Goal: Transaction & Acquisition: Book appointment/travel/reservation

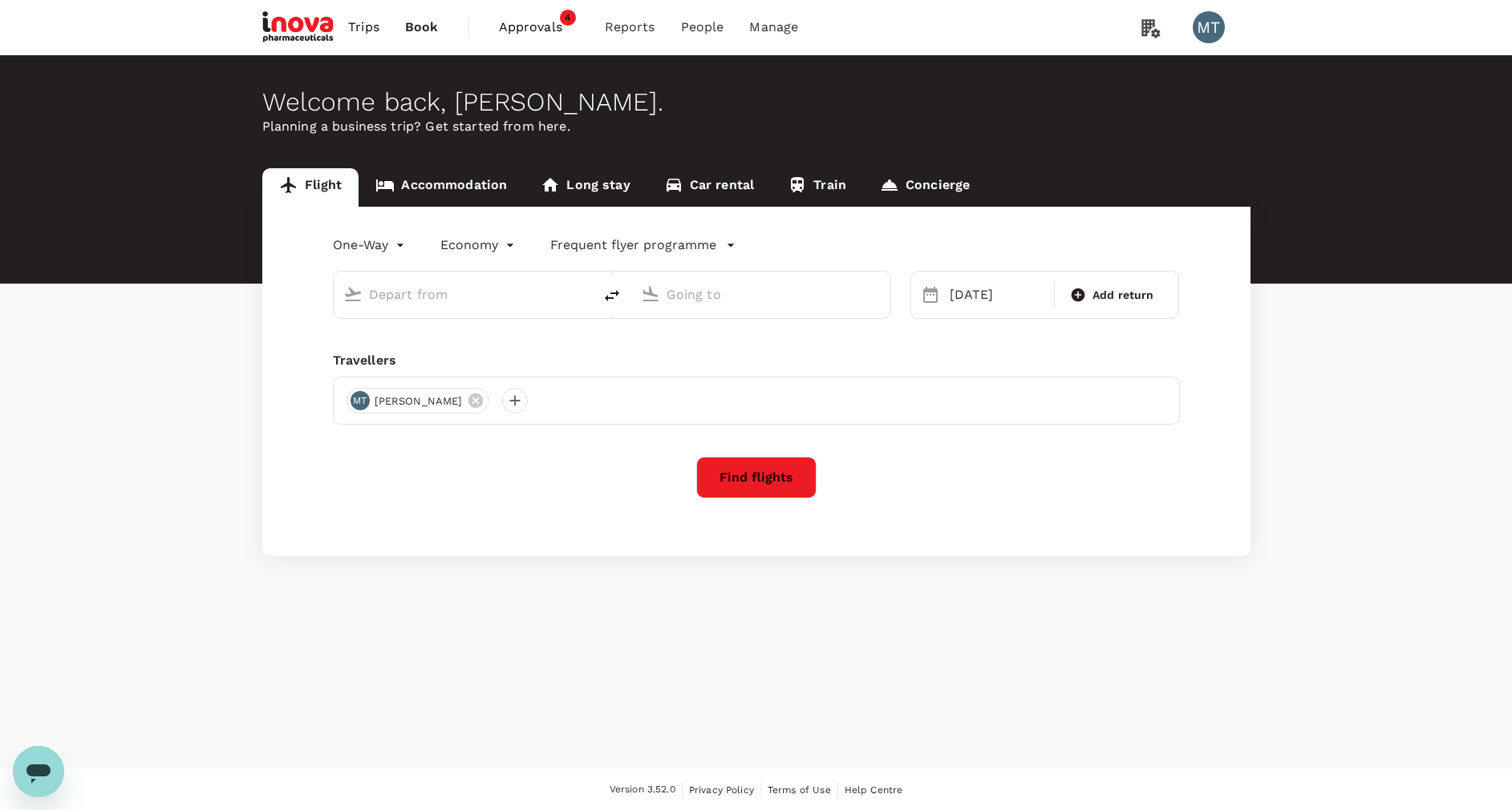
type input "Singapore Changi (SIN)"
type input "Soekarno-Hatta Intl (CGK)"
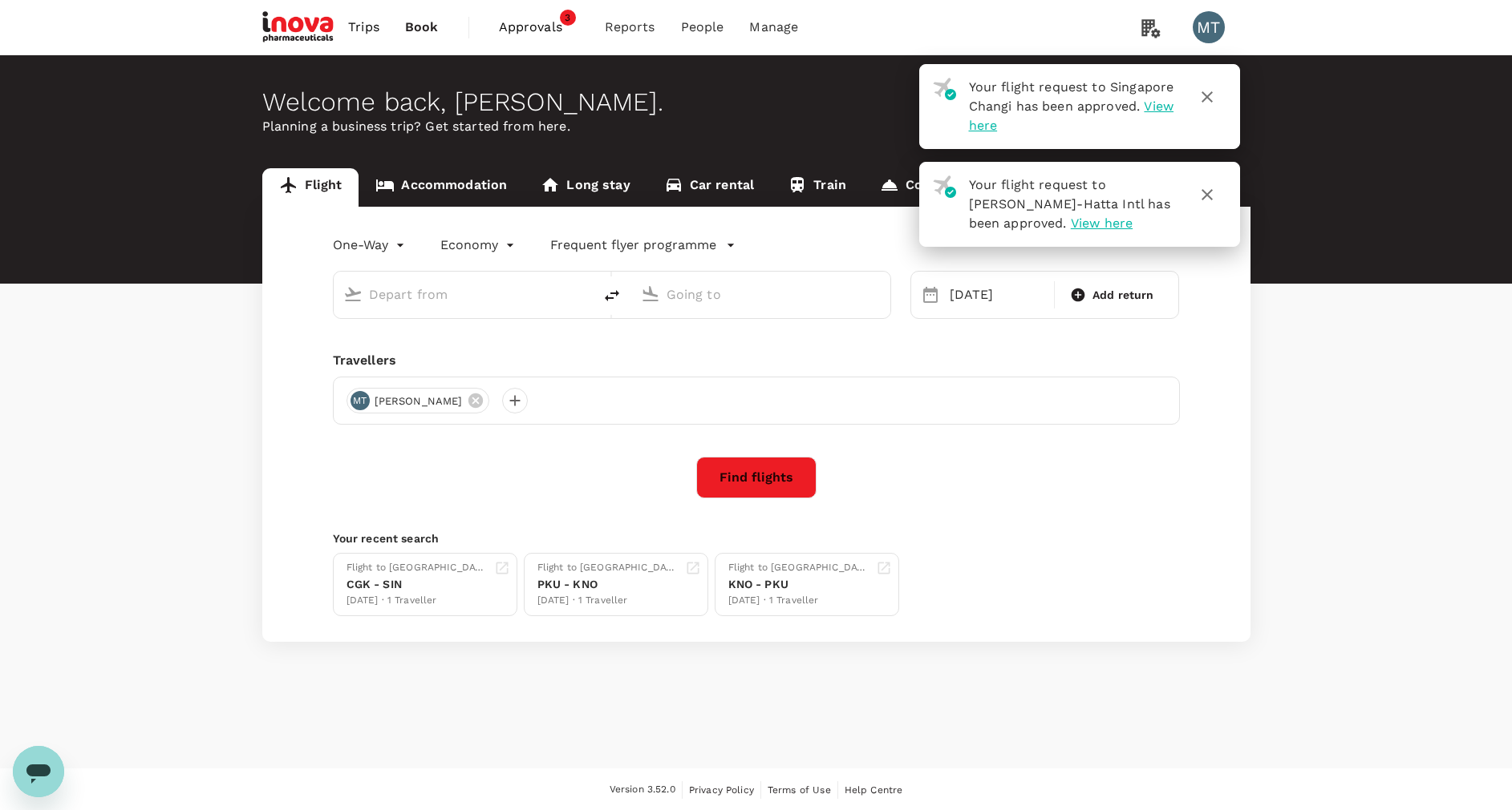
type input "Singapore Changi (SIN)"
type input "Soekarno-Hatta Intl (CGK)"
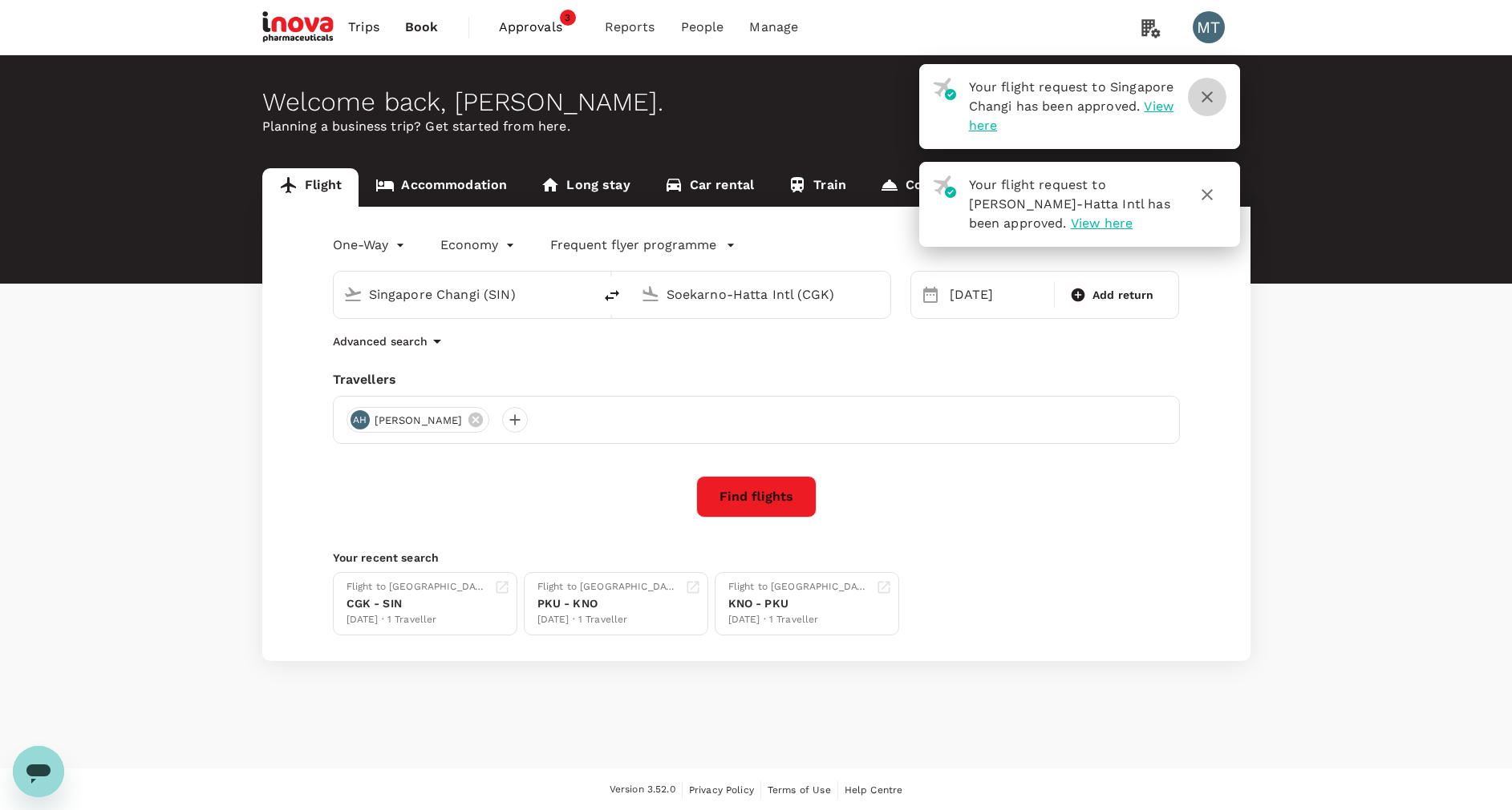
click at [1207, 100] on icon "button" at bounding box center [1207, 96] width 19 height 19
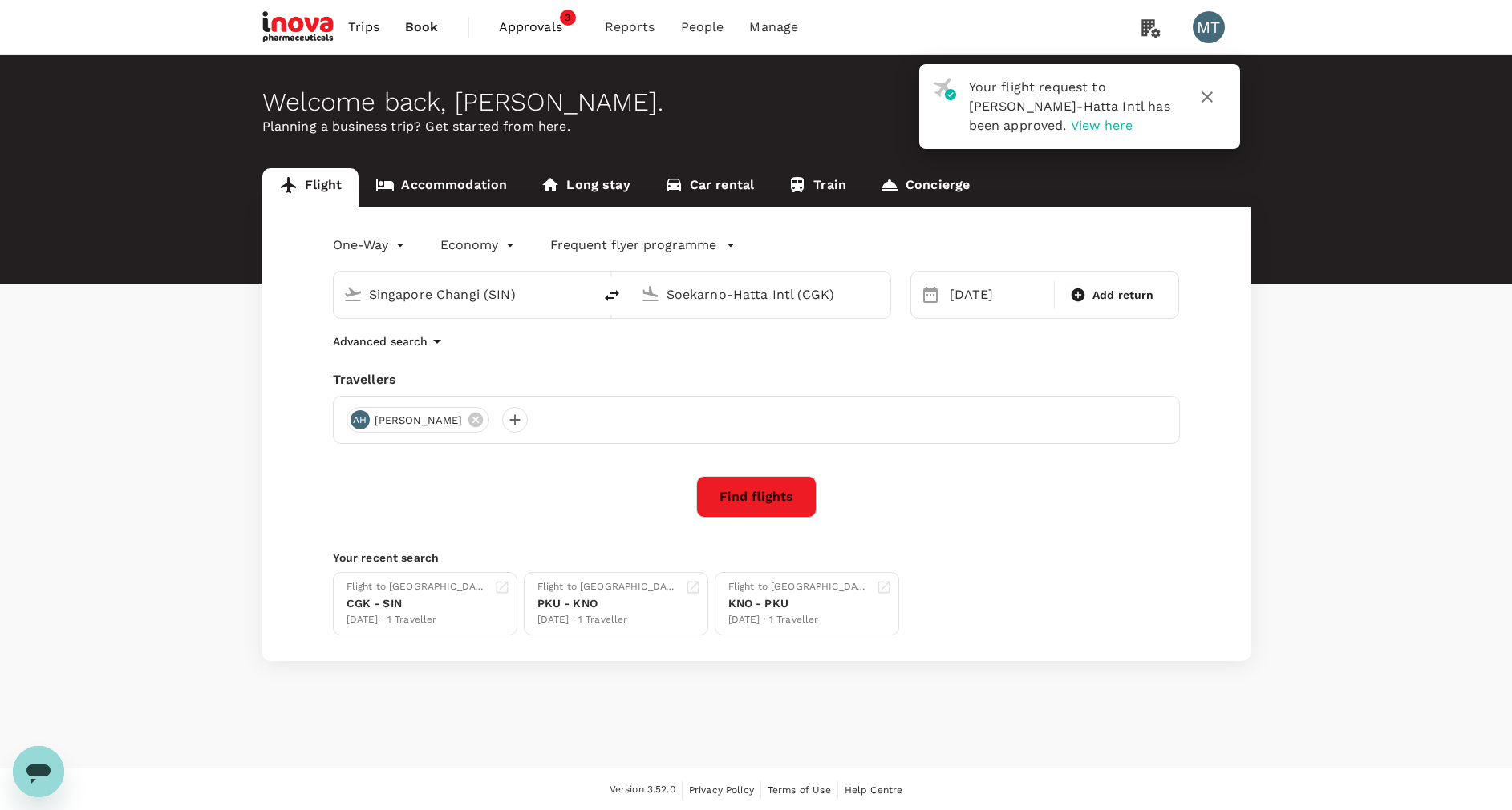
click at [1204, 93] on icon "button" at bounding box center [1207, 96] width 19 height 19
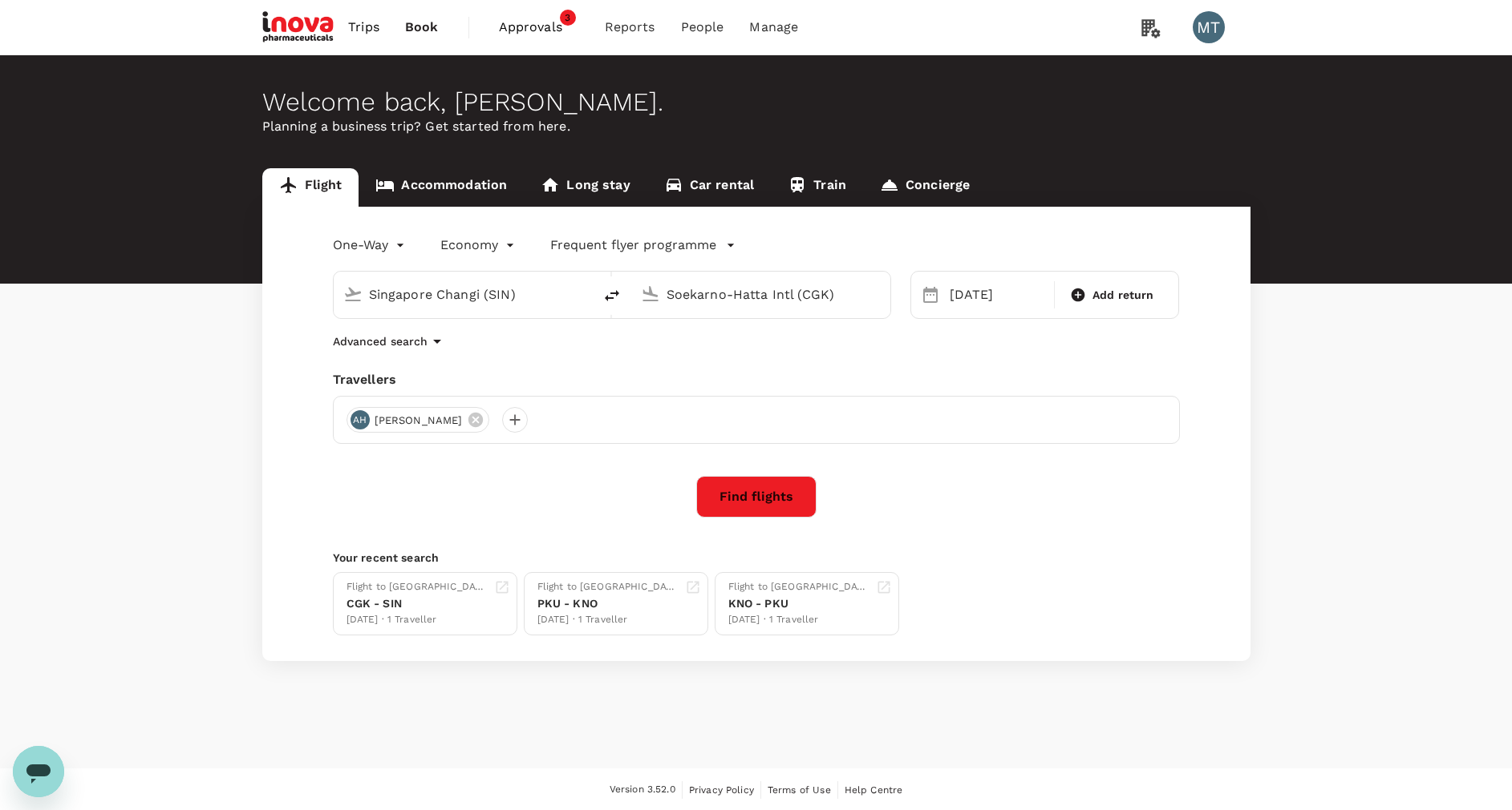
click at [526, 297] on input "Singapore Changi (SIN)" at bounding box center [464, 294] width 190 height 25
click at [524, 337] on li "[GEOGRAPHIC_DATA], [GEOGRAPHIC_DATA]" at bounding box center [477, 327] width 369 height 26
type input "[GEOGRAPHIC_DATA], [GEOGRAPHIC_DATA] (any)"
click at [960, 305] on div "[DATE]" at bounding box center [997, 295] width 107 height 32
click at [937, 341] on button "Previous Month" at bounding box center [939, 348] width 26 height 26
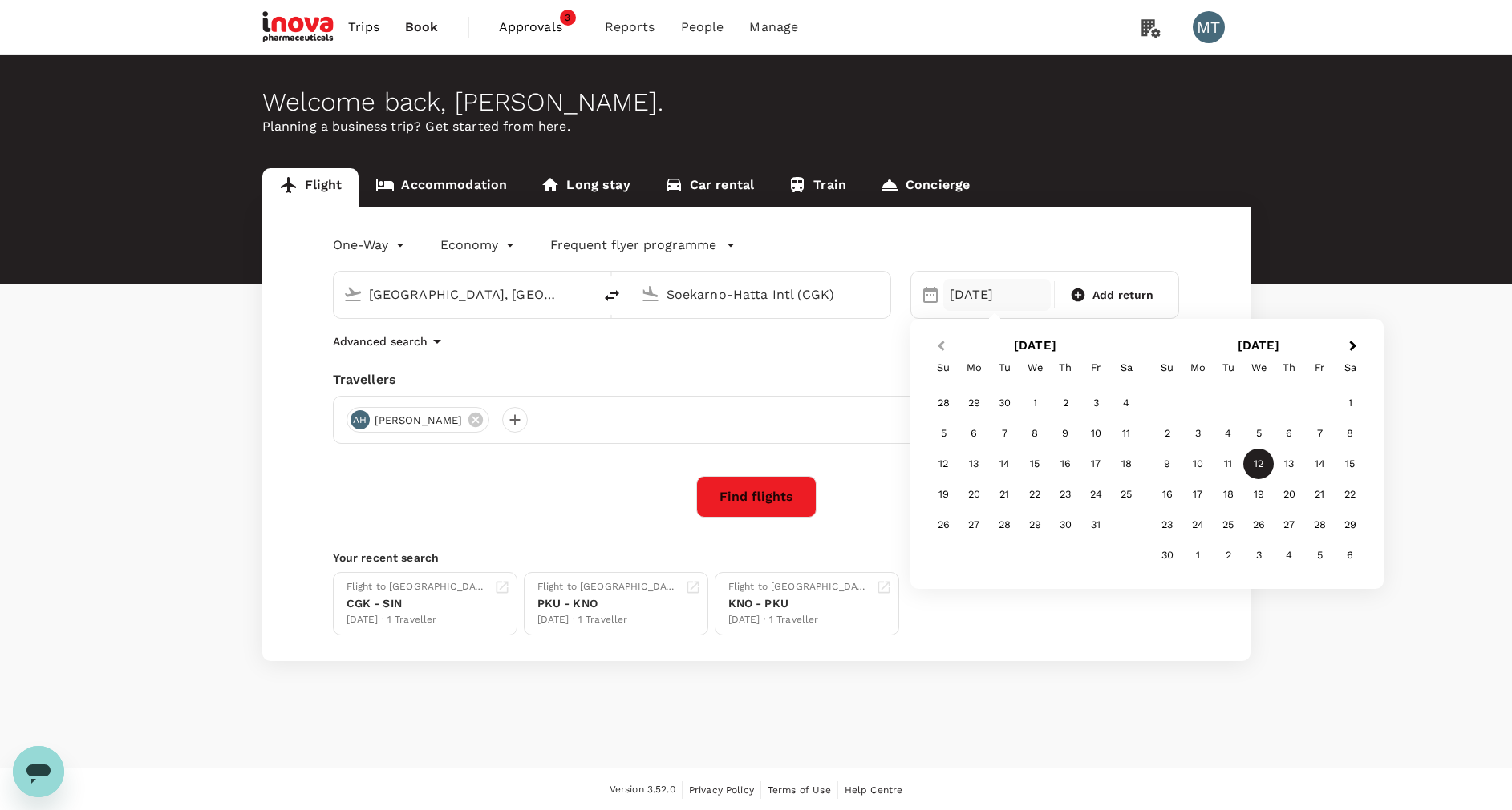
click at [937, 341] on button "Previous Month" at bounding box center [939, 348] width 26 height 26
click at [1010, 520] on div "30" at bounding box center [1004, 525] width 31 height 31
click at [478, 414] on icon at bounding box center [476, 420] width 18 height 18
click at [364, 420] on div at bounding box center [360, 420] width 26 height 26
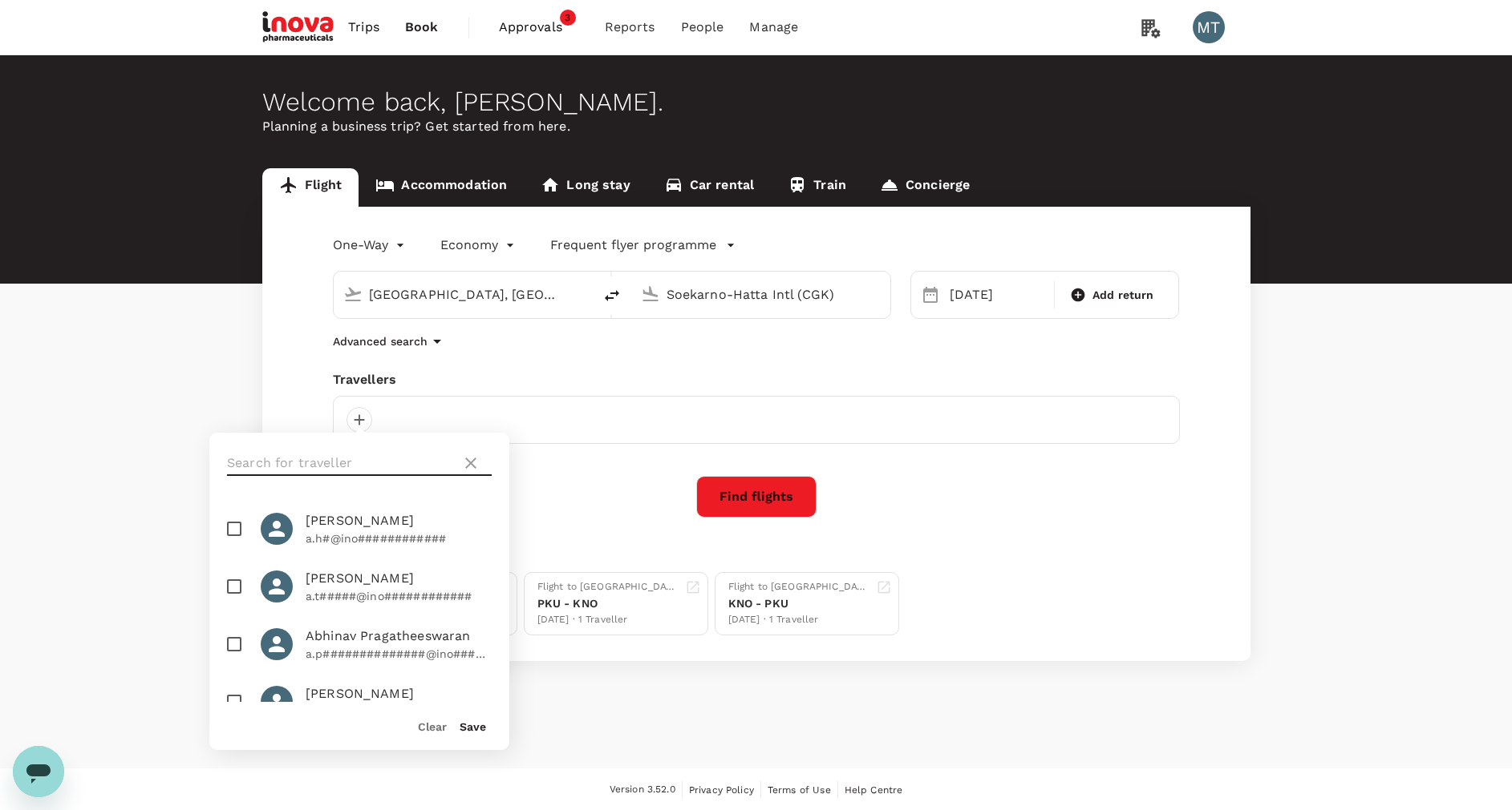
drag, startPoint x: 353, startPoint y: 460, endPoint x: 356, endPoint y: 453, distance: 7.6
click at [353, 460] on input "text" at bounding box center [341, 463] width 228 height 26
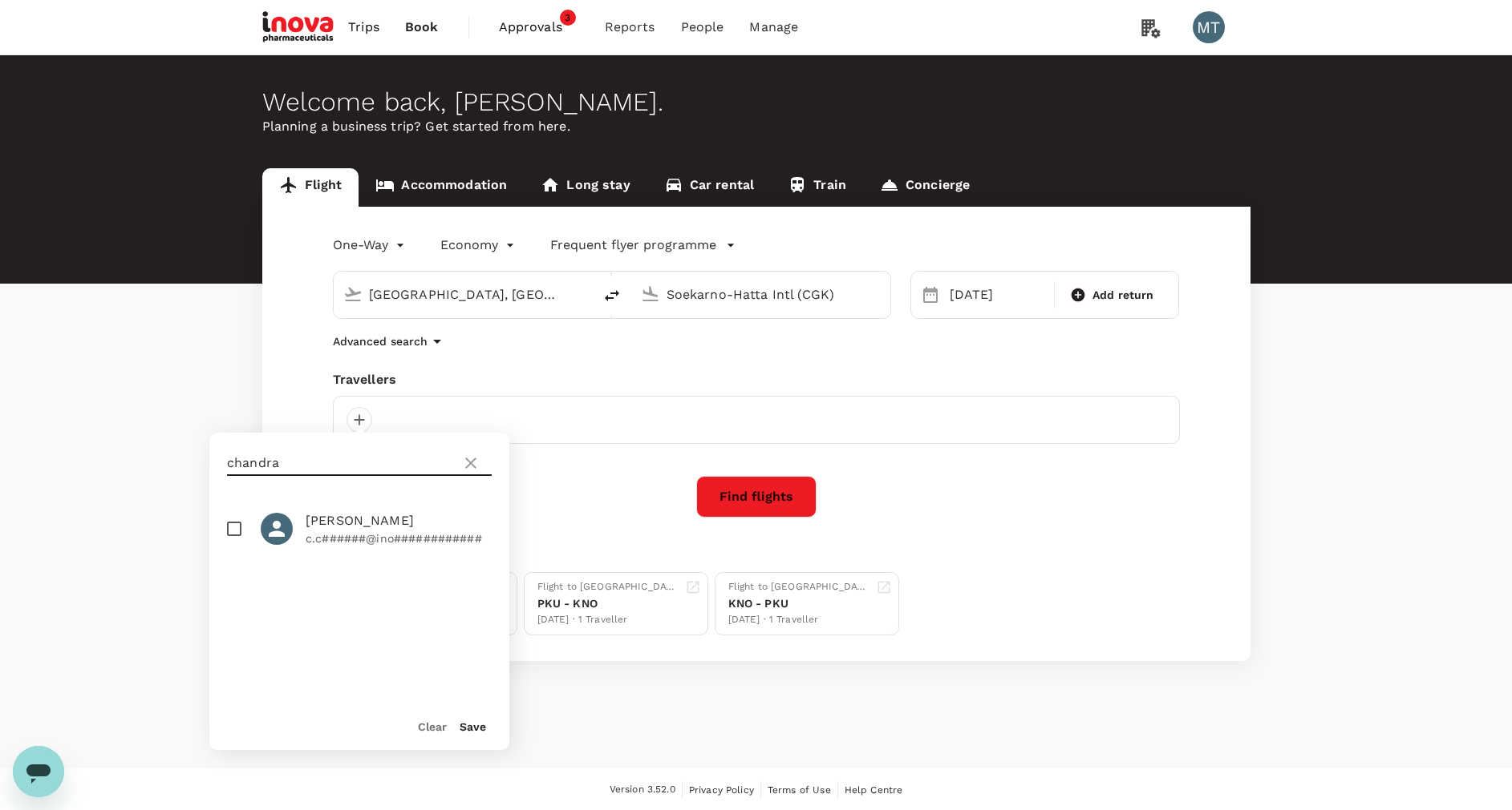
type input "chandra"
click at [230, 524] on input "checkbox" at bounding box center [234, 529] width 34 height 34
checkbox input "true"
click at [475, 725] on button "Save" at bounding box center [473, 727] width 27 height 13
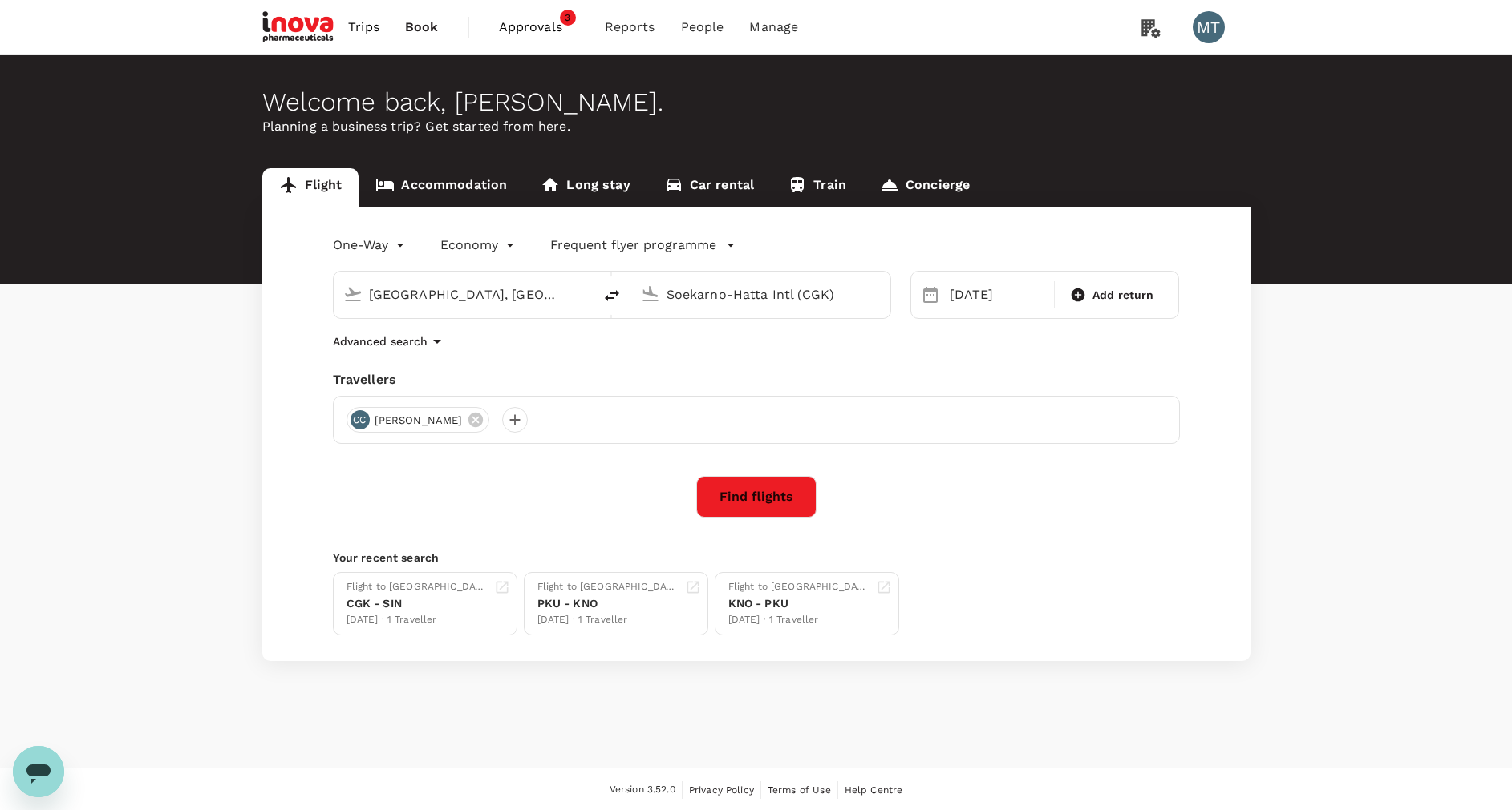
click at [732, 507] on button "Find flights" at bounding box center [756, 497] width 120 height 42
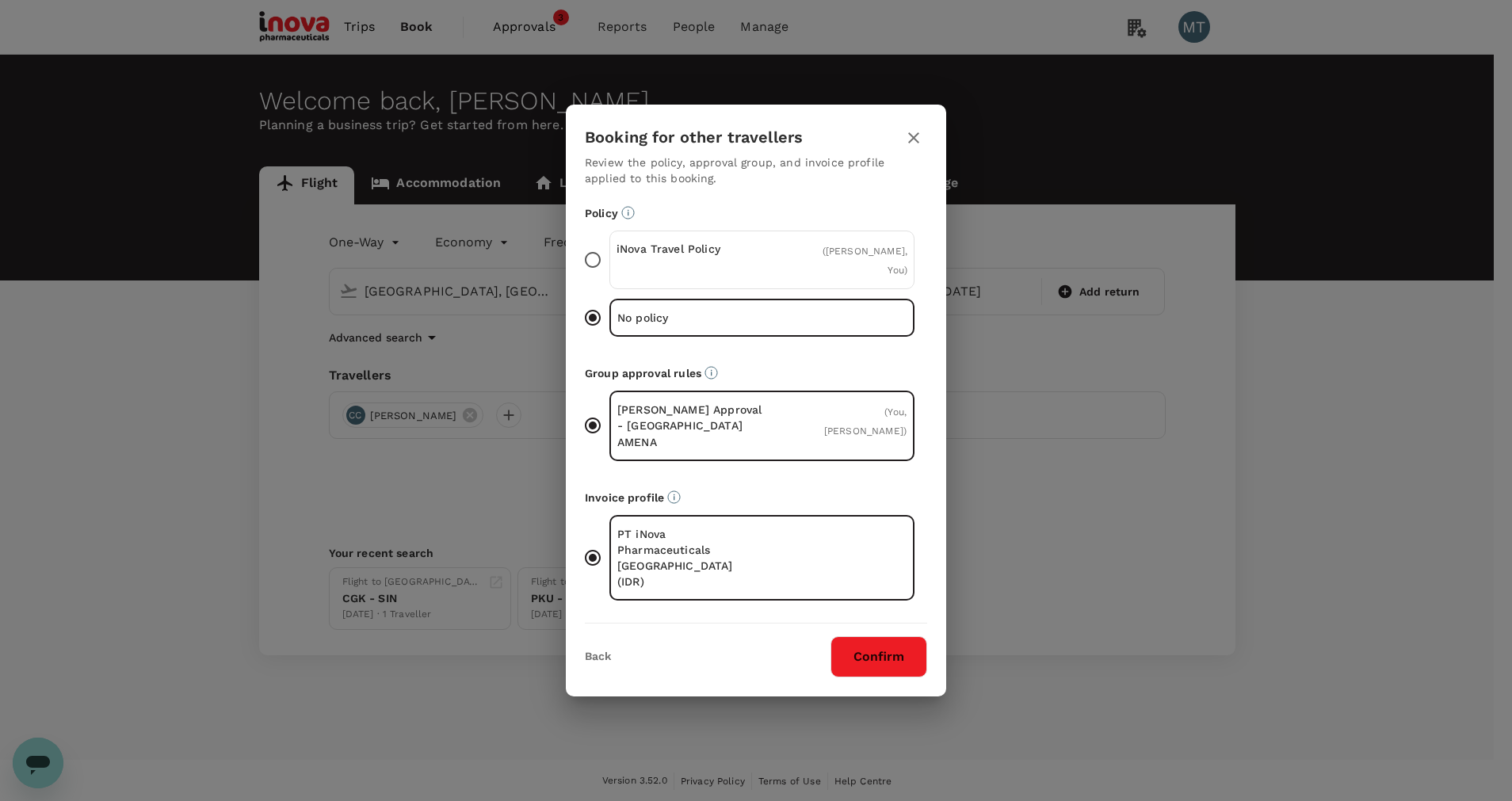
click at [712, 257] on p "iNova Travel Policy" at bounding box center [689, 249] width 146 height 16
click at [610, 266] on input "iNova Travel Policy ( [PERSON_NAME], You )" at bounding box center [593, 260] width 33 height 33
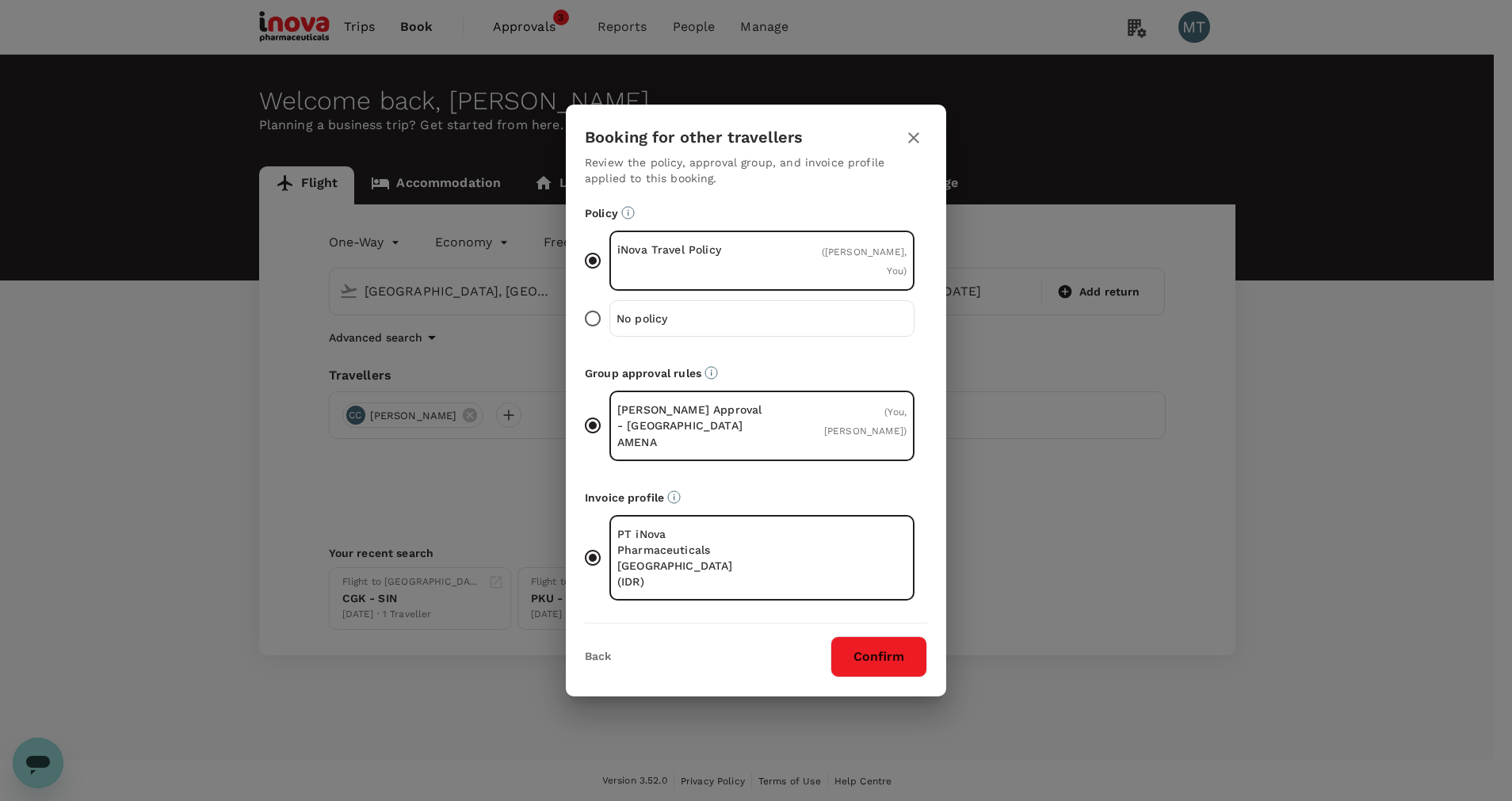
click at [877, 636] on button "Confirm" at bounding box center [878, 657] width 97 height 41
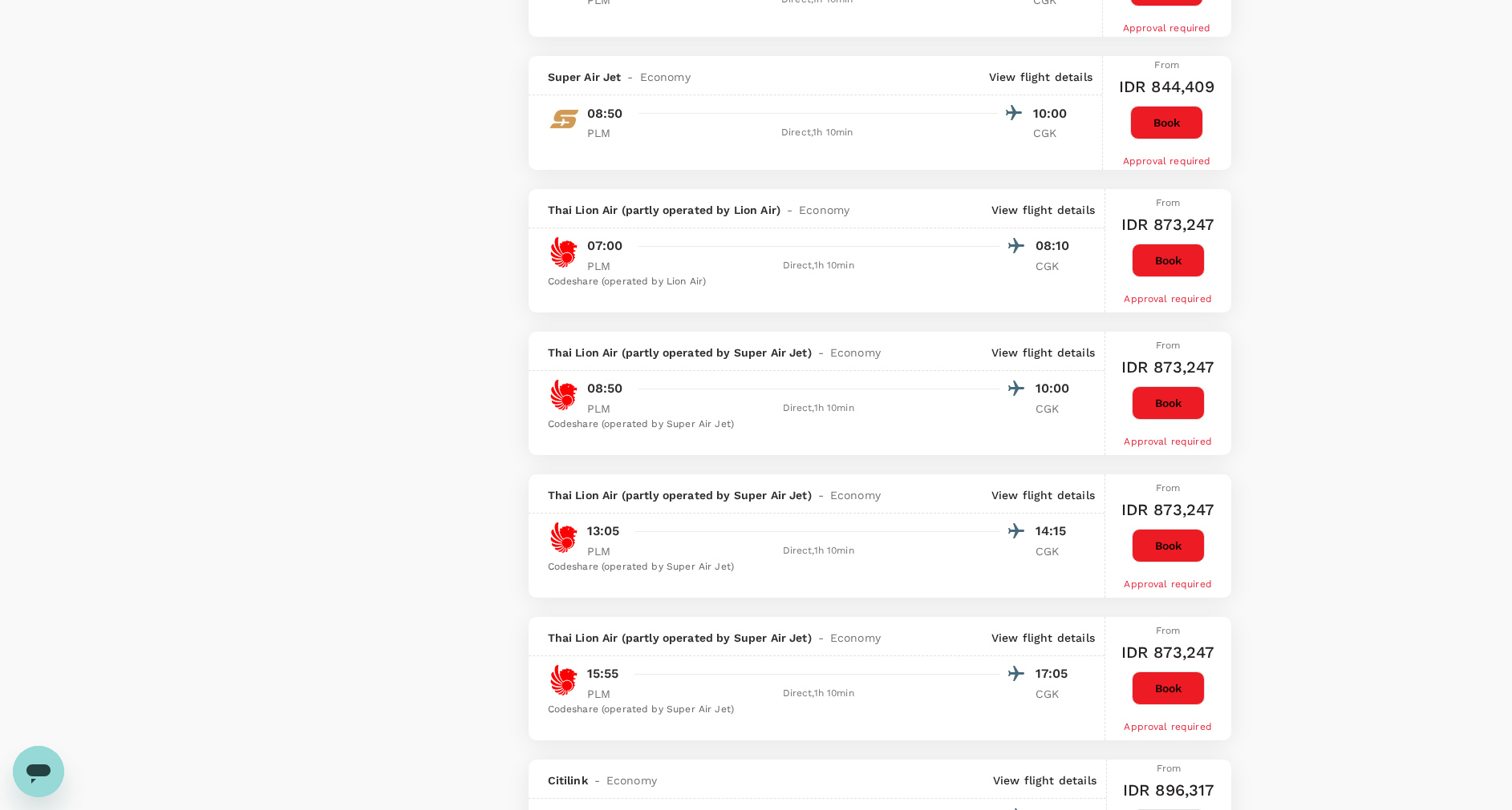
scroll to position [1683, 0]
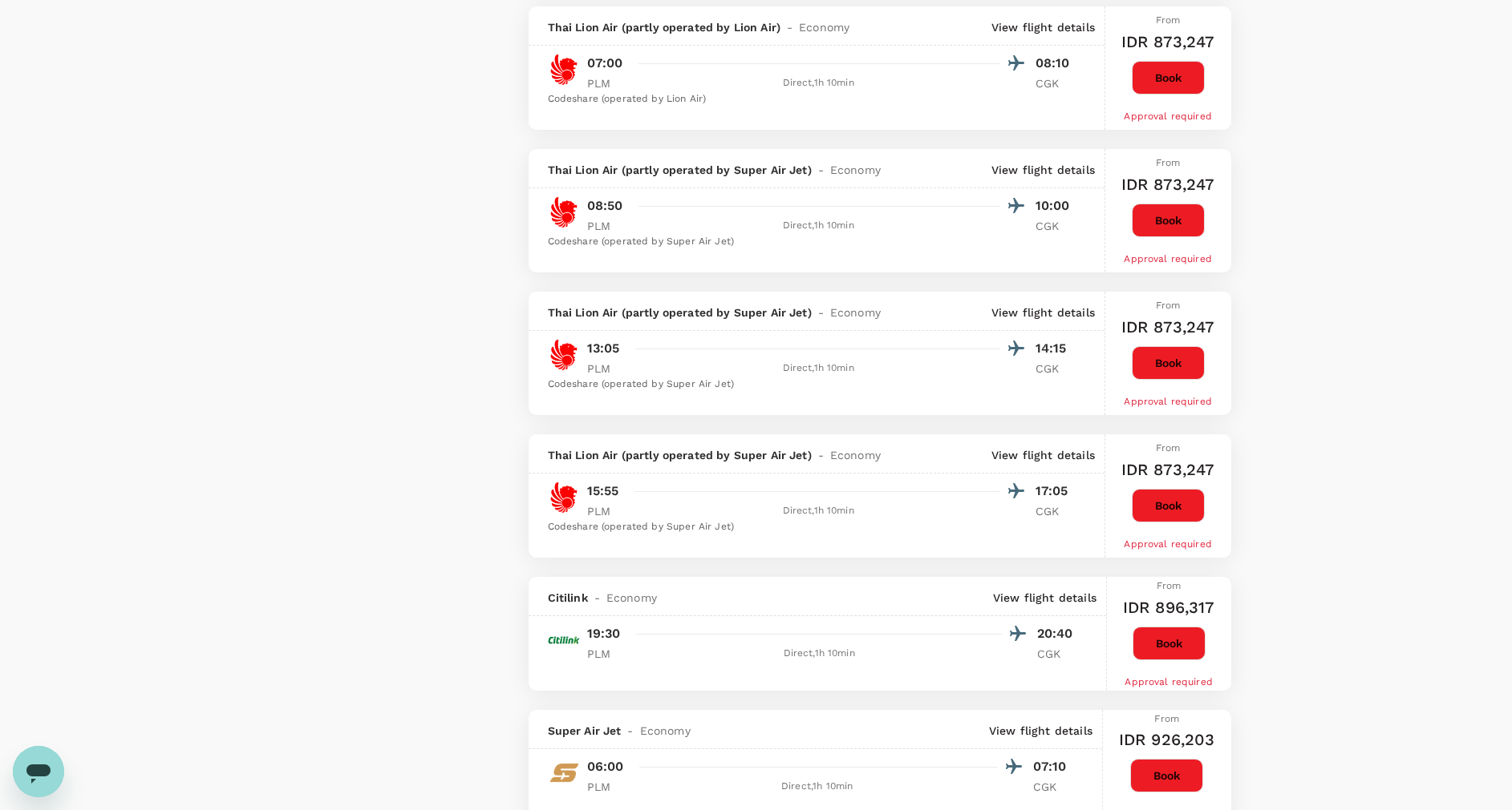
click at [1174, 647] on button "Book" at bounding box center [1169, 644] width 73 height 34
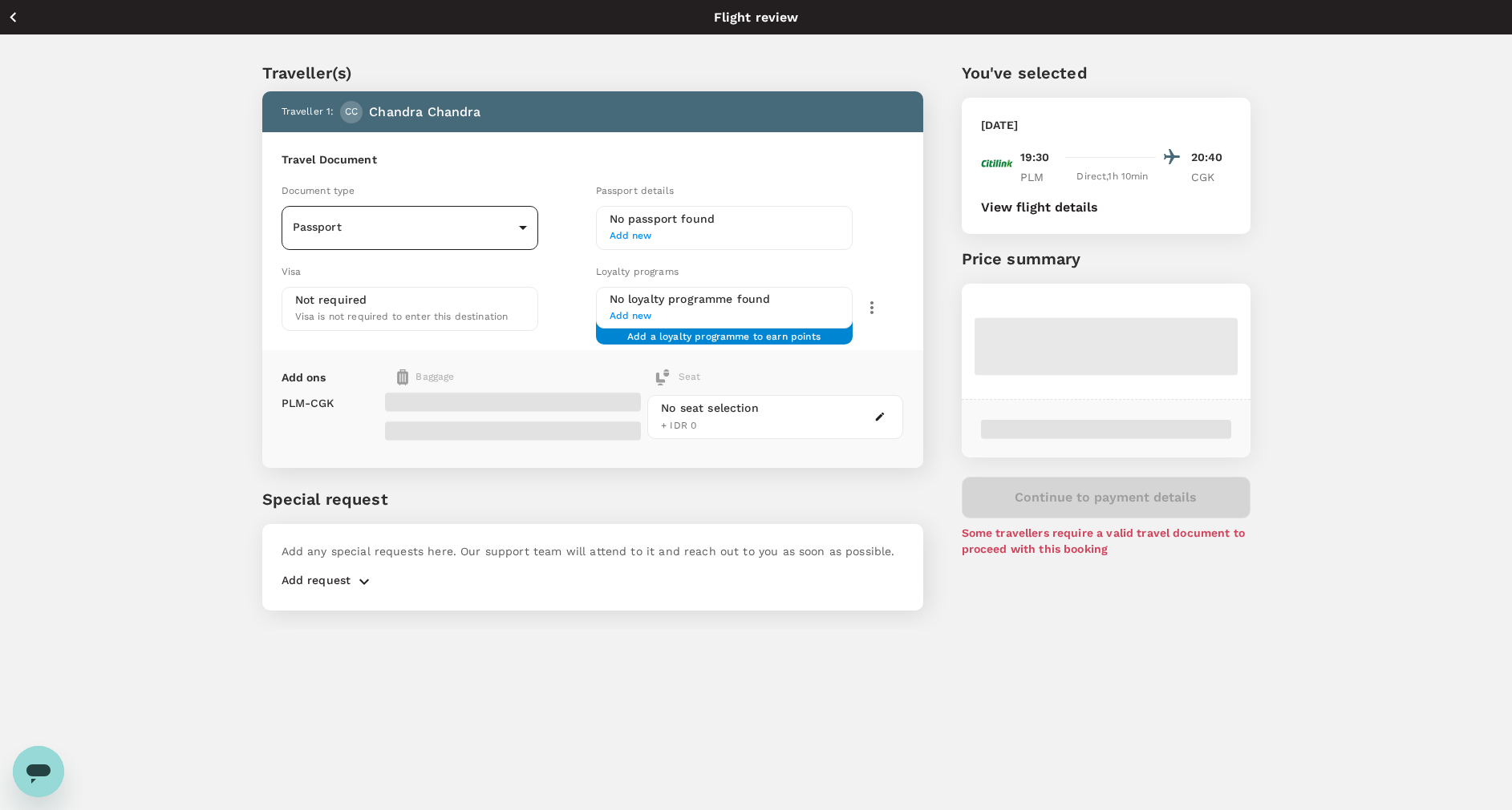
click at [520, 234] on body "Back to flight results Flight review Traveller(s) Traveller 1 : CC [PERSON_NAME…" at bounding box center [756, 427] width 1512 height 854
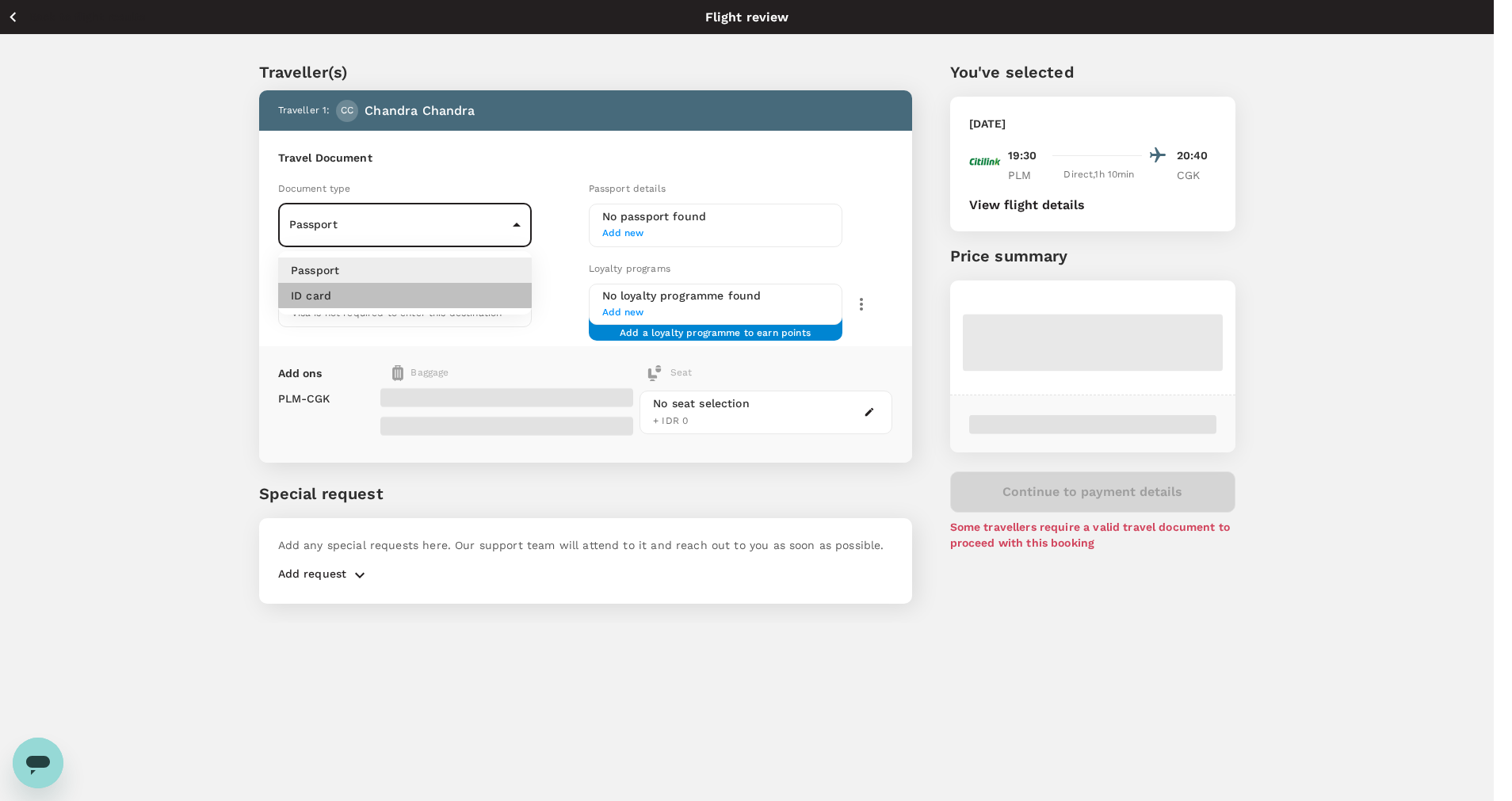
click at [451, 306] on li "ID card" at bounding box center [404, 296] width 253 height 25
type input "Id card"
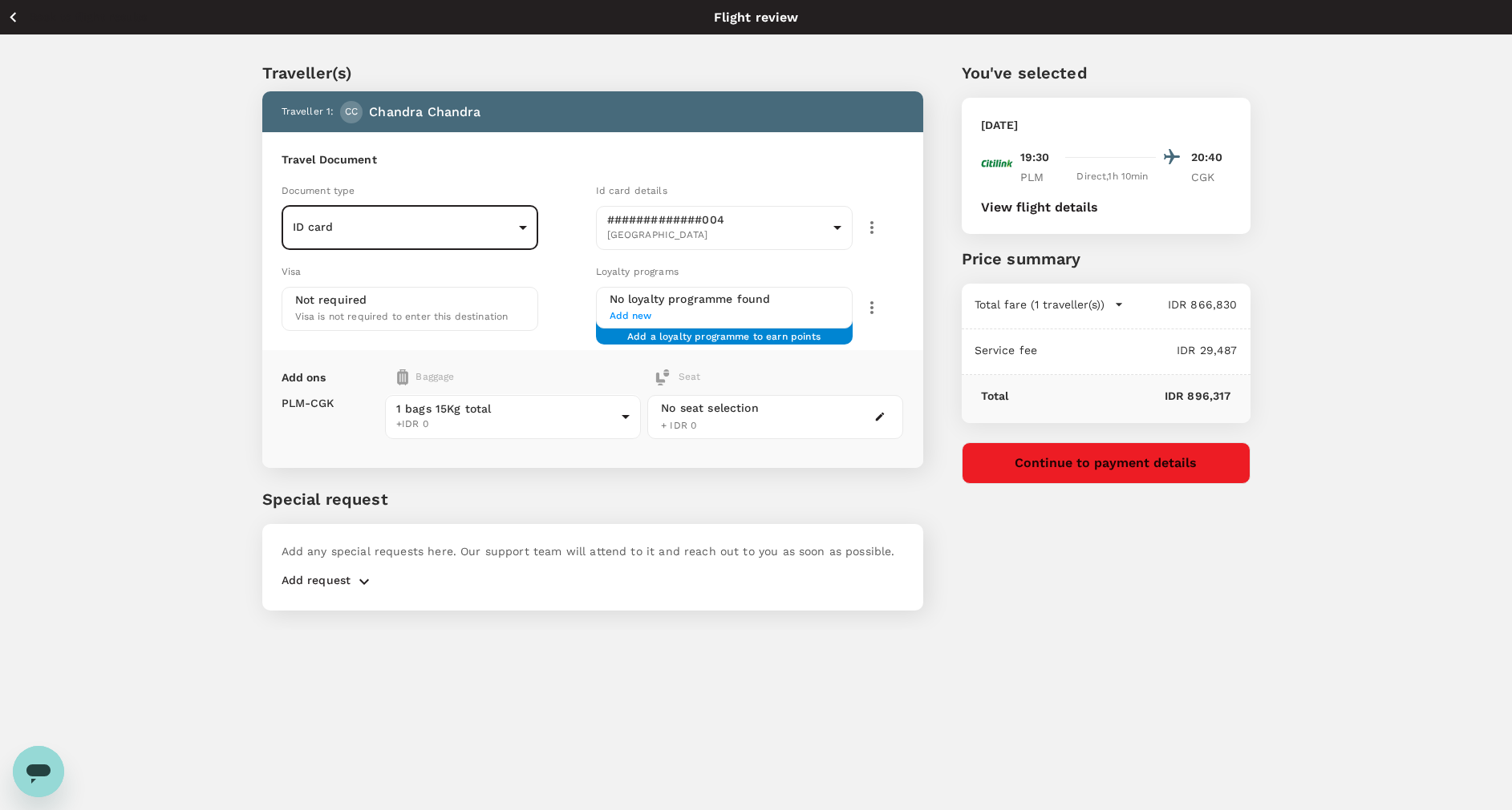
click at [1046, 465] on button "Continue to payment details" at bounding box center [1106, 463] width 288 height 42
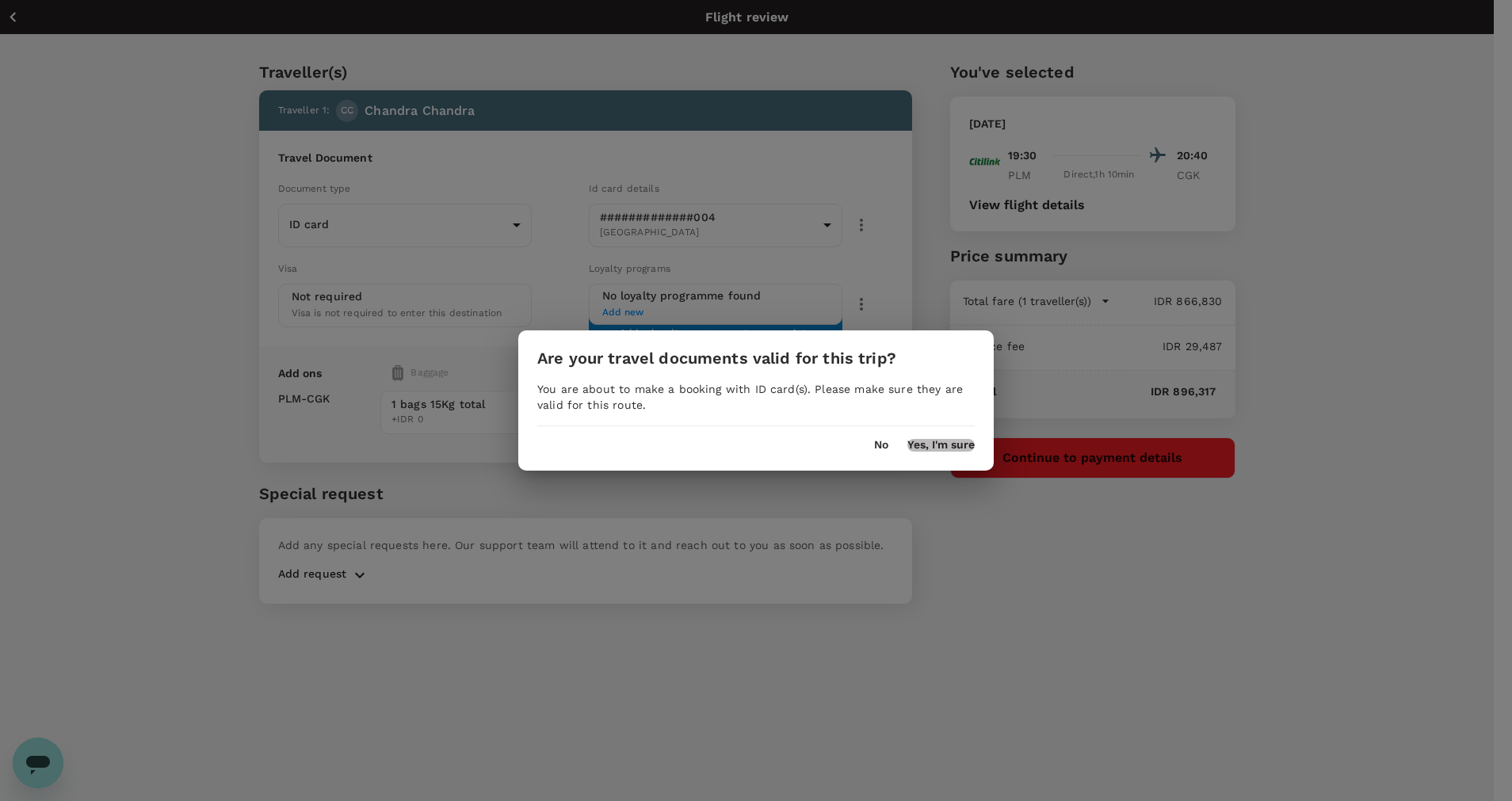
click at [951, 439] on button "Yes, I'm sure" at bounding box center [940, 445] width 68 height 13
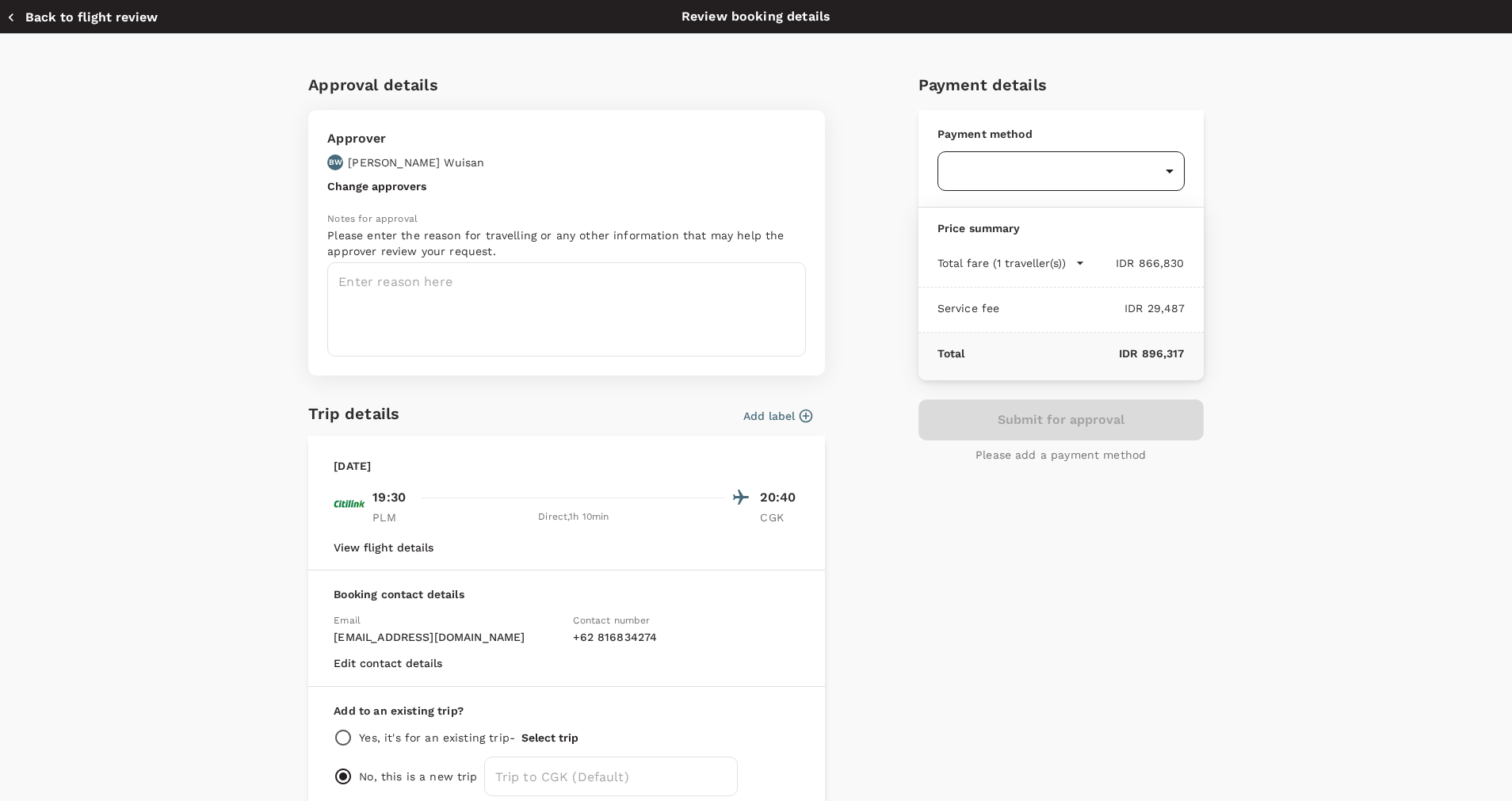
click at [1121, 174] on body "Back to flight results Flight review Traveller(s) Traveller 1 : CC [PERSON_NAME…" at bounding box center [756, 422] width 1512 height 844
click at [1112, 266] on span "1.1 % payment fee" at bounding box center [1122, 269] width 81 height 11
type input "9d87fe9b-f599-4813-91a8-6354e0e2f257"
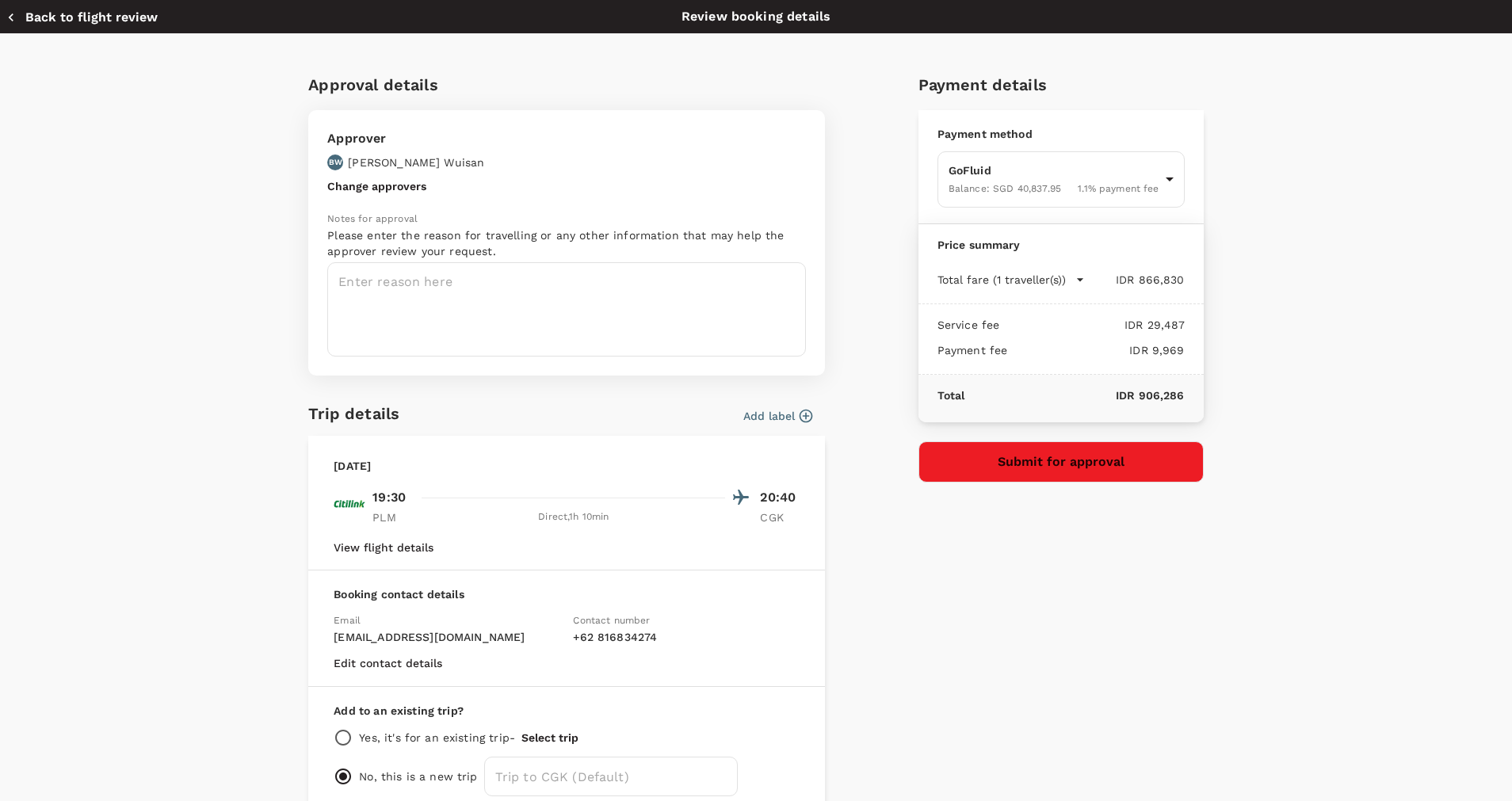
click at [798, 416] on icon "button" at bounding box center [805, 416] width 16 height 16
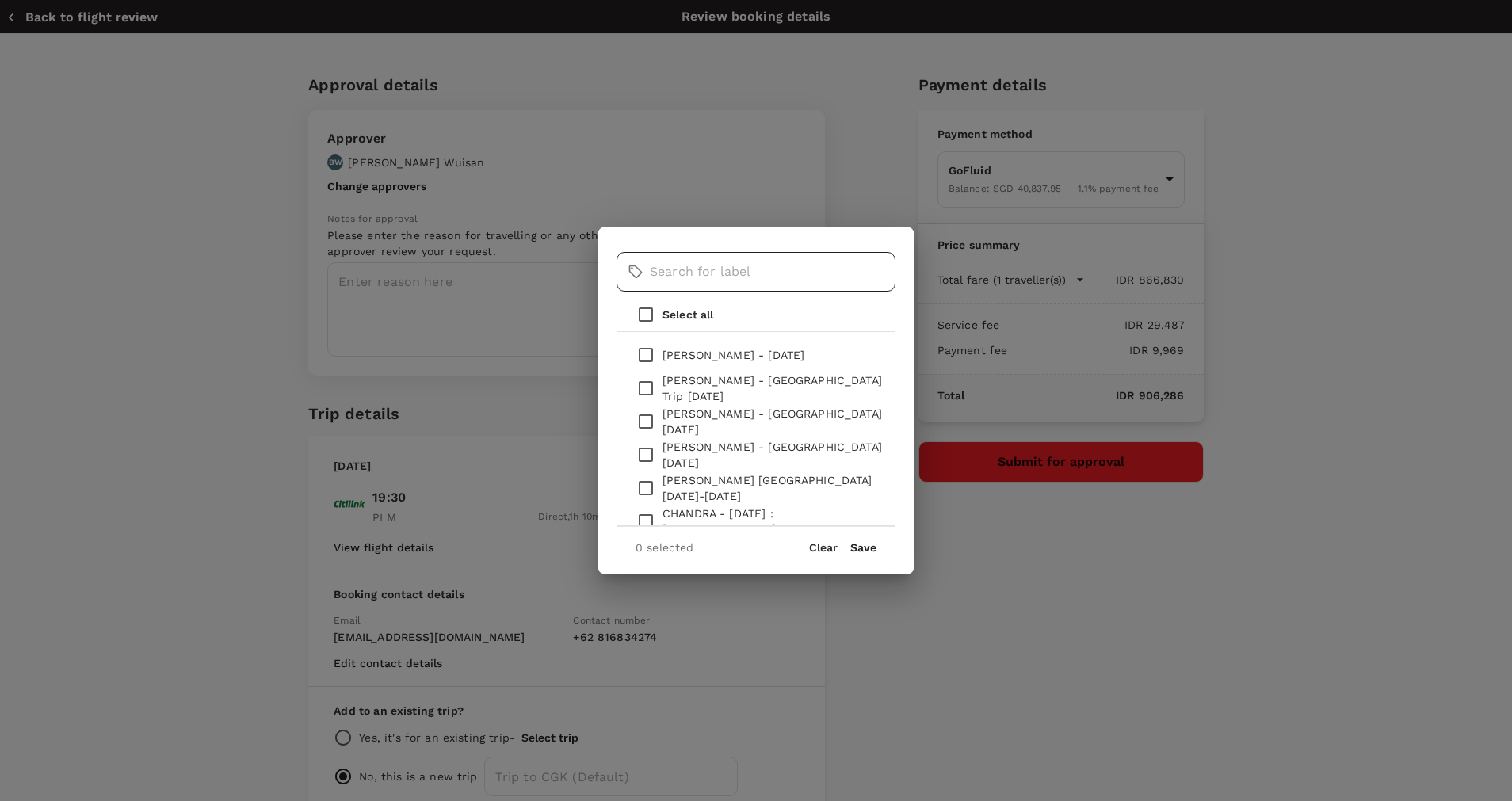
click at [707, 268] on input "text" at bounding box center [772, 271] width 246 height 39
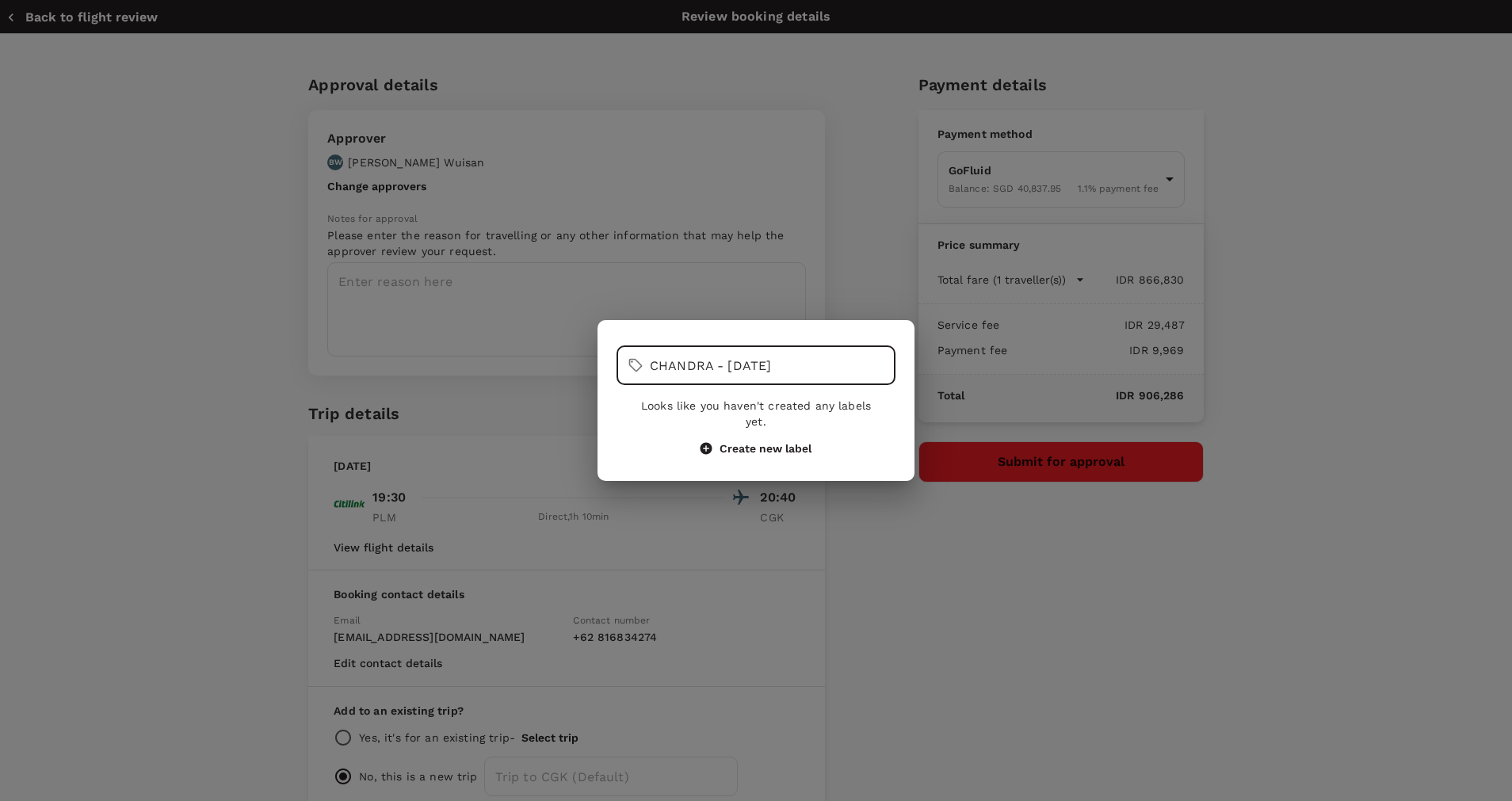
drag, startPoint x: 806, startPoint y: 368, endPoint x: 607, endPoint y: 347, distance: 200.1
click at [607, 347] on div "​ [PERSON_NAME] - [DATE] ​ Looks like you haven't created any labels yet. Creat…" at bounding box center [756, 400] width 317 height 161
type input "CHANDRA - [DATE]"
click at [750, 442] on button "Create new label" at bounding box center [756, 448] width 111 height 15
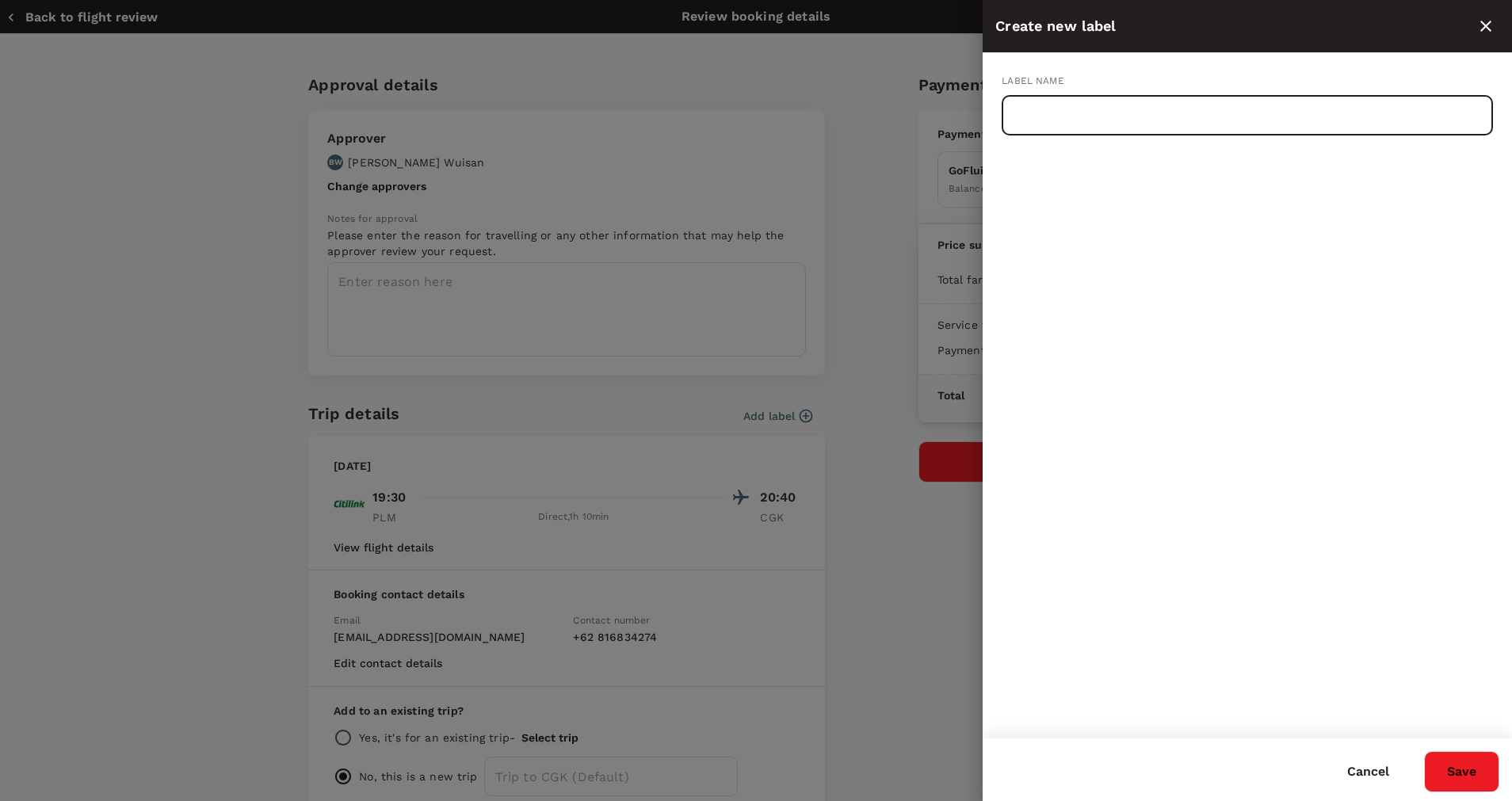
paste input "CHANDRA - [DATE]"
click at [1093, 114] on input "CHANDRA - [DATE]" at bounding box center [1247, 116] width 491 height 39
click at [1216, 124] on input "CHANDRA - FLIGHT [DATE]" at bounding box center [1247, 116] width 491 height 39
type input "CHANDRA - FLIGHT [DATE]"
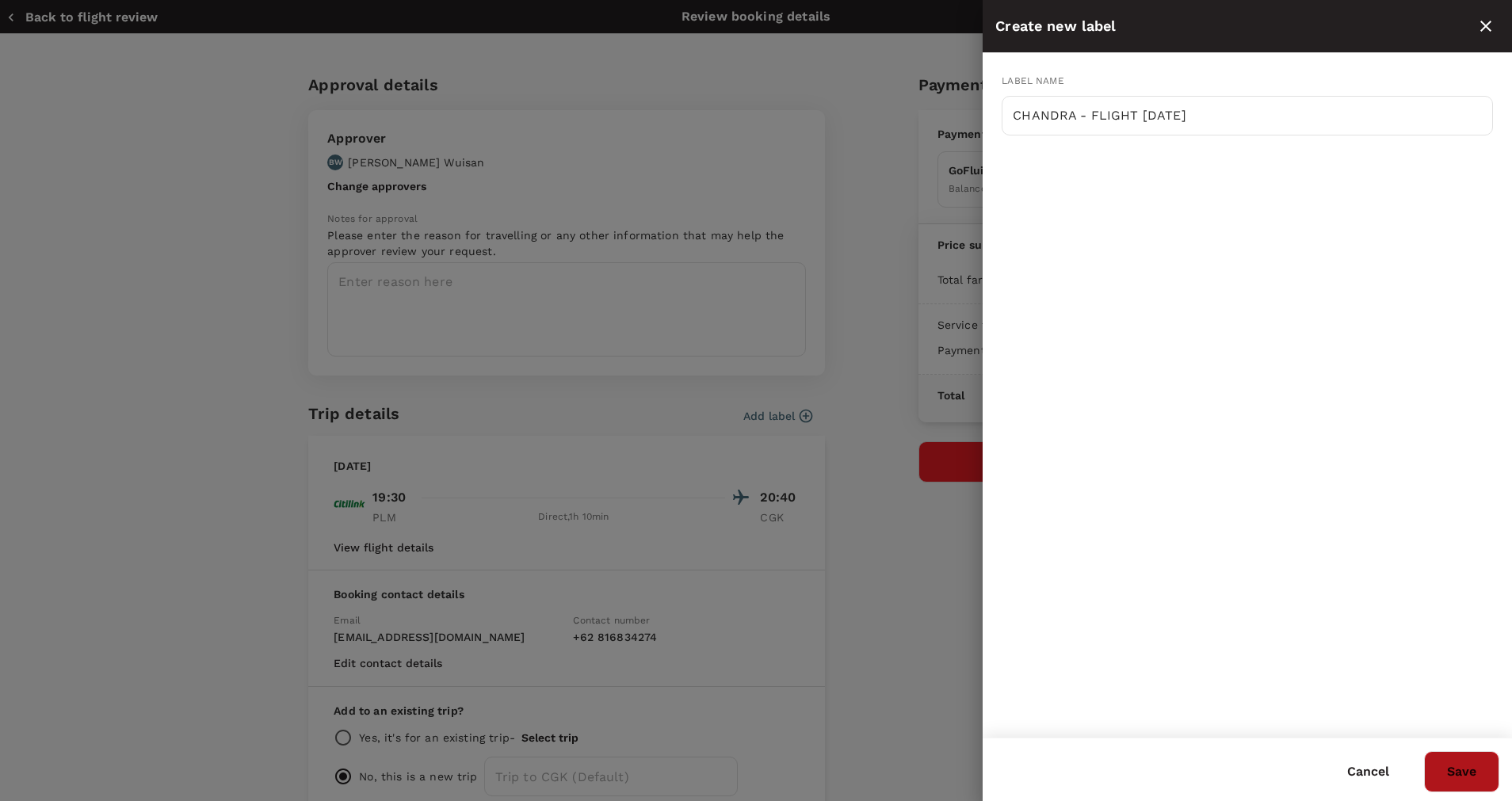
click at [1441, 763] on button "Save" at bounding box center [1461, 772] width 75 height 41
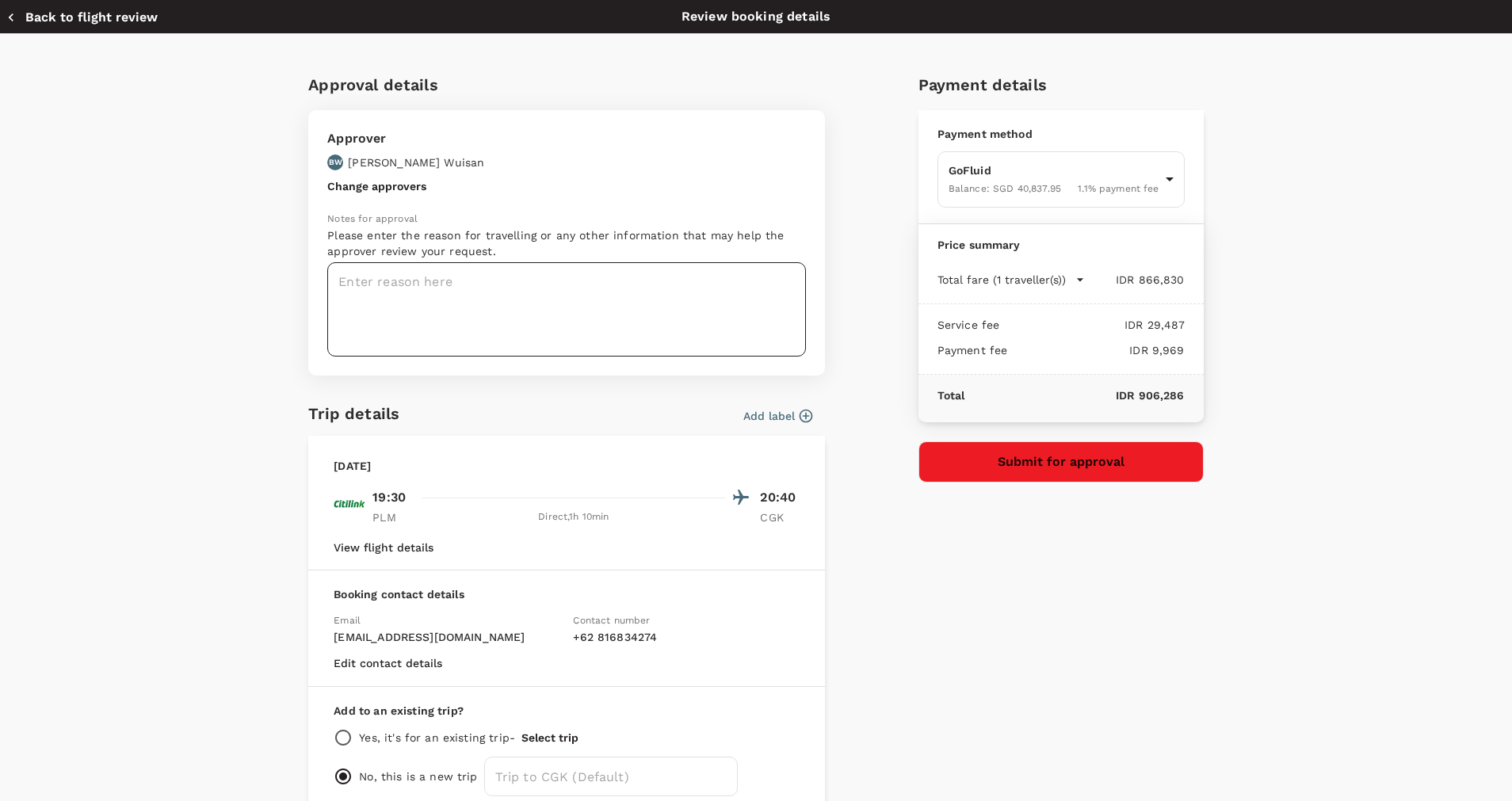
click at [555, 276] on textarea at bounding box center [566, 309] width 479 height 94
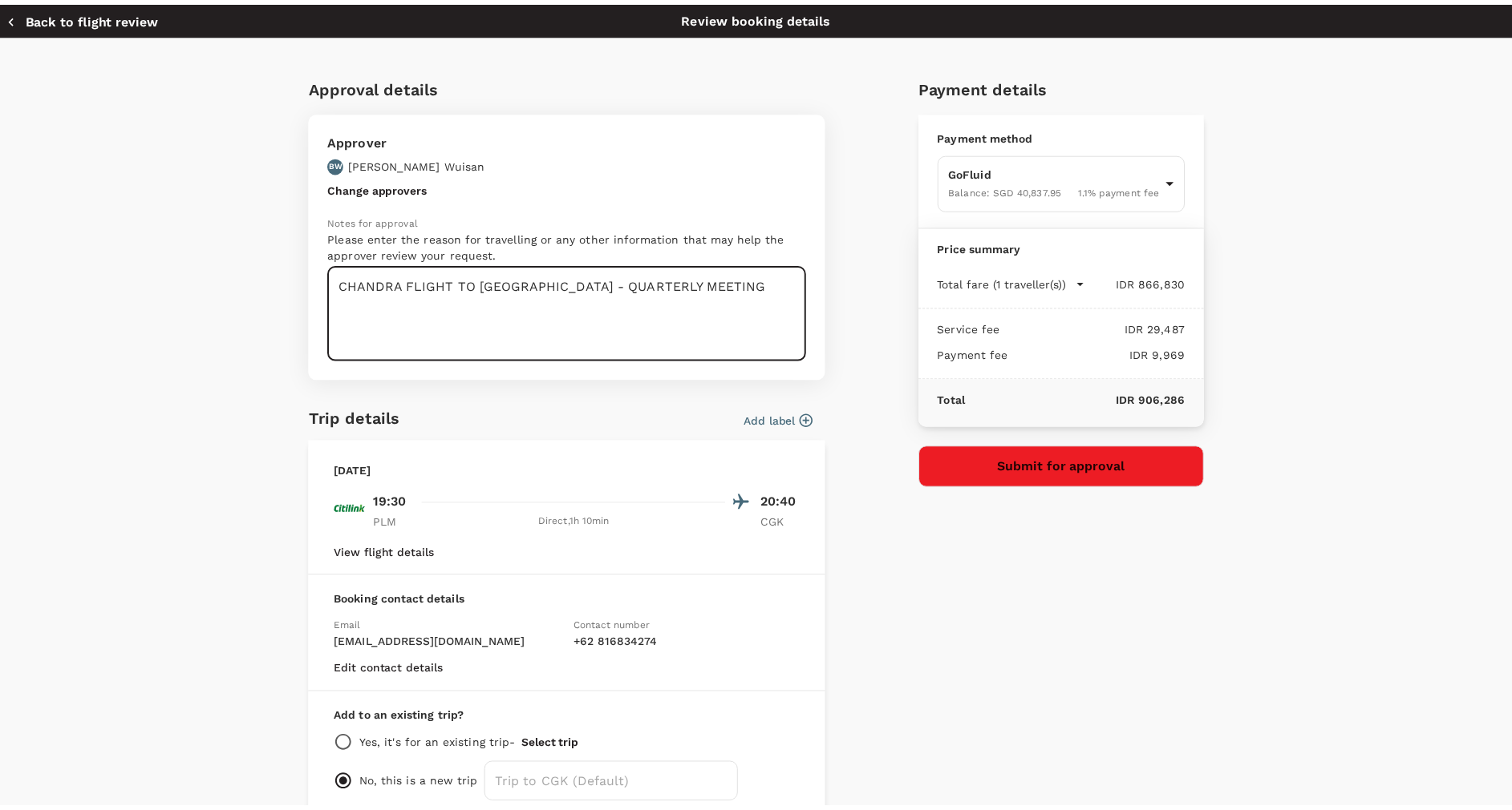
scroll to position [84, 0]
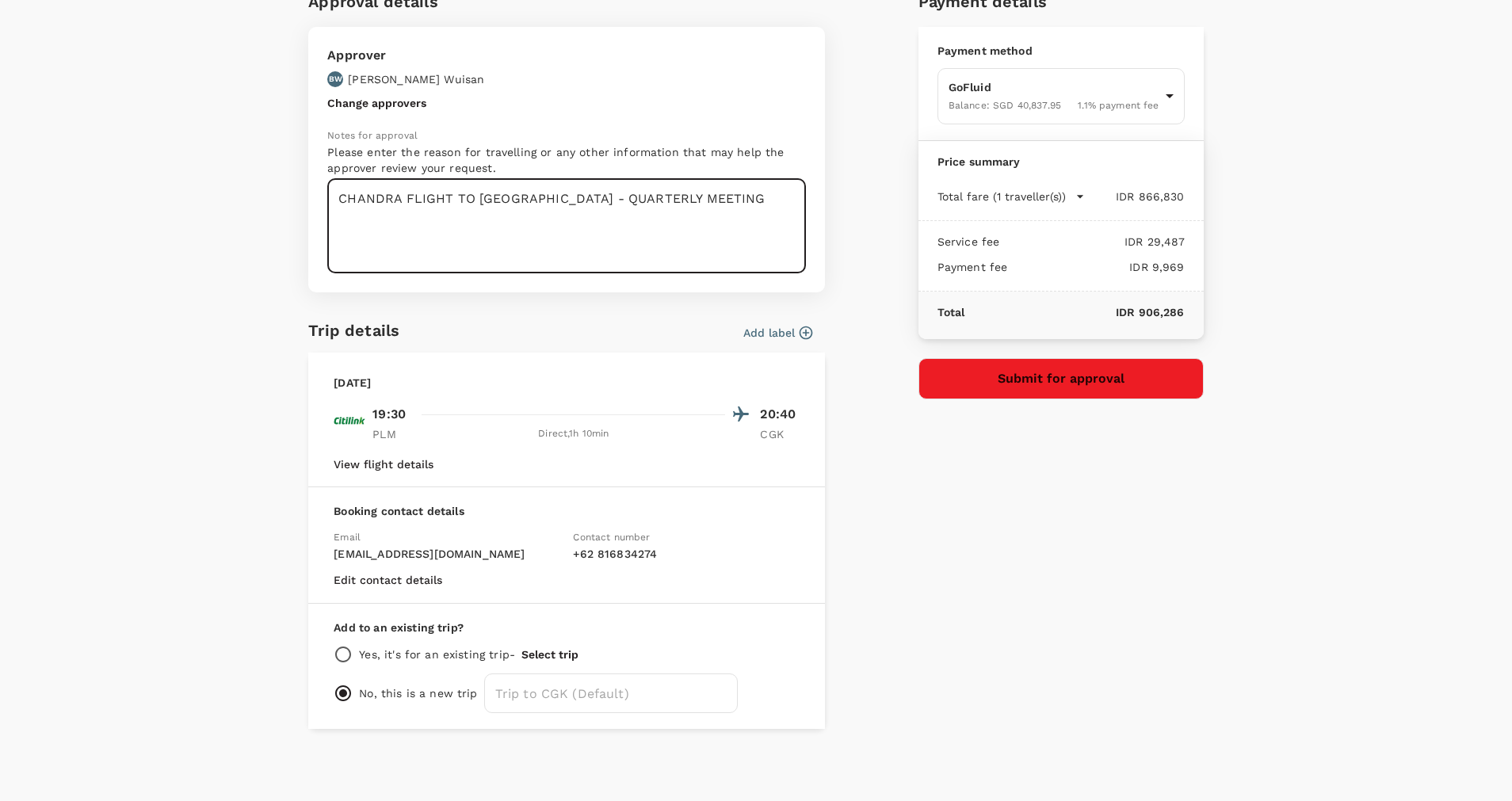
type textarea "CHANDRA FLIGHT TO [GEOGRAPHIC_DATA] - QUARTERLY MEETING"
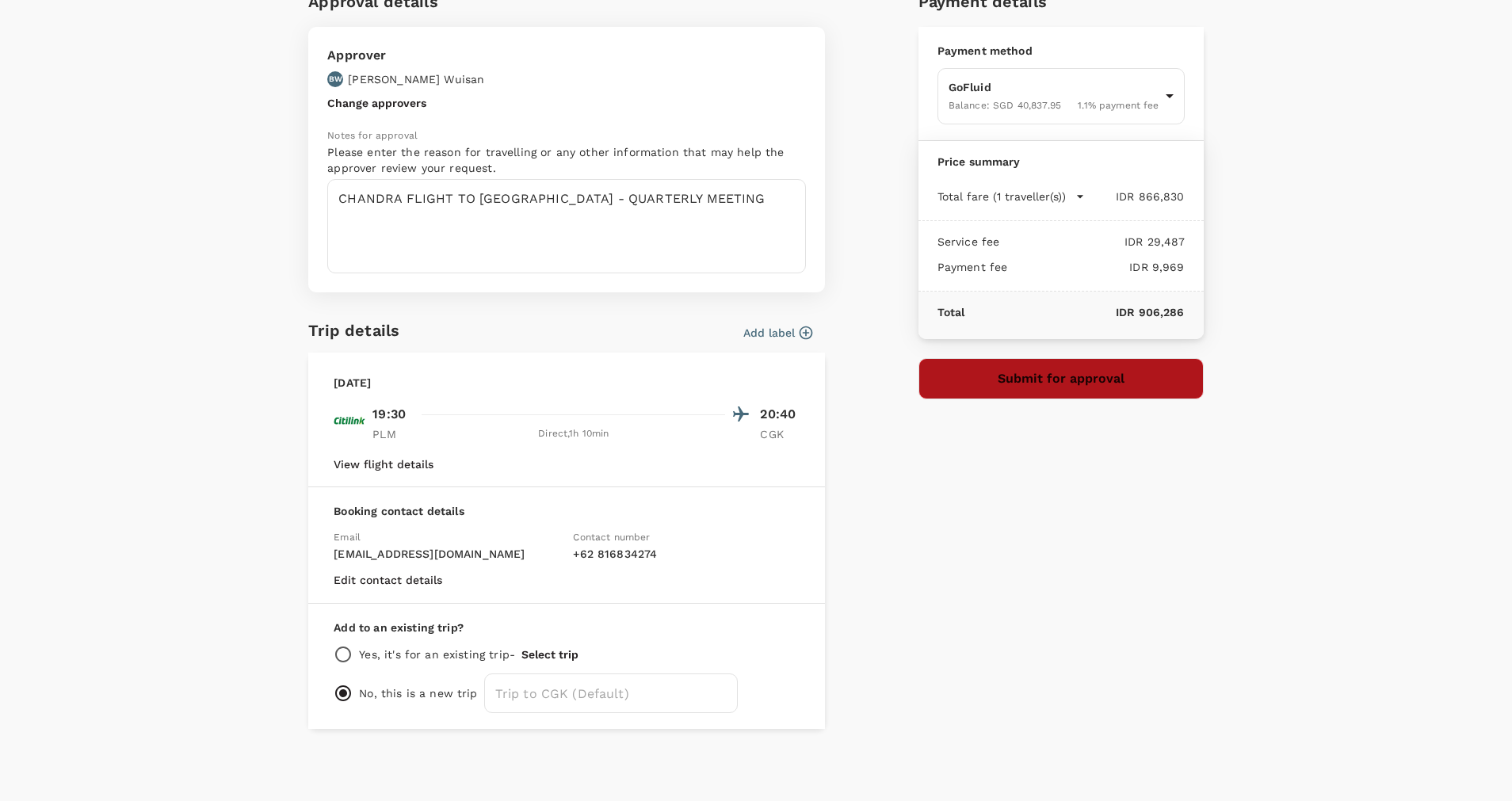
click at [967, 384] on button "Submit for approval" at bounding box center [1060, 379] width 285 height 41
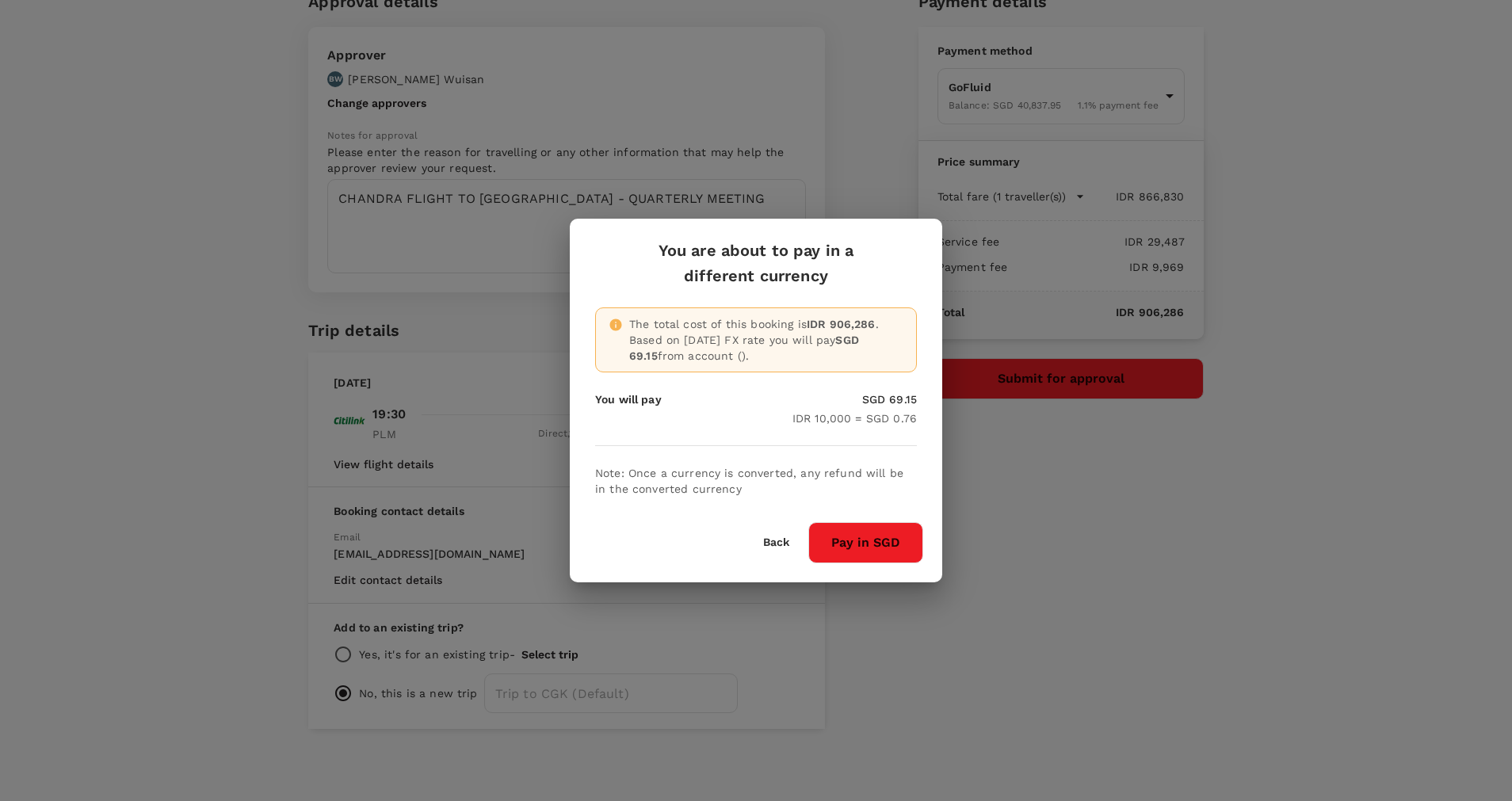
click at [980, 620] on div "You are about to pay in a different currency The total cost of this booking is …" at bounding box center [756, 400] width 1512 height 801
click at [852, 545] on button "Pay in SGD" at bounding box center [865, 542] width 115 height 41
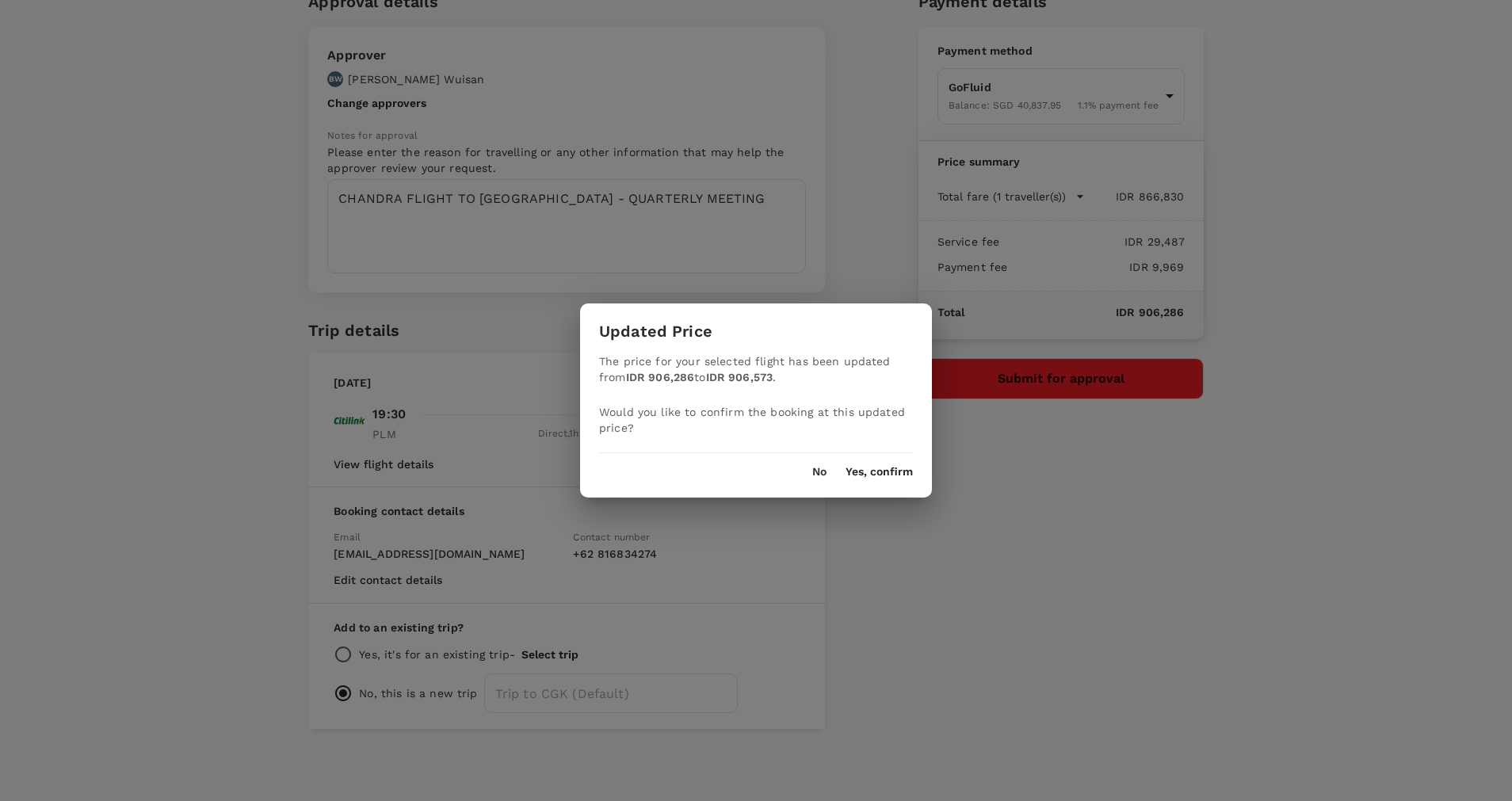
click at [880, 466] on button "Yes, confirm" at bounding box center [879, 472] width 68 height 13
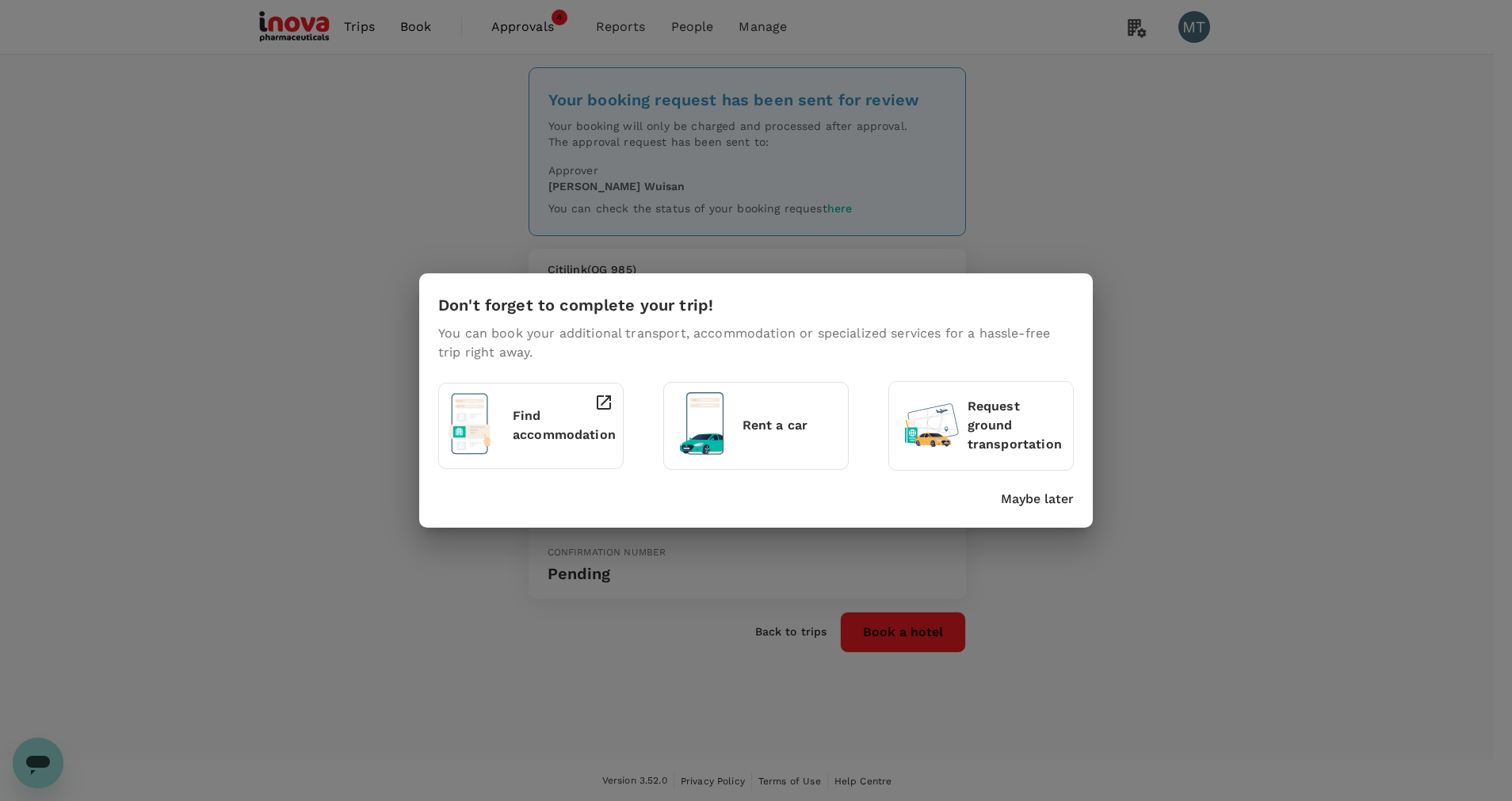
click at [1054, 491] on p "Maybe later" at bounding box center [1036, 498] width 72 height 19
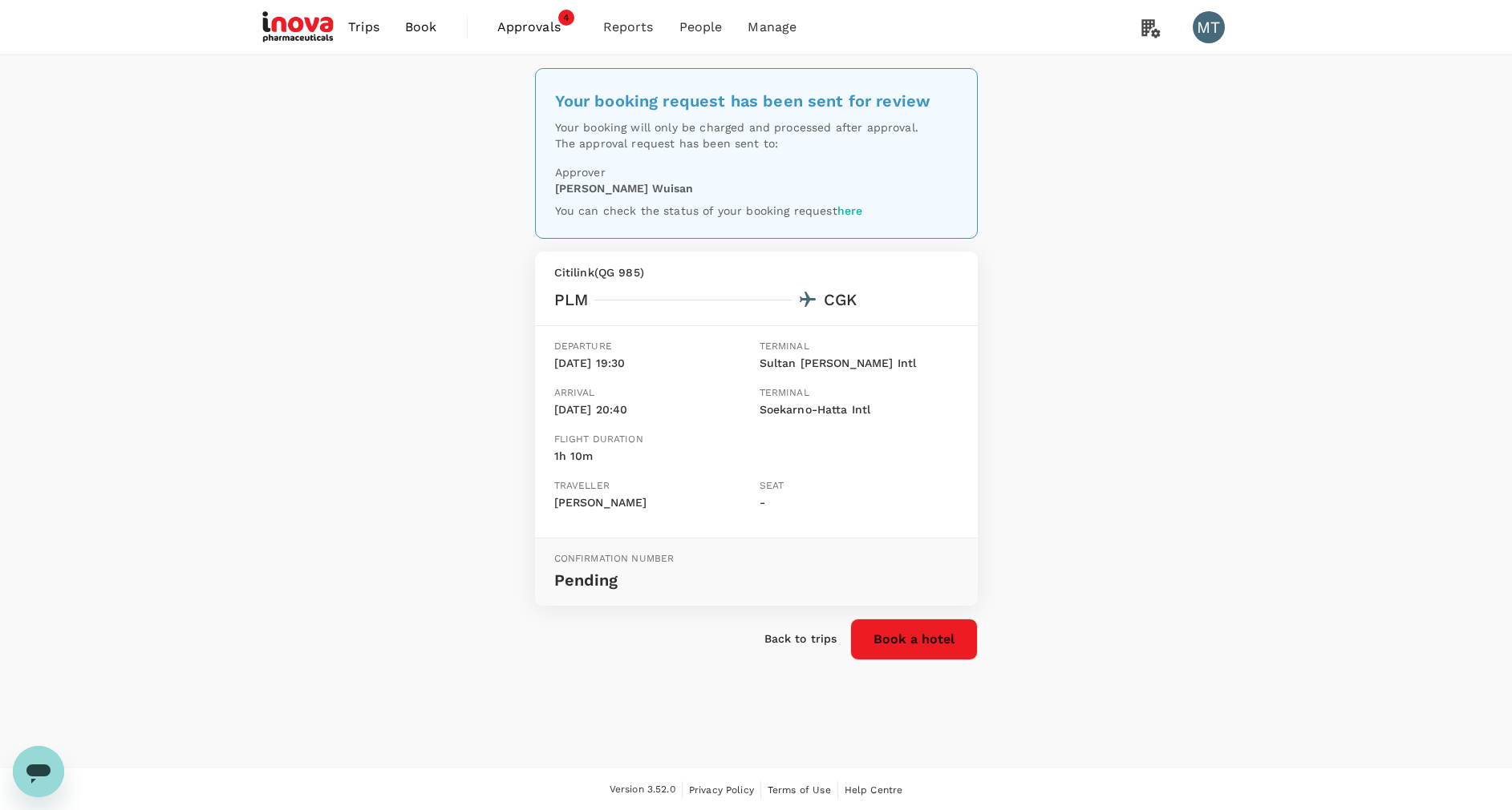
click at [419, 21] on span "Book" at bounding box center [421, 27] width 32 height 19
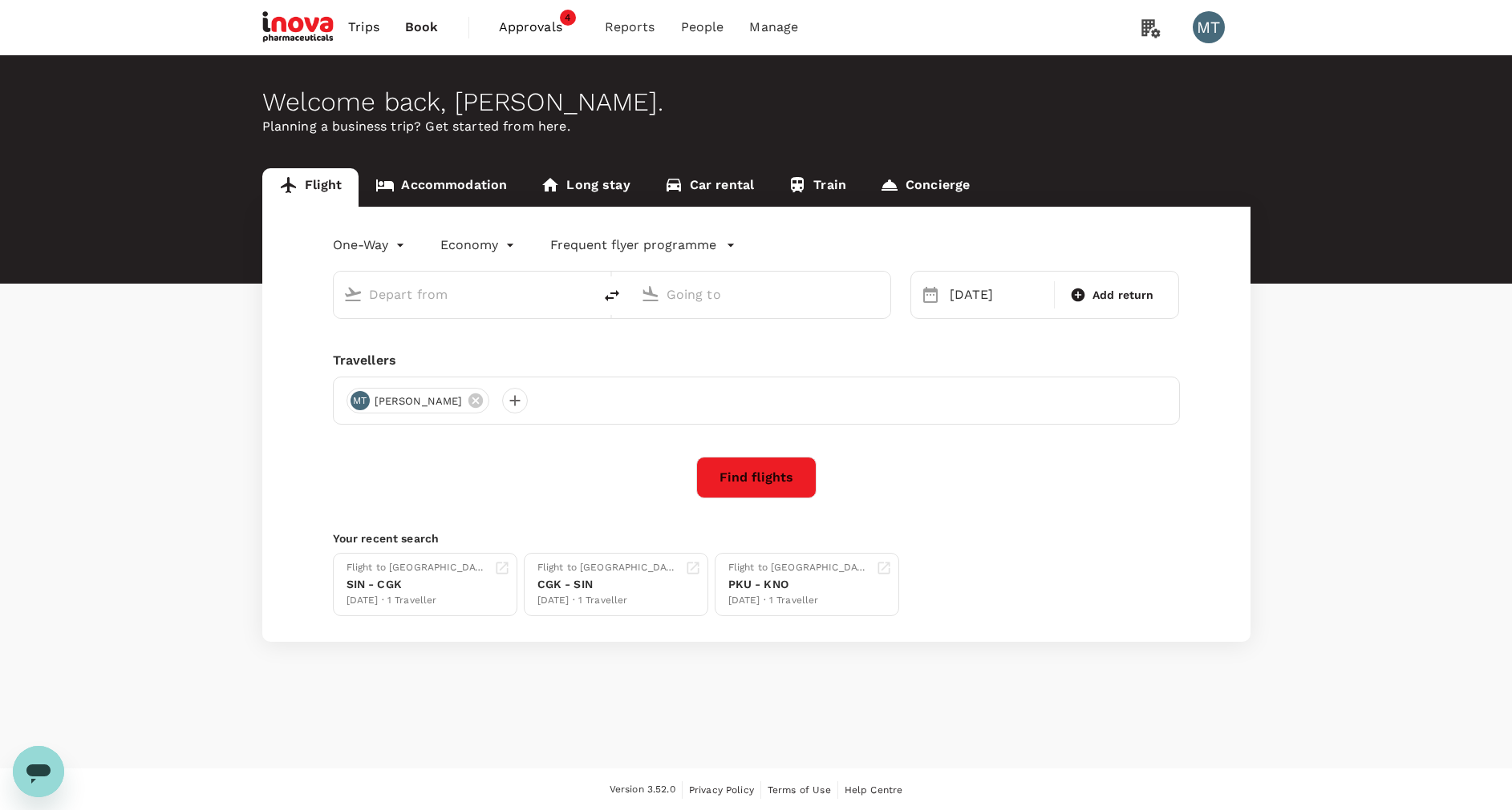
type input "[GEOGRAPHIC_DATA], [GEOGRAPHIC_DATA] (any)"
type input "Soekarno-Hatta Intl (CGK)"
type input "[GEOGRAPHIC_DATA], [GEOGRAPHIC_DATA] (any)"
type input "Soekarno-Hatta Intl (CGK)"
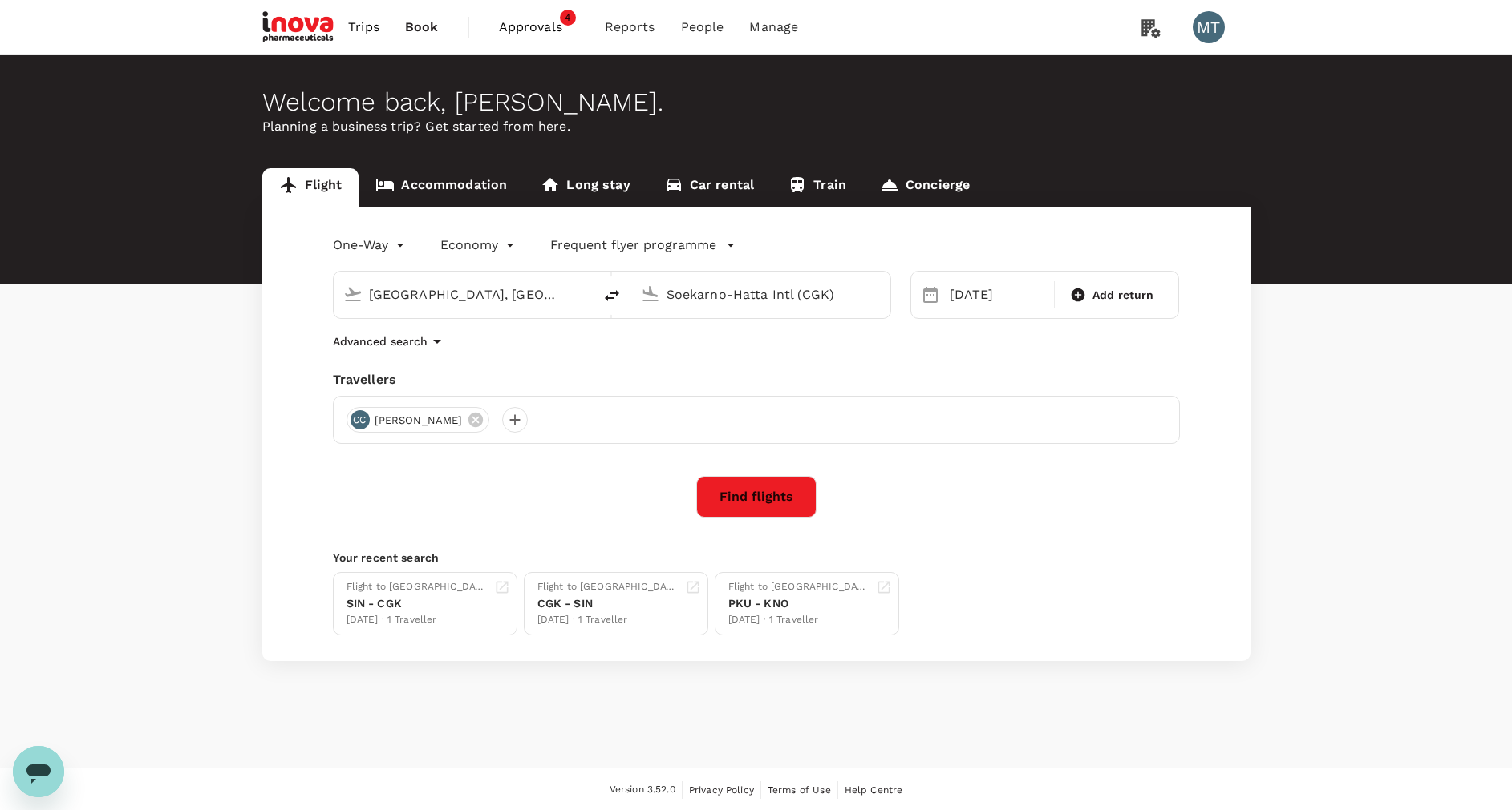
click at [604, 292] on icon "delete" at bounding box center [611, 295] width 19 height 19
type input "Soekarno-Hatta Intl (CGK)"
type input "[GEOGRAPHIC_DATA], [GEOGRAPHIC_DATA] (any)"
click at [981, 309] on div "[DATE]" at bounding box center [997, 295] width 107 height 32
click at [1347, 402] on div "4" at bounding box center [1350, 403] width 31 height 31
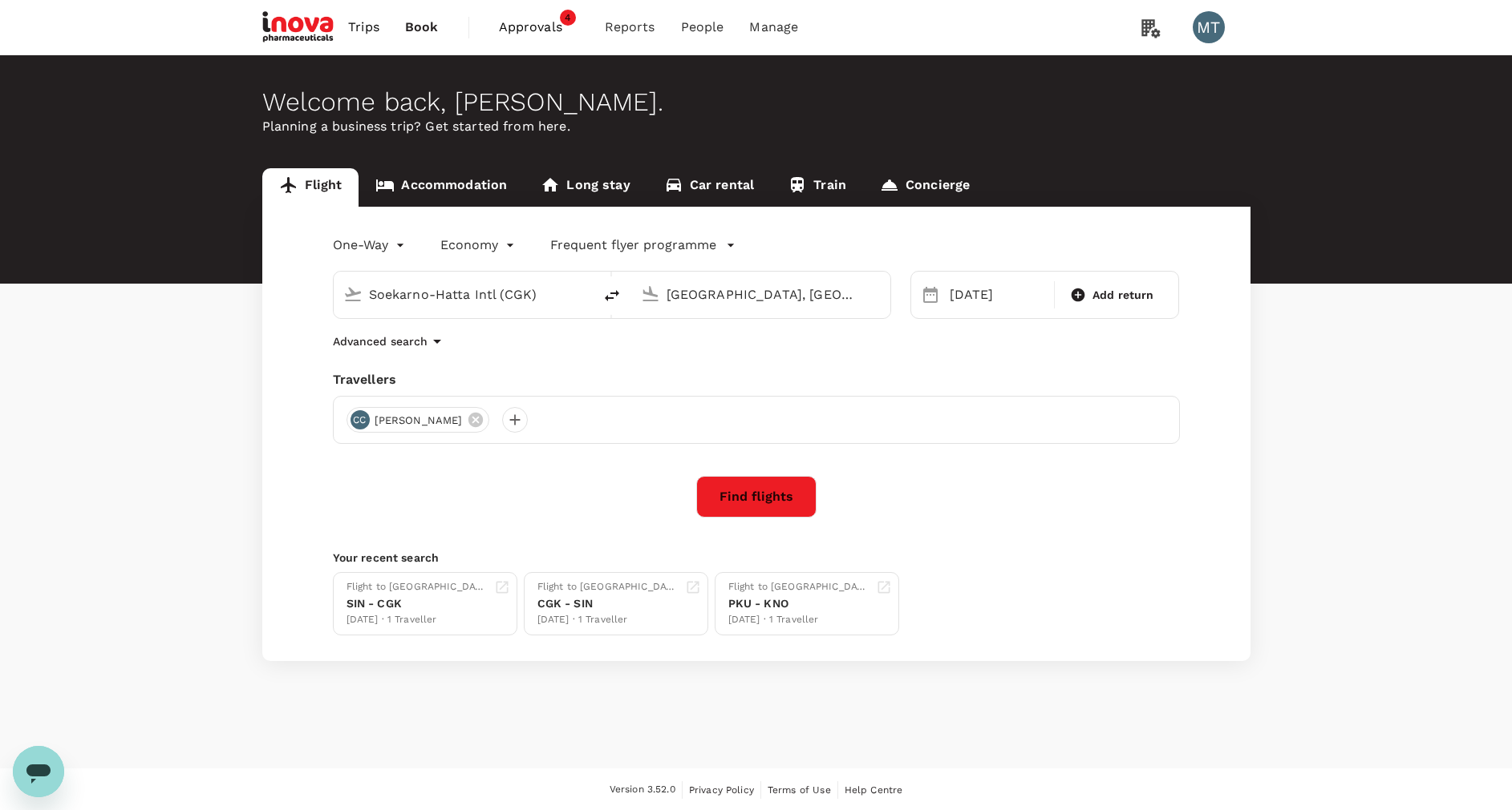
click at [770, 504] on button "Find flights" at bounding box center [756, 497] width 120 height 42
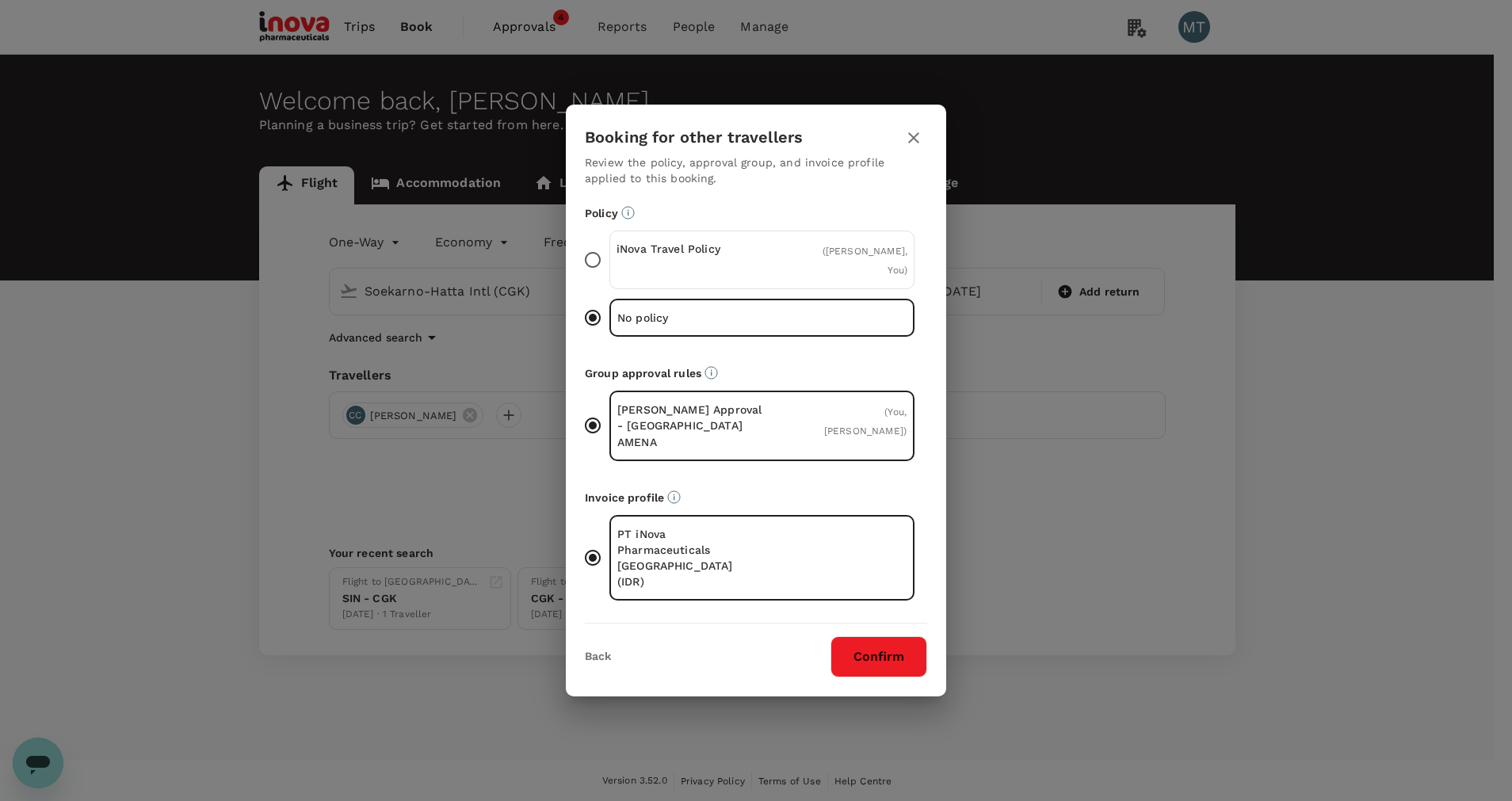
click at [672, 256] on div "iNova Travel Policy ( [PERSON_NAME], You )" at bounding box center [762, 260] width 305 height 59
click at [610, 256] on input "iNova Travel Policy ( [PERSON_NAME], You )" at bounding box center [593, 260] width 33 height 33
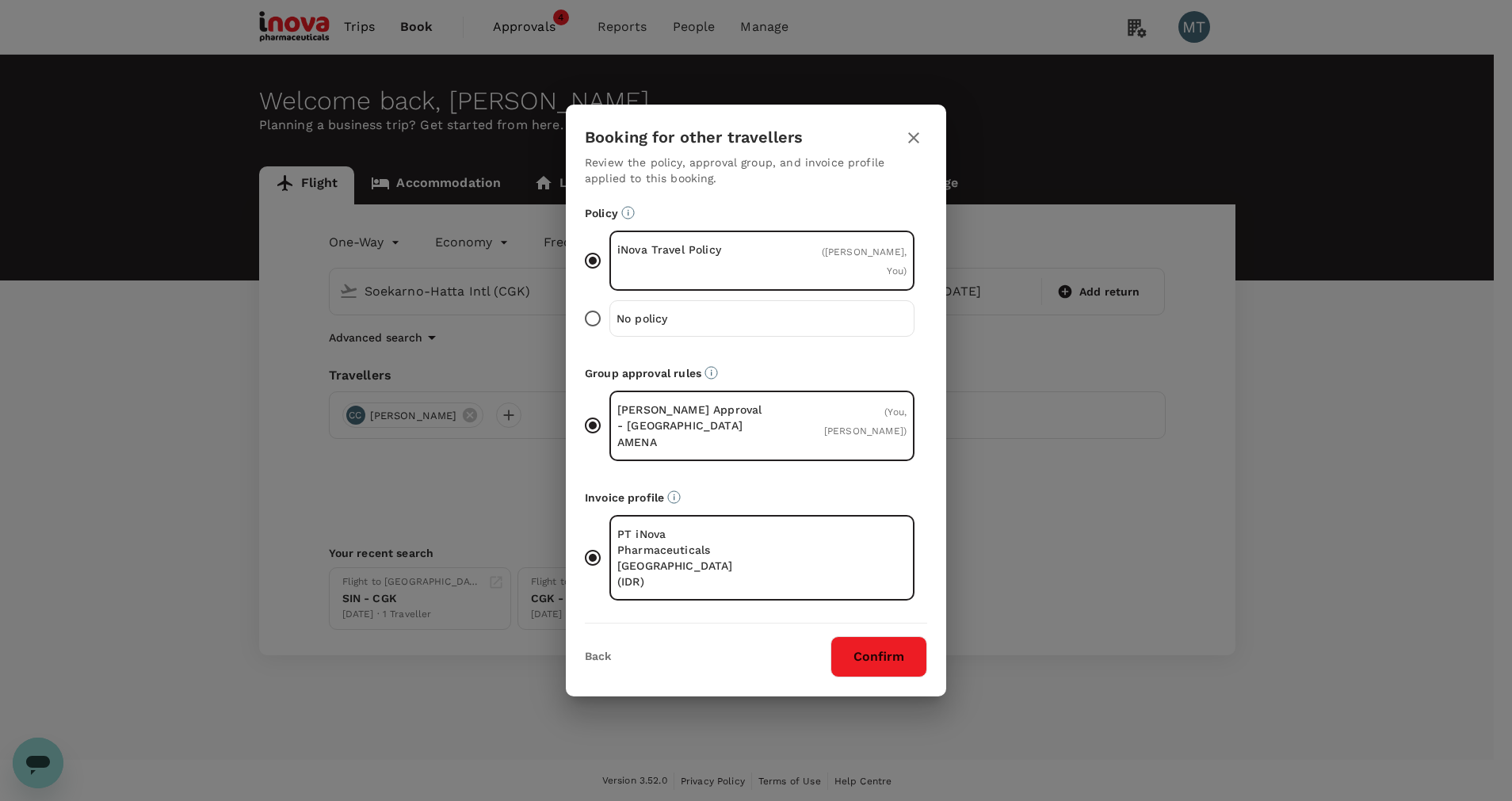
click at [851, 636] on button "Confirm" at bounding box center [878, 657] width 97 height 41
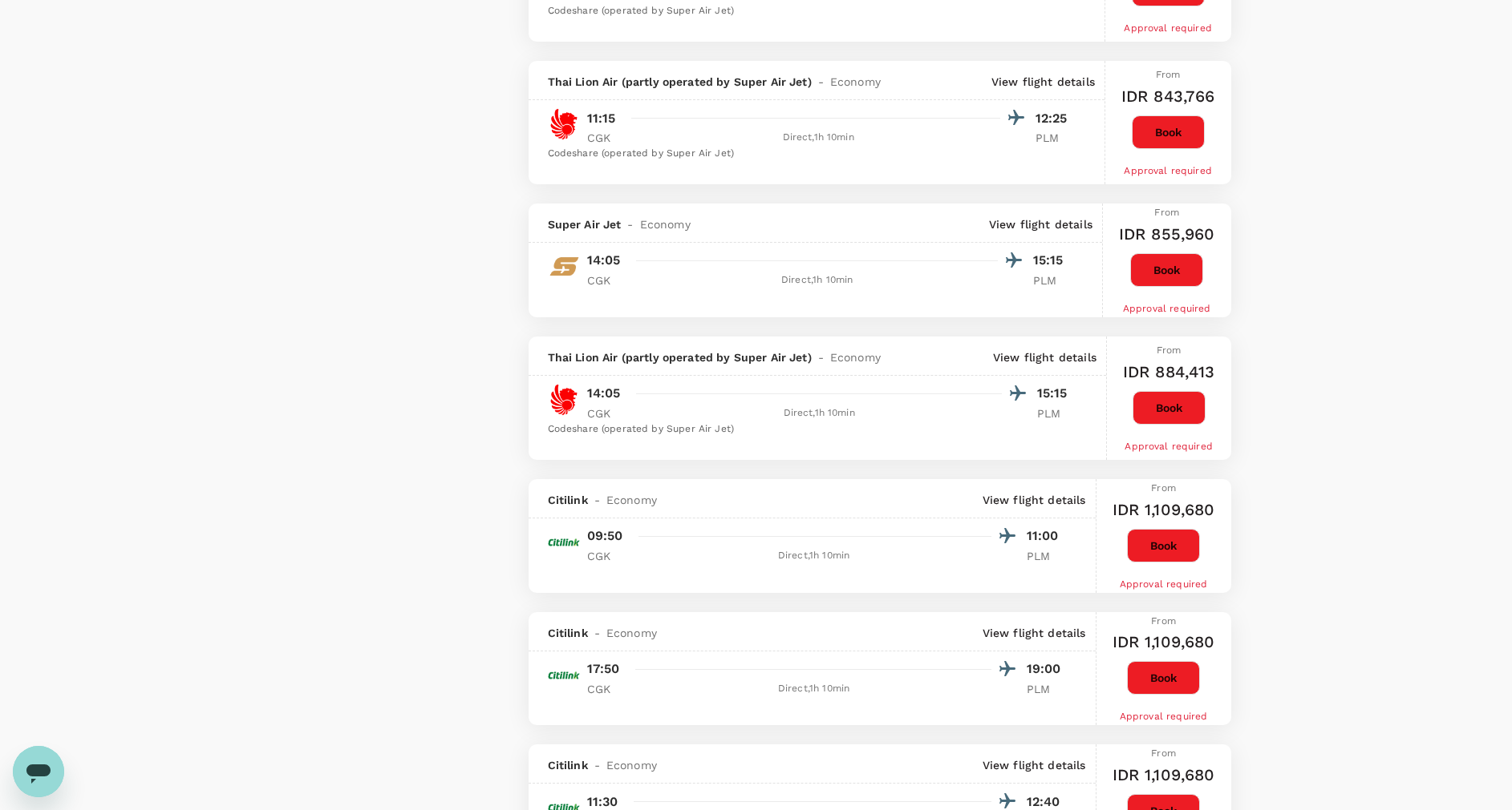
scroll to position [2044, 0]
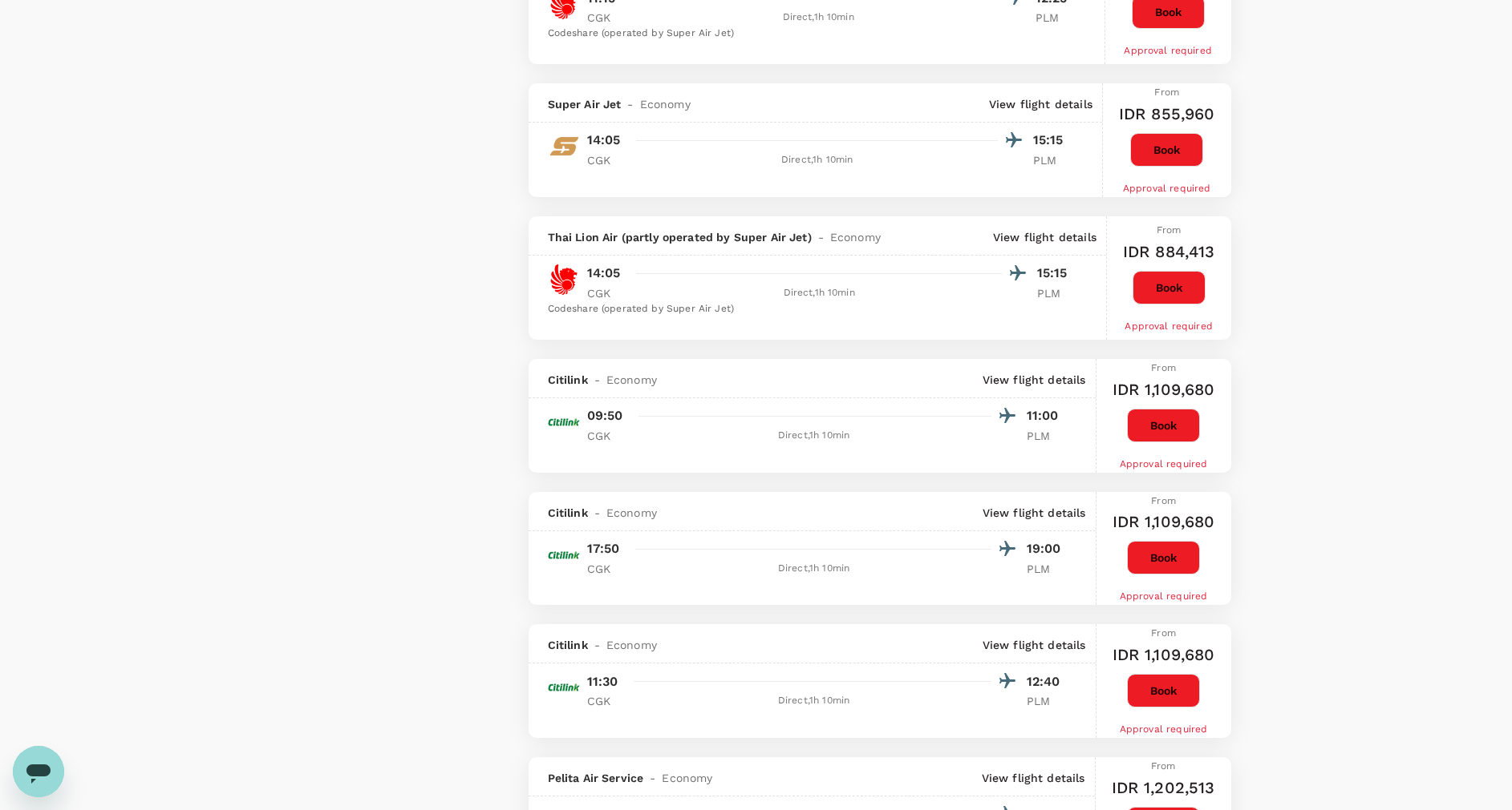
click at [1179, 688] on button "Book" at bounding box center [1163, 691] width 73 height 34
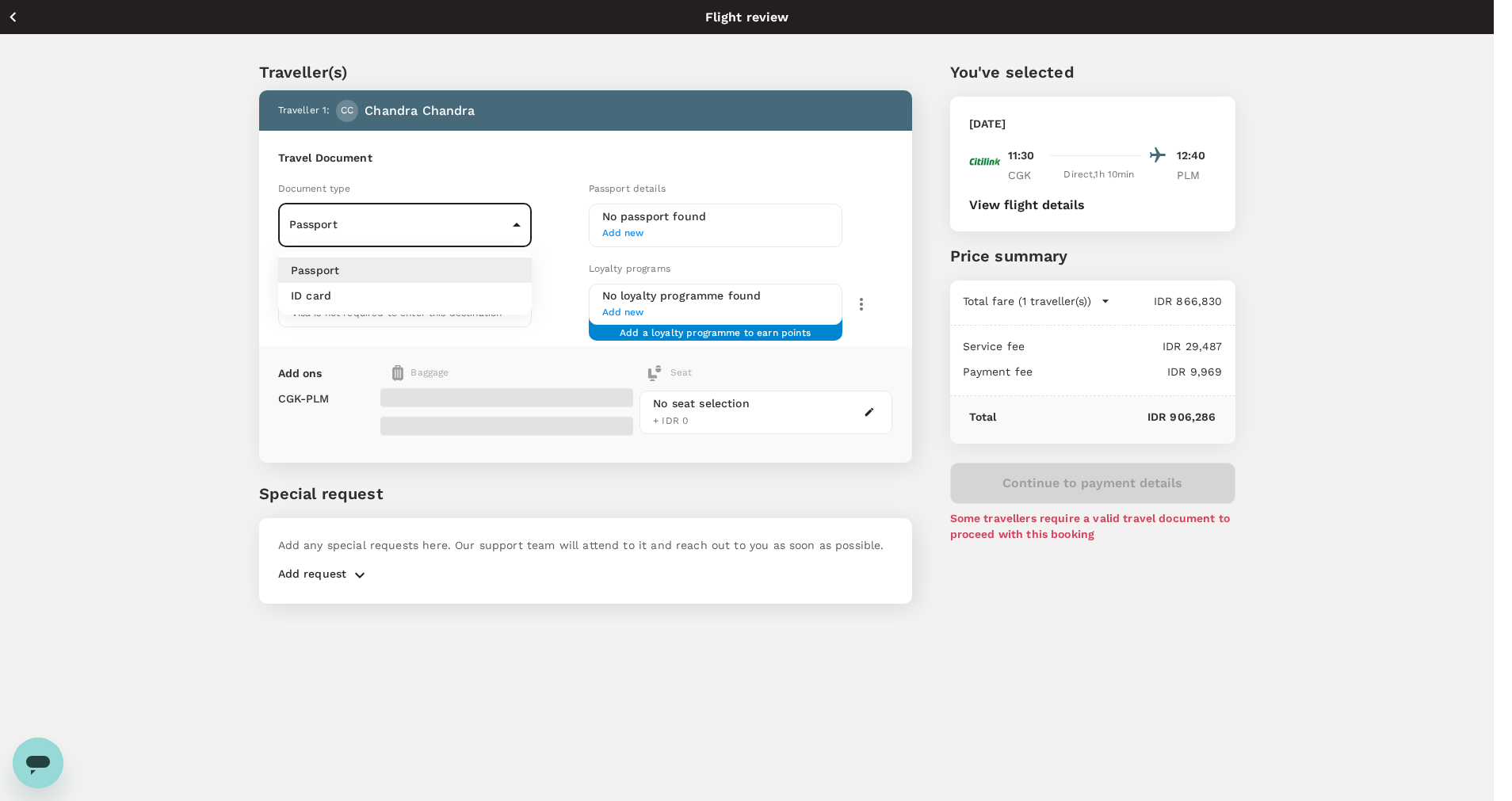
click at [513, 226] on body "Back to flight results Flight review Traveller(s) Traveller 1 : CC [PERSON_NAME…" at bounding box center [756, 422] width 1512 height 844
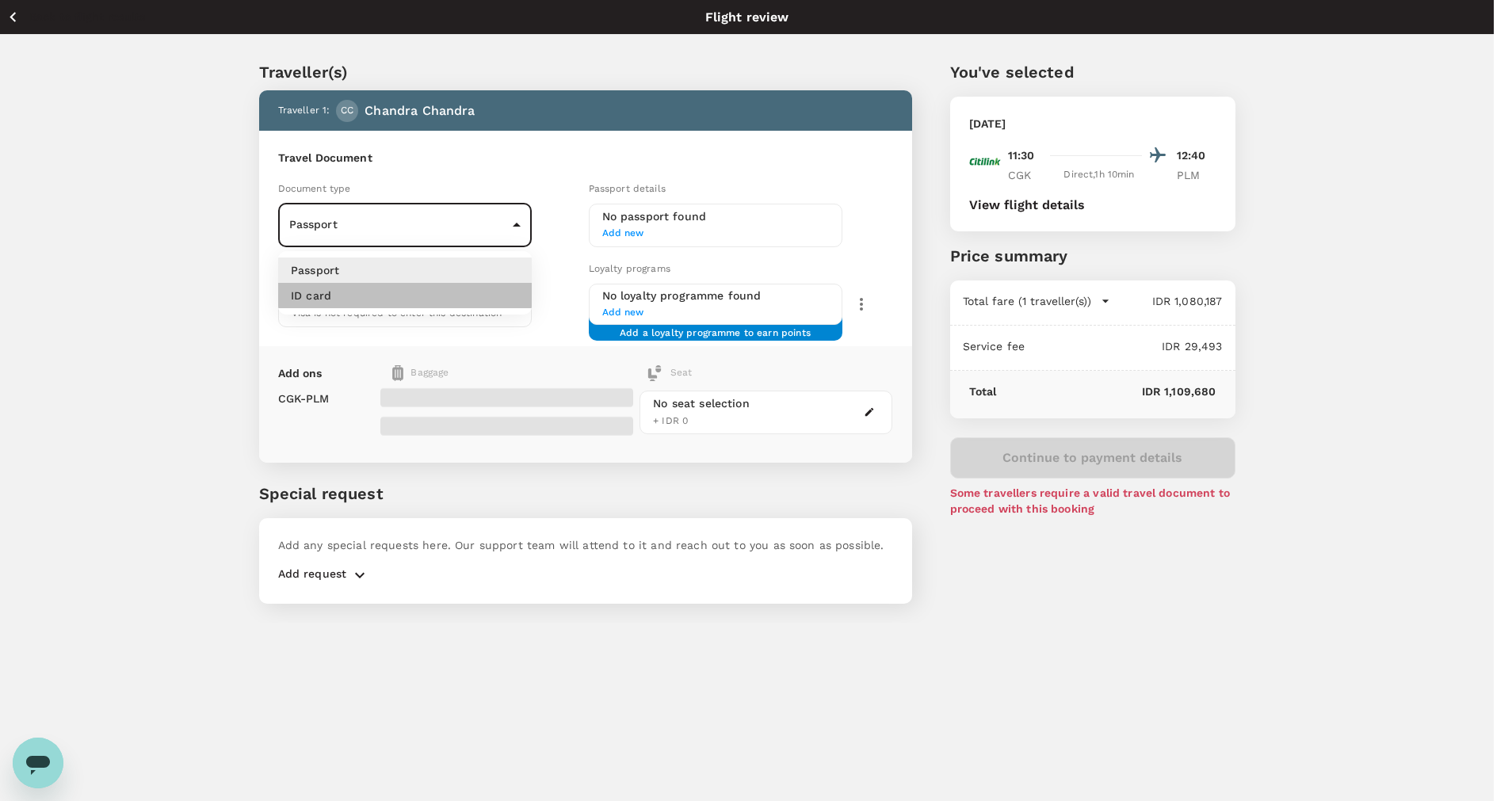
click at [487, 292] on li "ID card" at bounding box center [404, 296] width 253 height 25
type input "Id card"
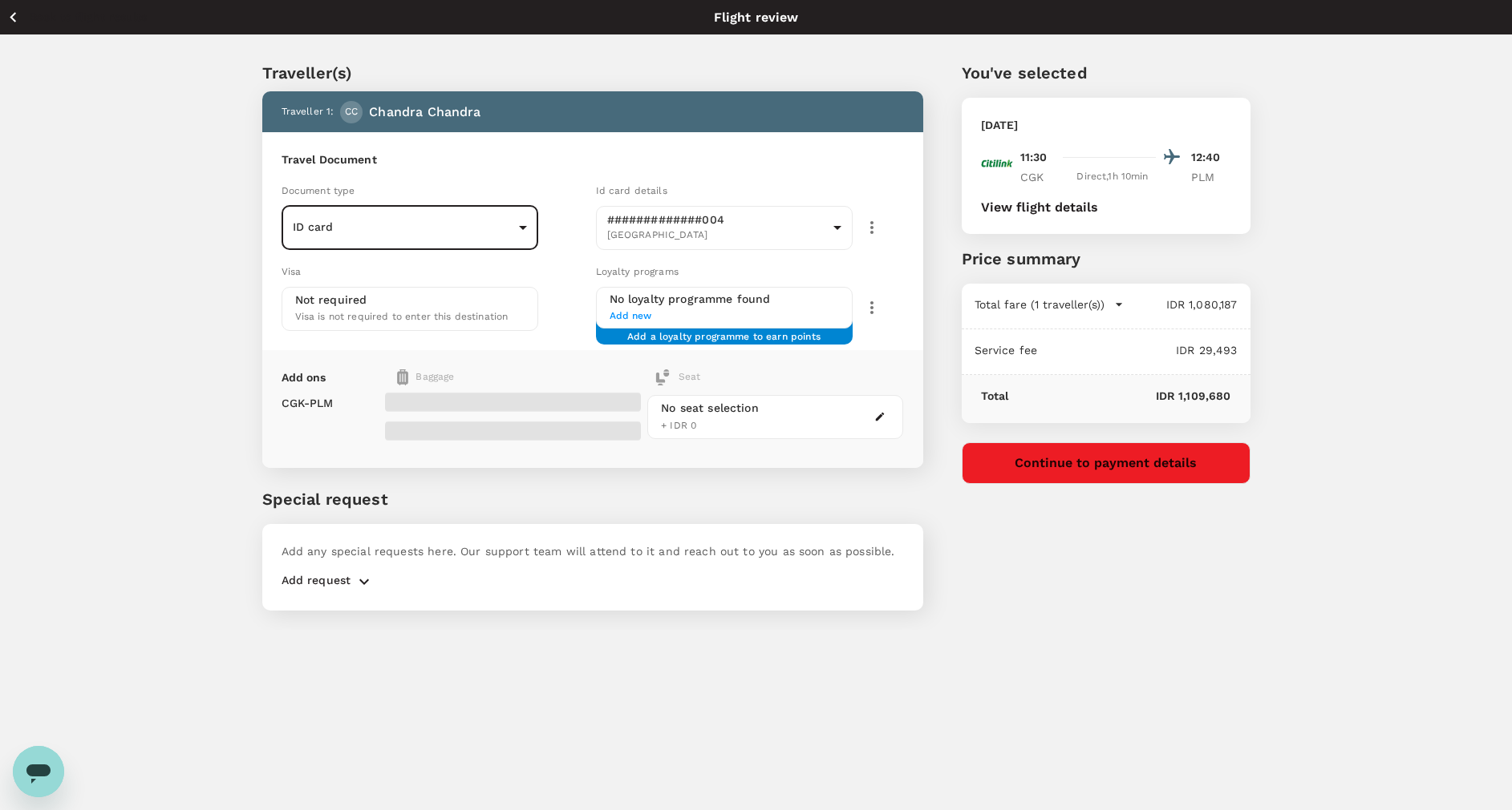
click at [1033, 462] on button "Continue to payment details" at bounding box center [1106, 463] width 288 height 42
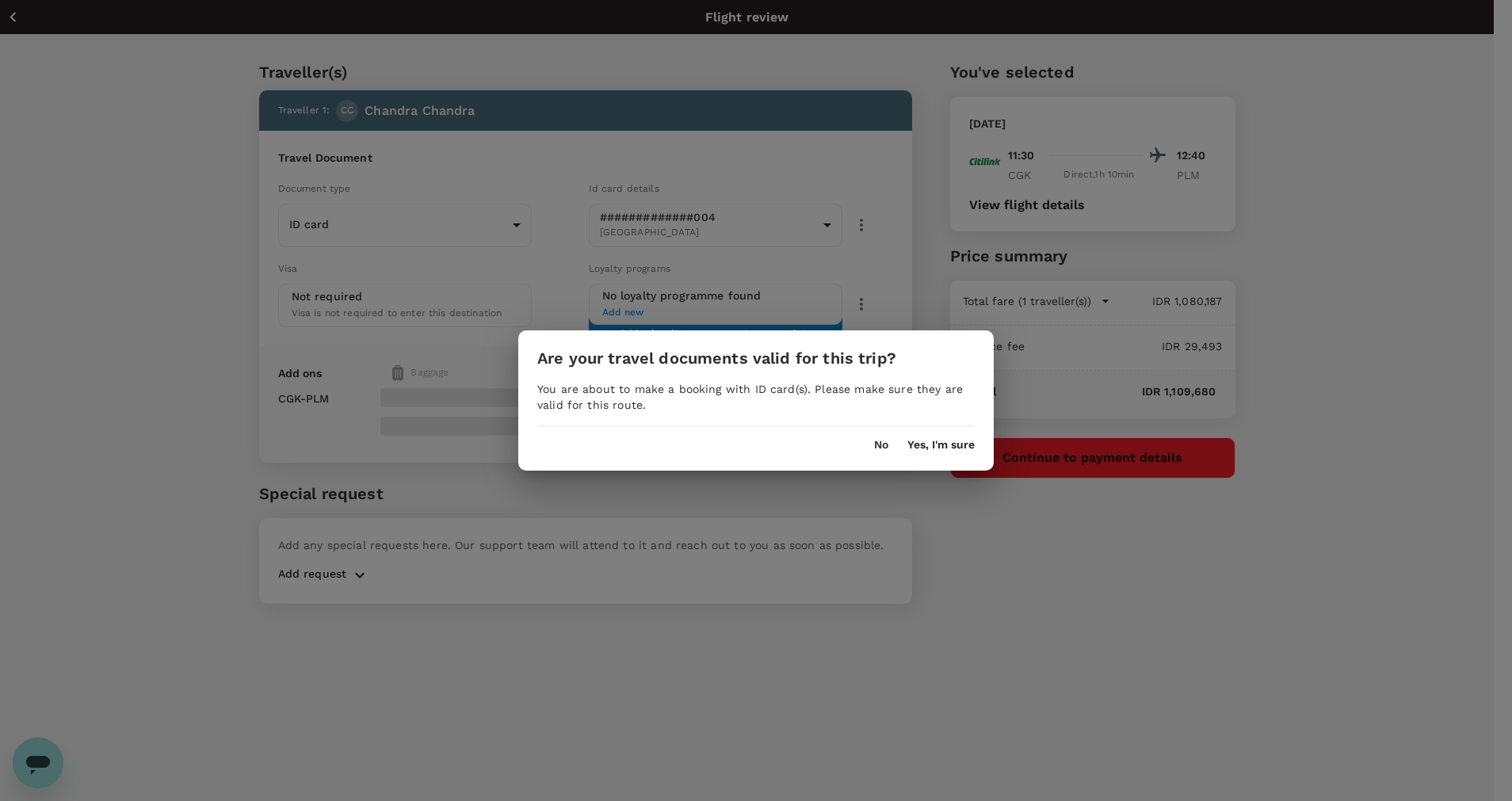
click at [928, 440] on button "Yes, I'm sure" at bounding box center [940, 445] width 68 height 13
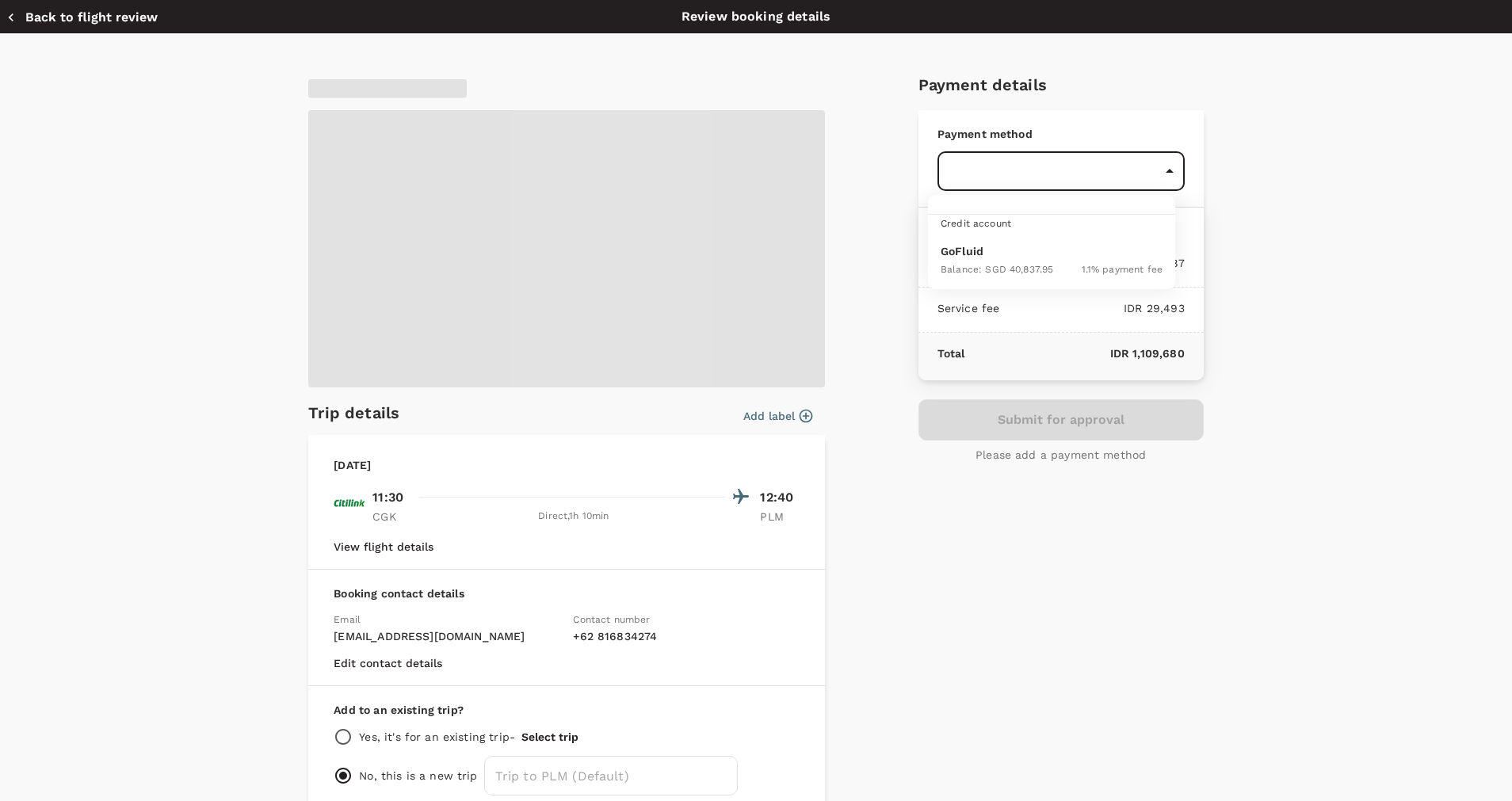
click at [959, 161] on body "Back to flight results Flight review Traveller(s) Traveller 1 : CC [PERSON_NAME…" at bounding box center [756, 422] width 1512 height 844
click at [992, 269] on span "Balance : SGD 40,837.95" at bounding box center [996, 269] width 113 height 11
type input "9d87fe9b-f599-4813-91a8-6354e0e2f257"
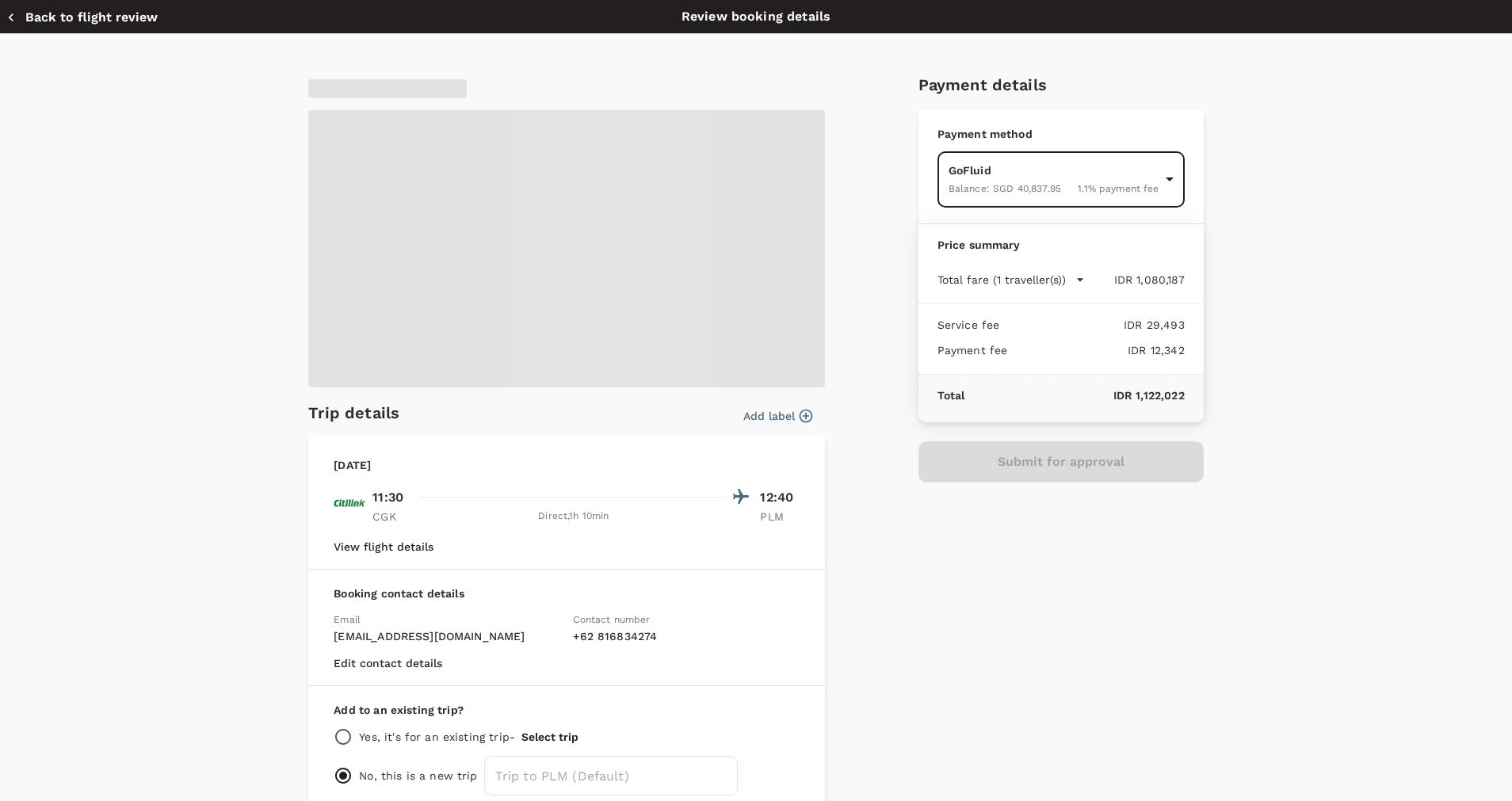
click at [769, 414] on button "Add label" at bounding box center [777, 416] width 69 height 16
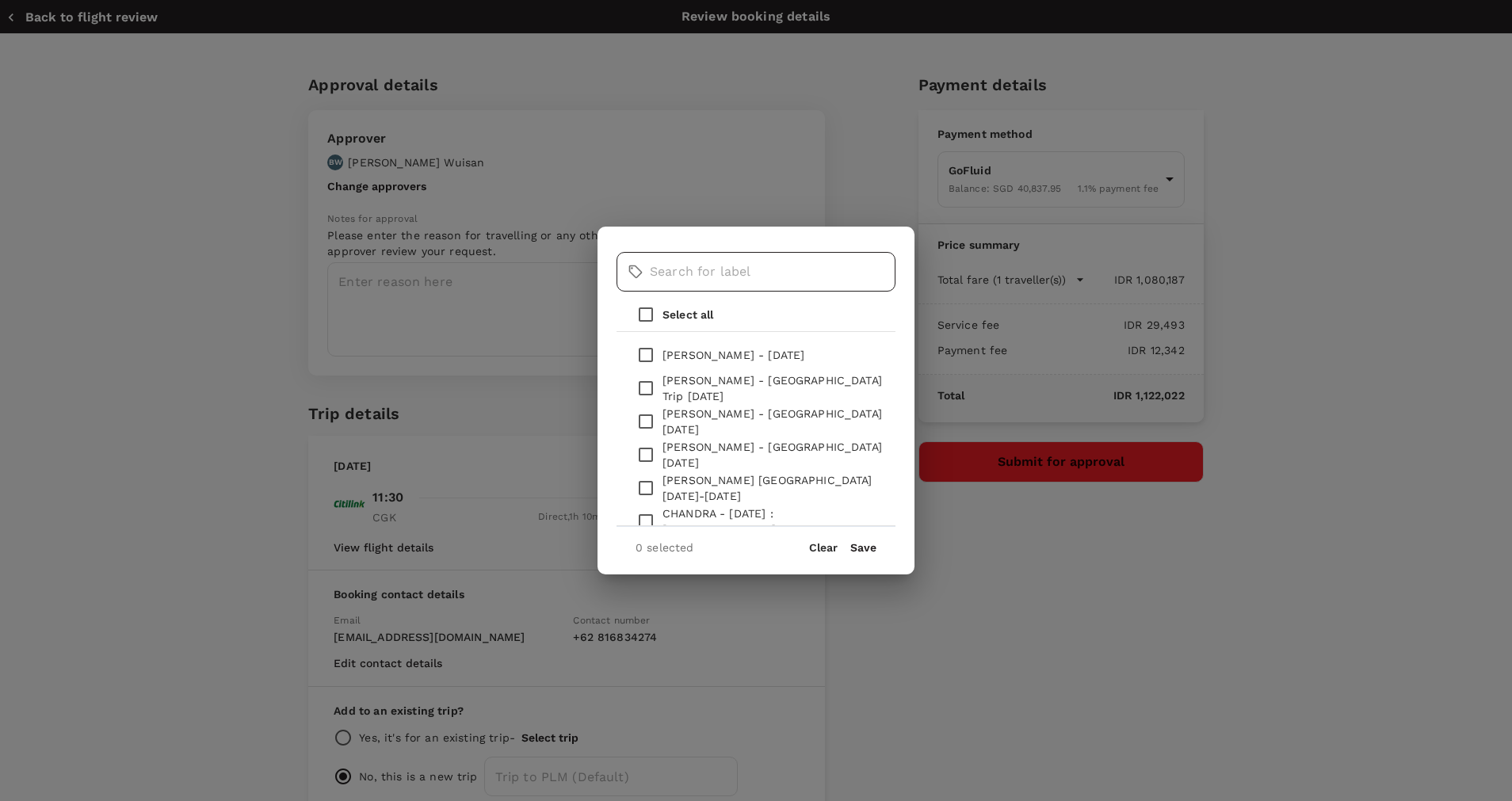
click at [723, 267] on input "text" at bounding box center [772, 271] width 246 height 39
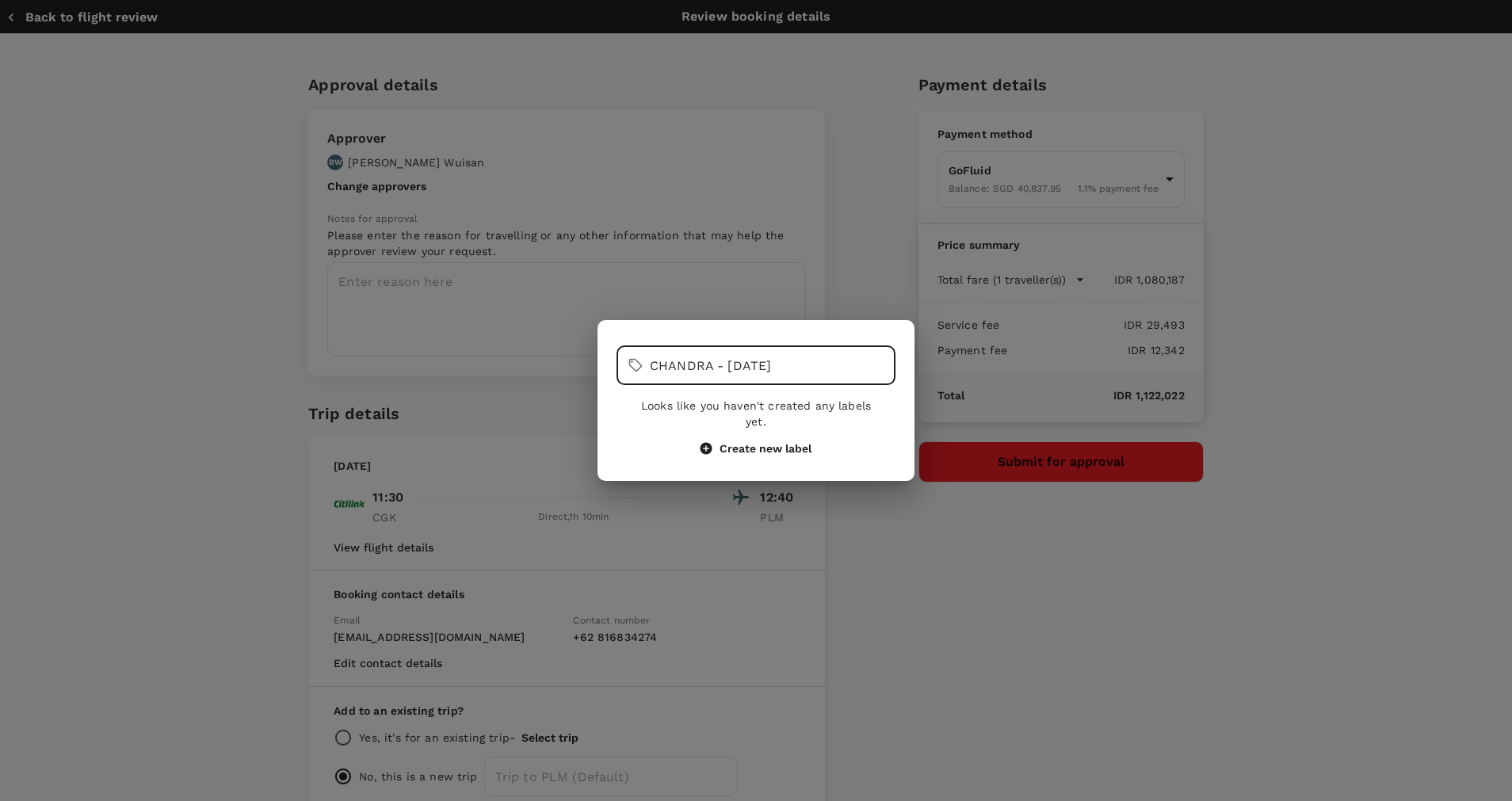
drag, startPoint x: 815, startPoint y: 377, endPoint x: 609, endPoint y: 370, distance: 206.1
click at [609, 370] on div "​ CHANDRA - [DATE] ​ Looks like you haven't created any labels yet. Create new …" at bounding box center [756, 400] width 317 height 122
type input "CHANDRA - [DATE]"
click at [741, 442] on button "Create new label" at bounding box center [756, 448] width 111 height 15
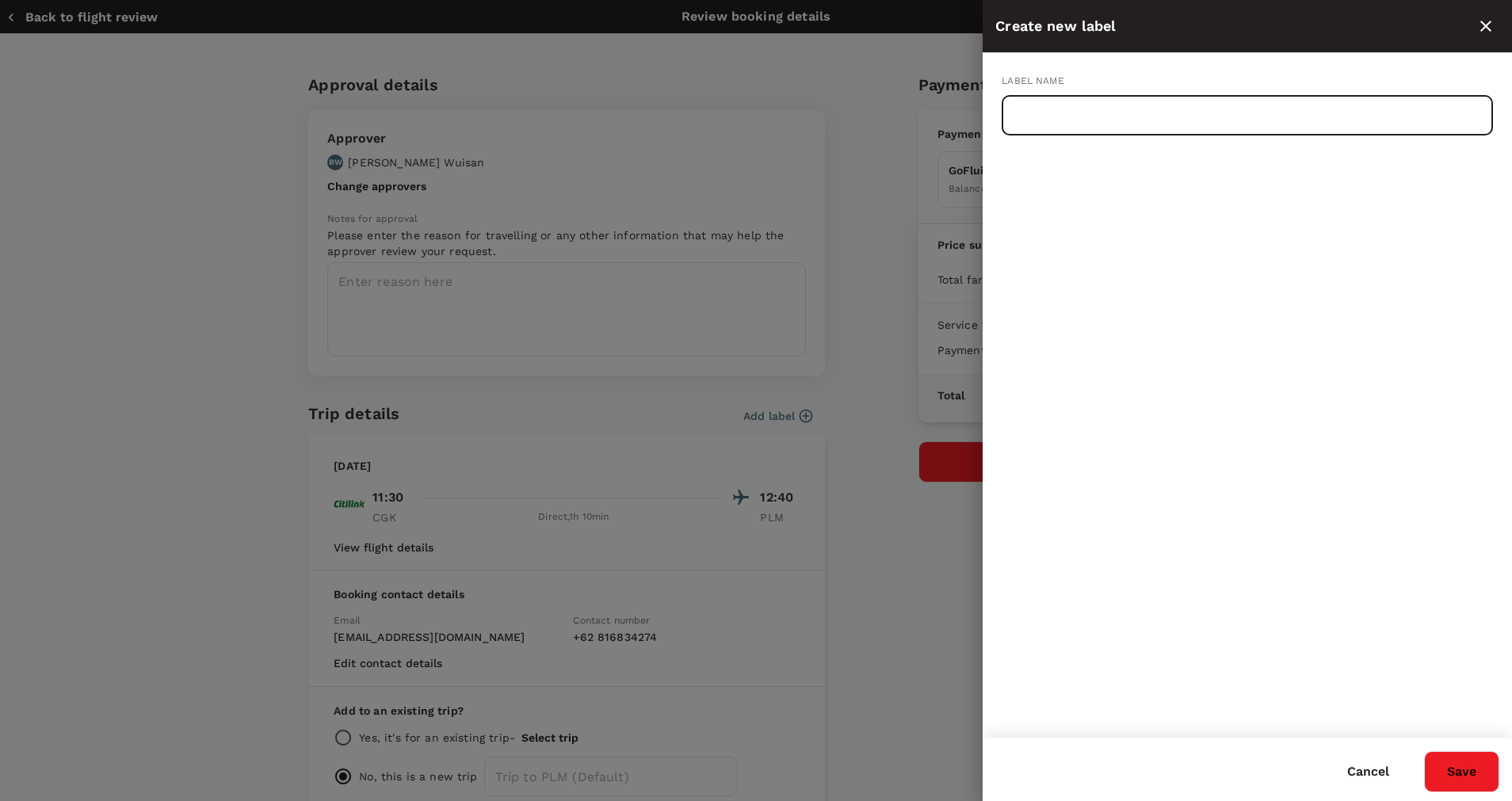
paste input "CHANDRA - [DATE]"
drag, startPoint x: 1236, startPoint y: 110, endPoint x: 915, endPoint y: 117, distance: 321.1
click at [915, 117] on div "Create new label Label name [PERSON_NAME] - [DATE] (CGK-PLM) ​ Cancel Save" at bounding box center [756, 400] width 1512 height 801
type input "CHANDRA - [DATE] (CGK-PLM)"
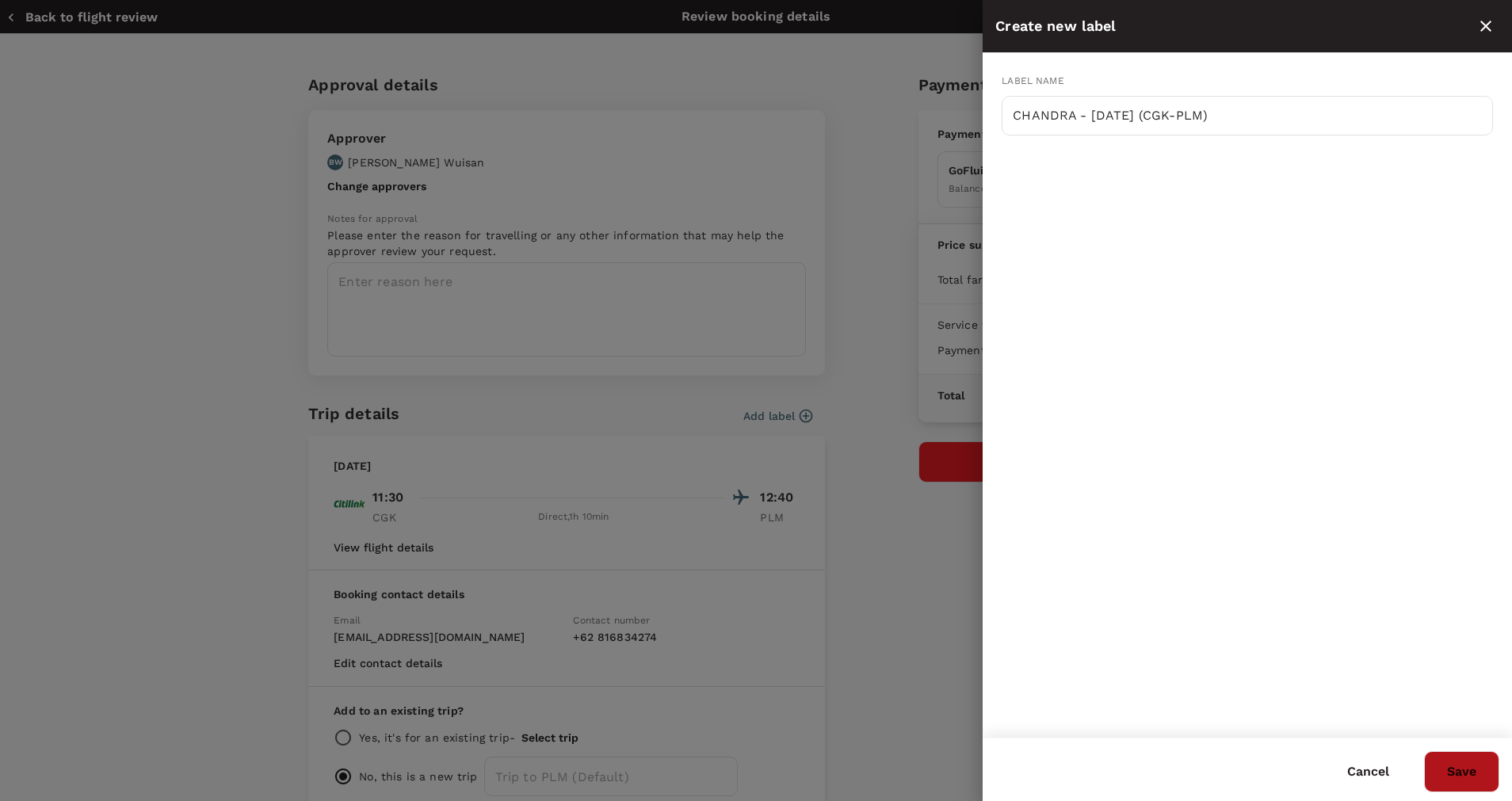
click at [1450, 780] on button "Save" at bounding box center [1461, 772] width 75 height 41
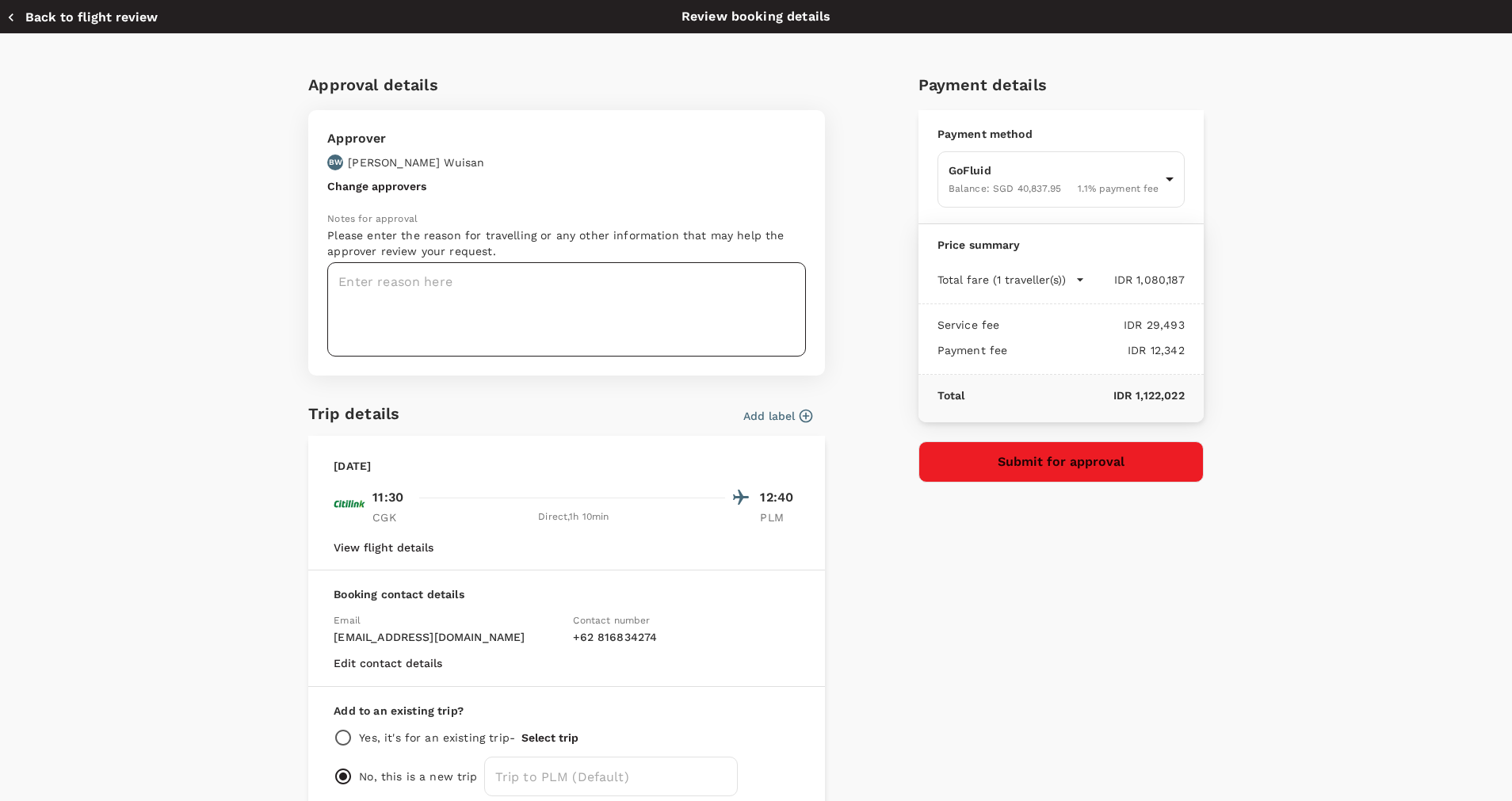
click at [601, 290] on textarea at bounding box center [566, 309] width 479 height 94
paste textarea "CHANDRA - [DATE] (CGK-PLM)"
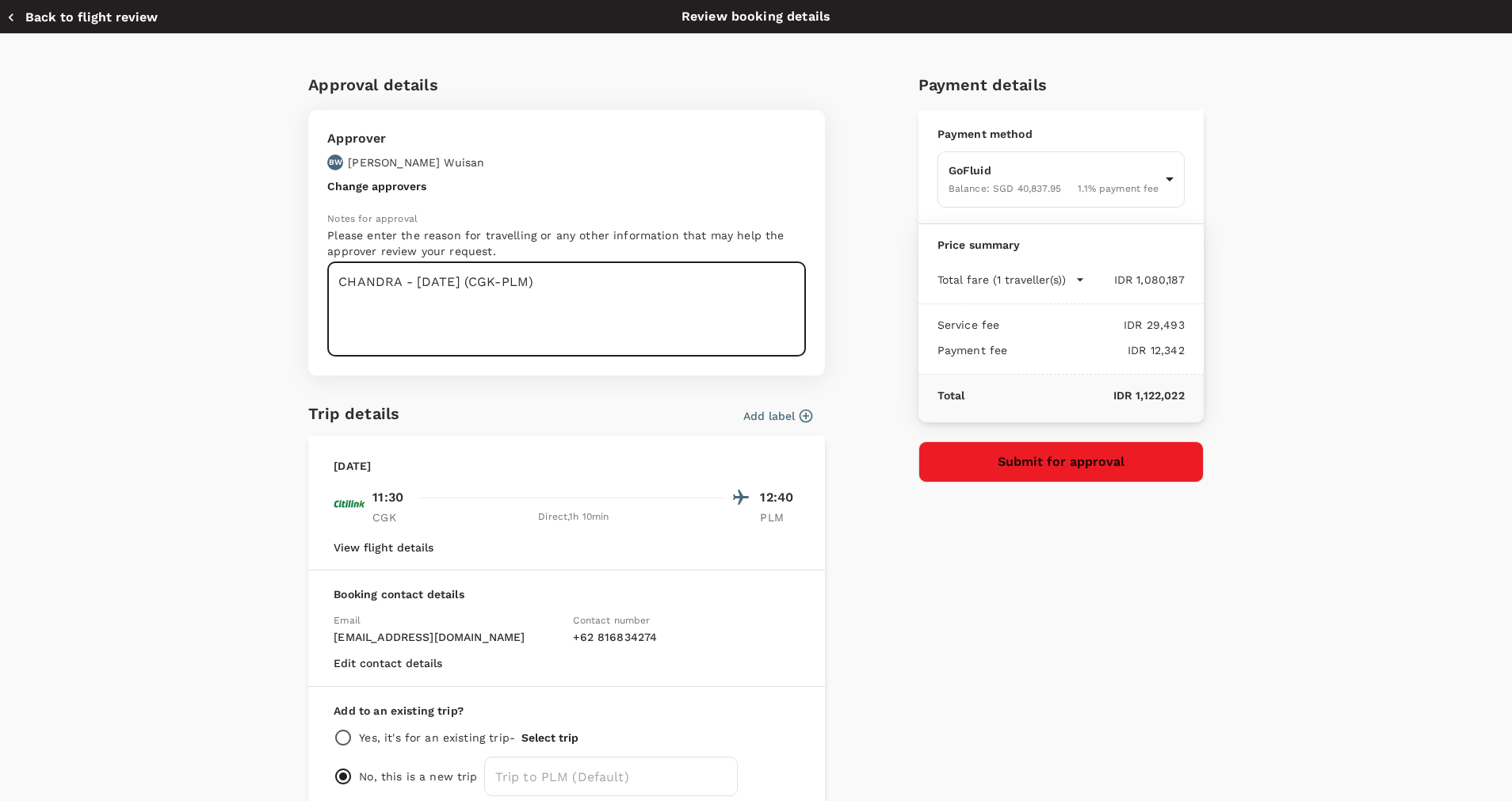
scroll to position [83, 0]
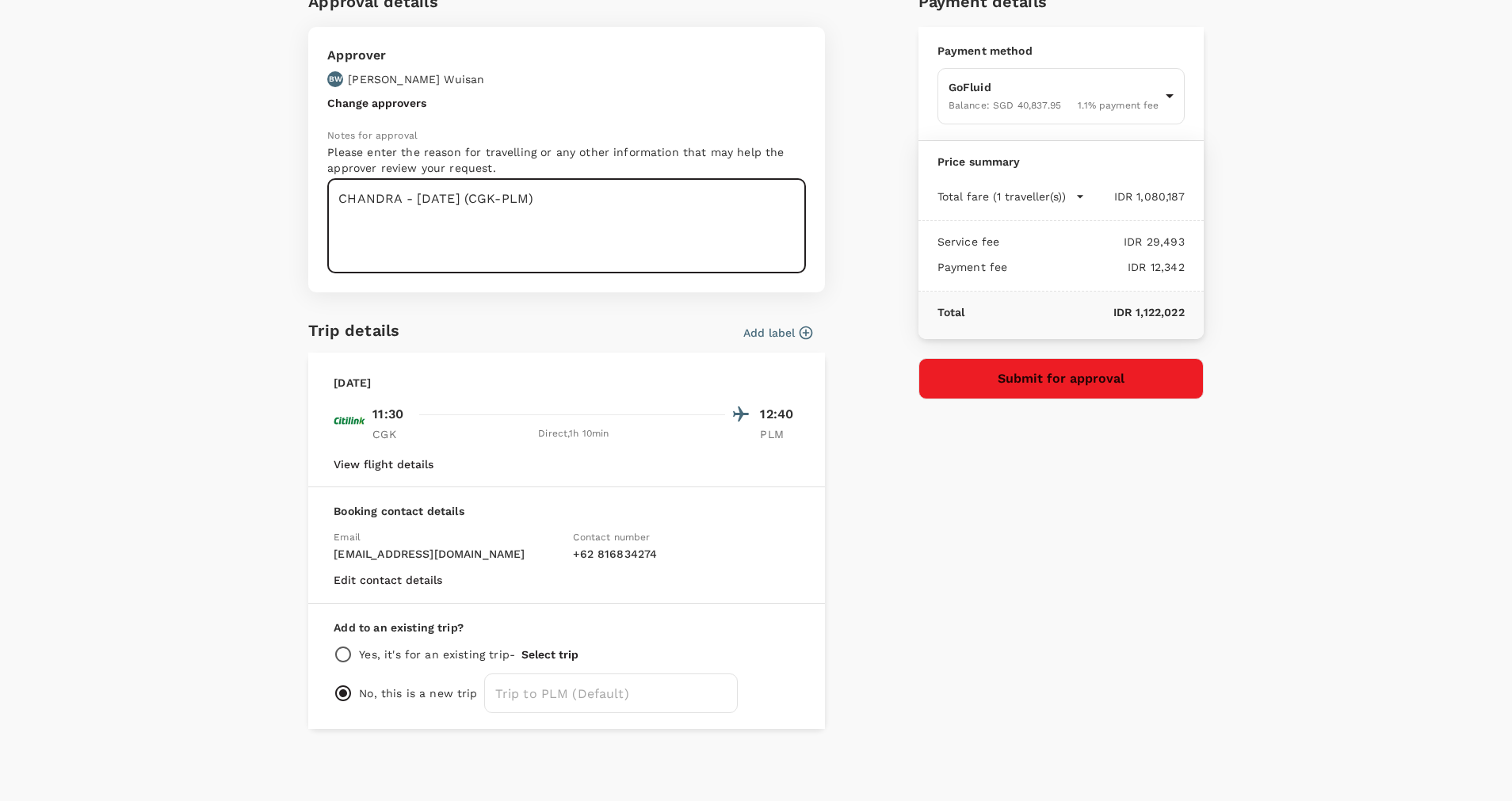
type textarea "CHANDRA - [DATE] (CGK-PLM)"
click at [957, 389] on button "Submit for approval" at bounding box center [1060, 379] width 285 height 41
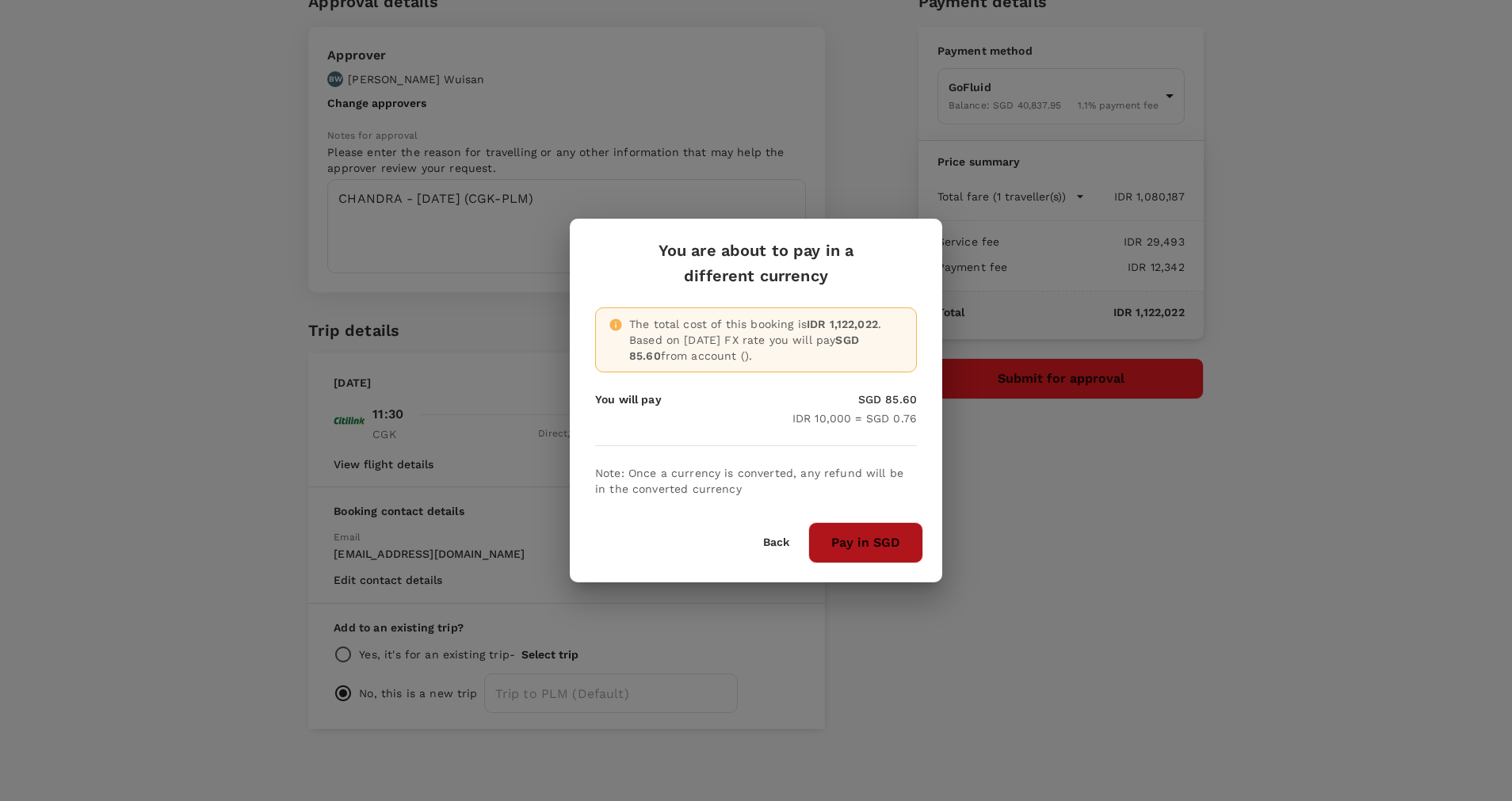
click at [893, 535] on button "Pay in SGD" at bounding box center [865, 542] width 115 height 41
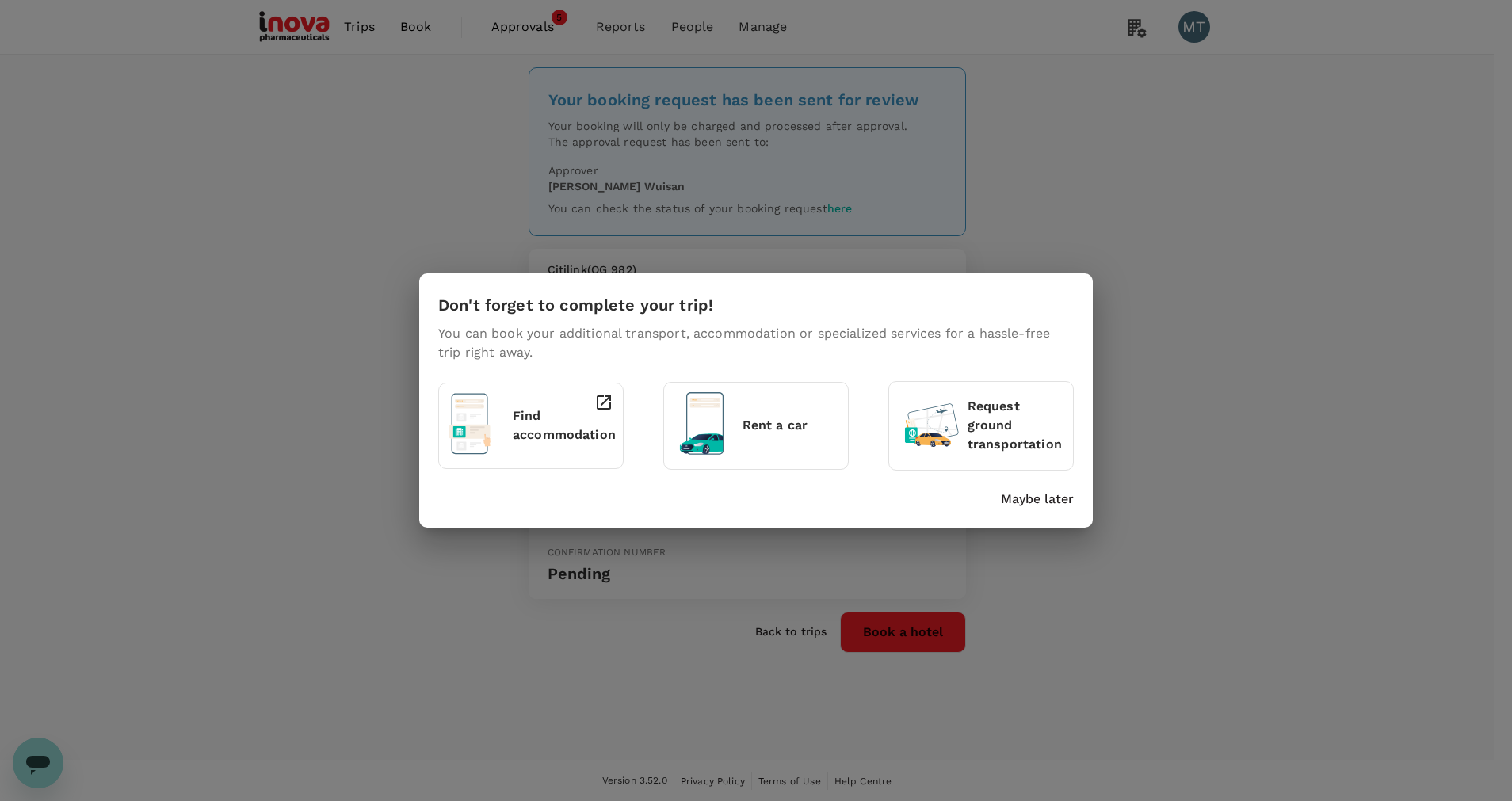
click at [1061, 506] on p "Maybe later" at bounding box center [1036, 498] width 72 height 19
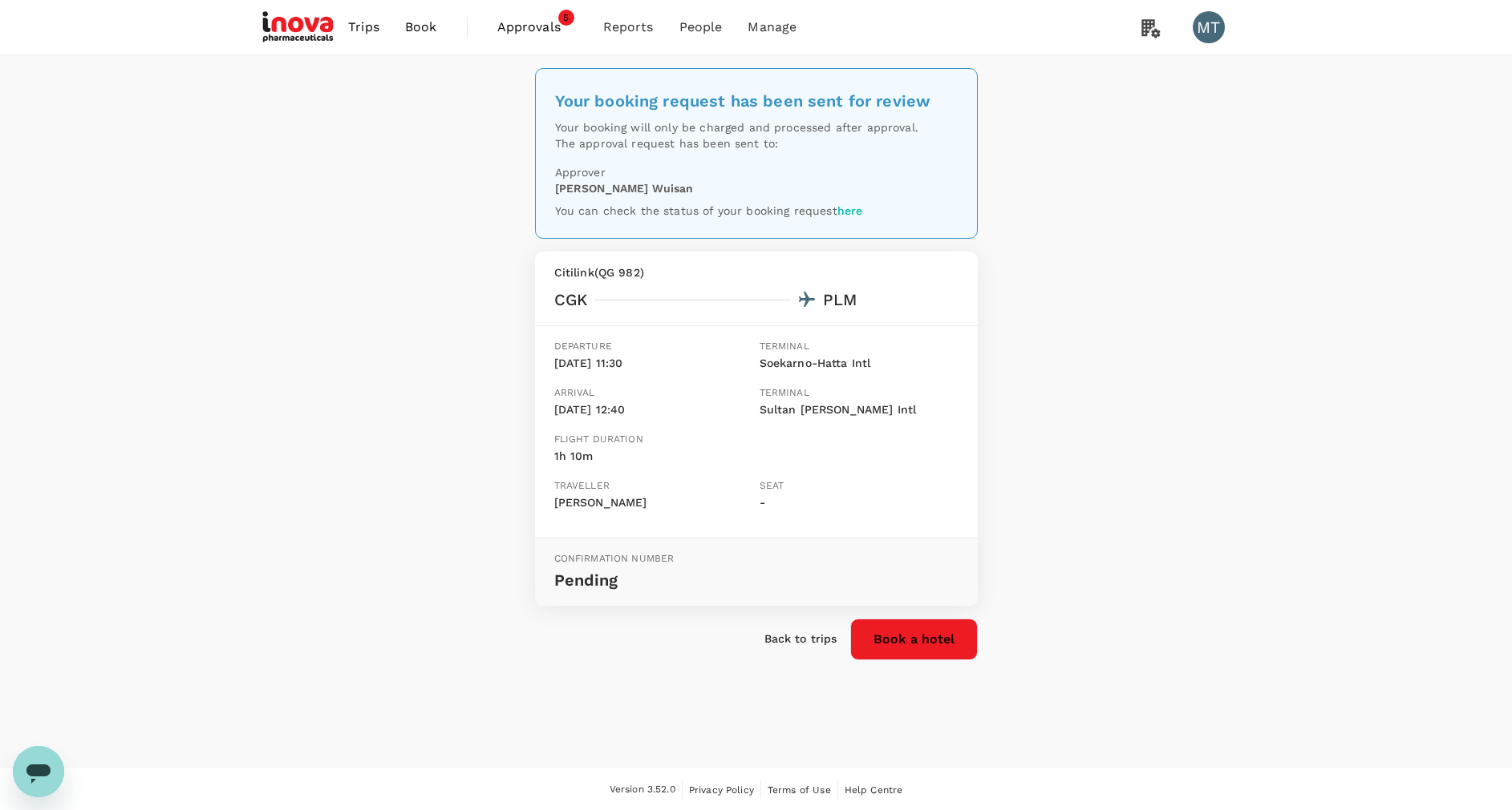
click at [418, 32] on span "Book" at bounding box center [421, 27] width 32 height 19
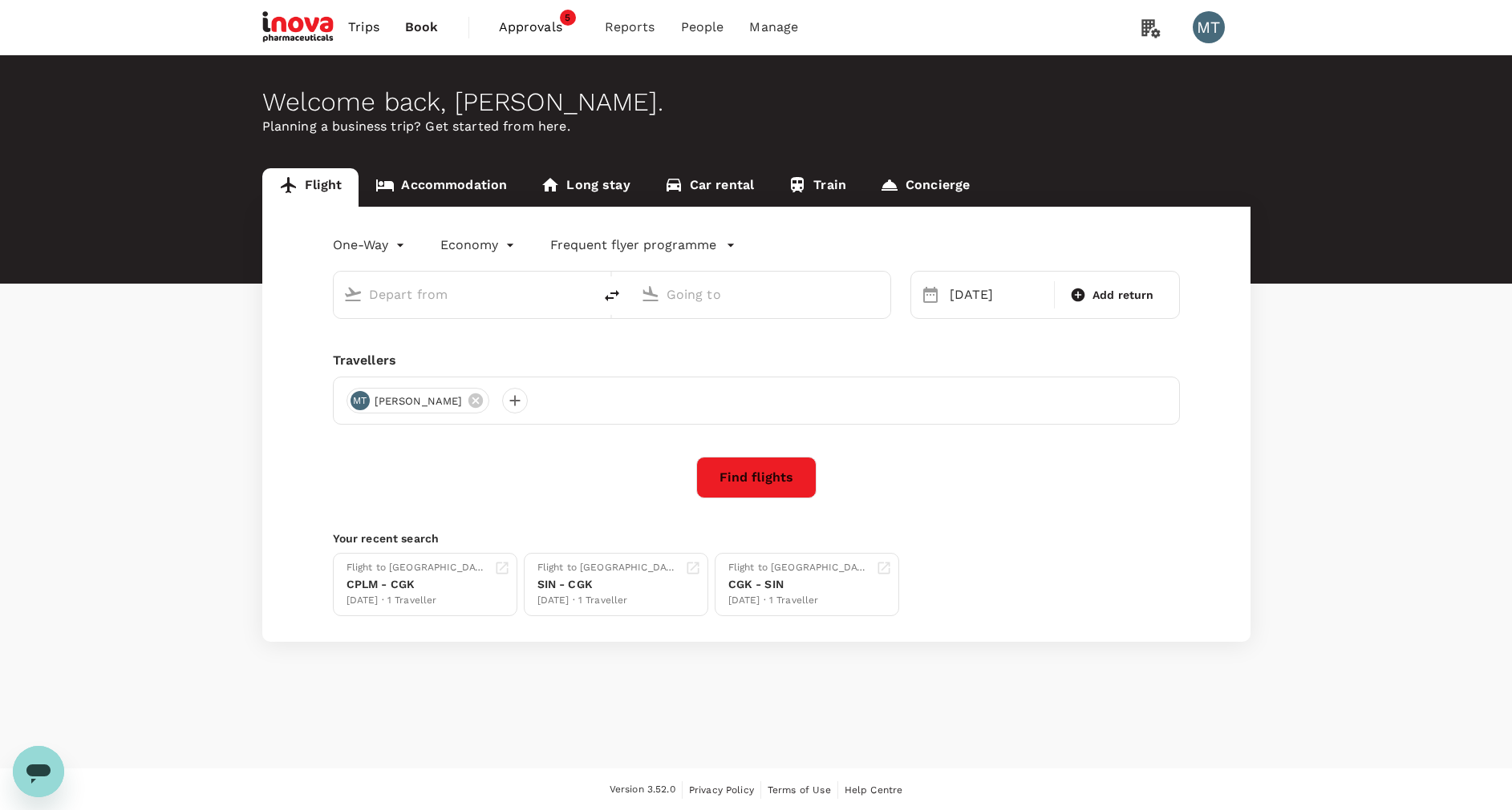
type input "Soekarno-Hatta Intl (CGK)"
type input "[GEOGRAPHIC_DATA], [GEOGRAPHIC_DATA] (any)"
type input "Soekarno-Hatta Intl (CGK)"
type input "[GEOGRAPHIC_DATA], [GEOGRAPHIC_DATA] (any)"
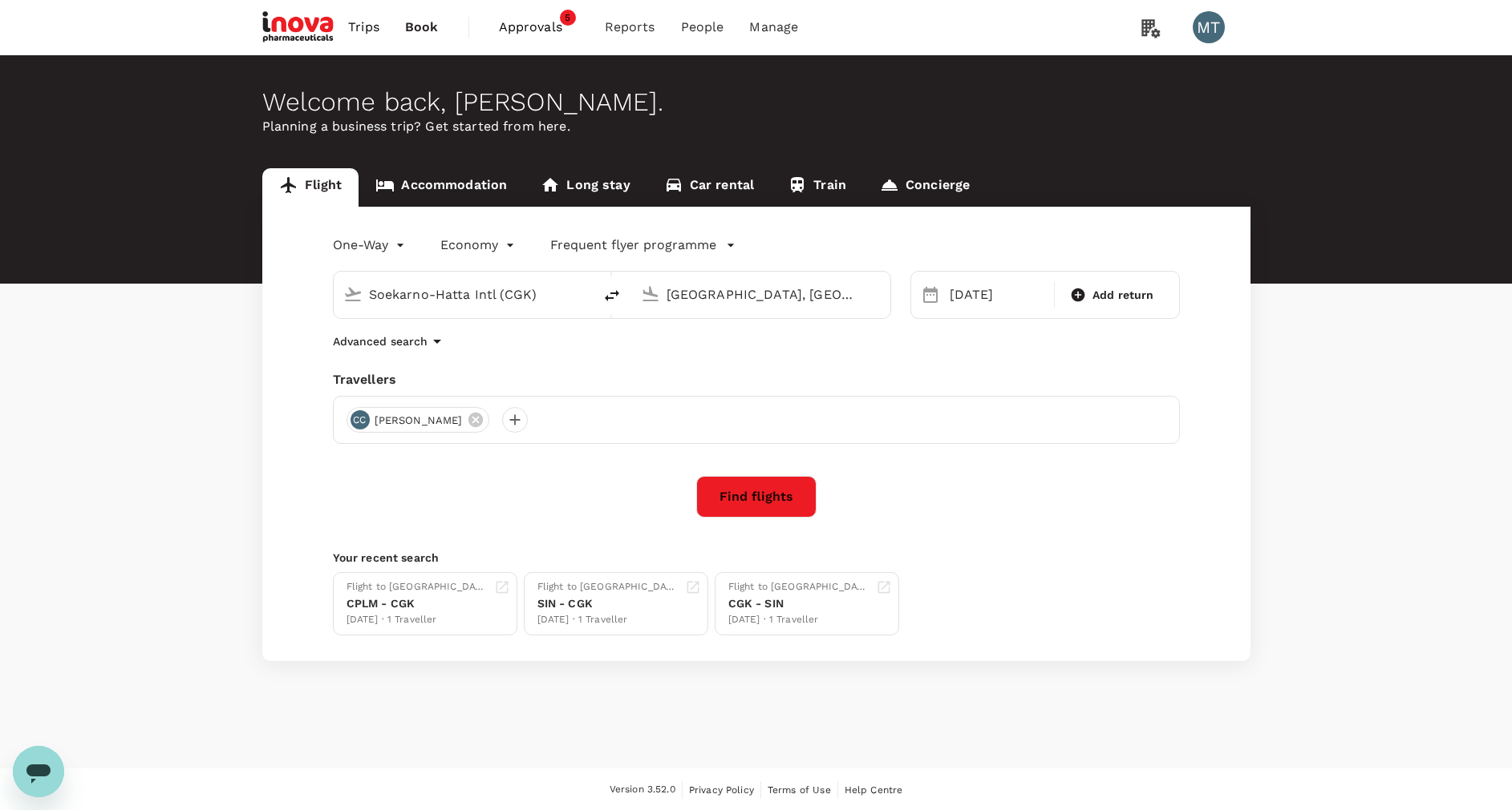
click at [616, 296] on icon "delete" at bounding box center [611, 295] width 19 height 19
type input "[GEOGRAPHIC_DATA], [GEOGRAPHIC_DATA] (any)"
type input "Soekarno-Hatta Intl (CGK)"
click at [565, 289] on div "[GEOGRAPHIC_DATA], [GEOGRAPHIC_DATA] (any)" at bounding box center [476, 295] width 214 height 26
click at [486, 352] on p "Sultan Hasanuddin Intl" at bounding box center [486, 357] width 280 height 16
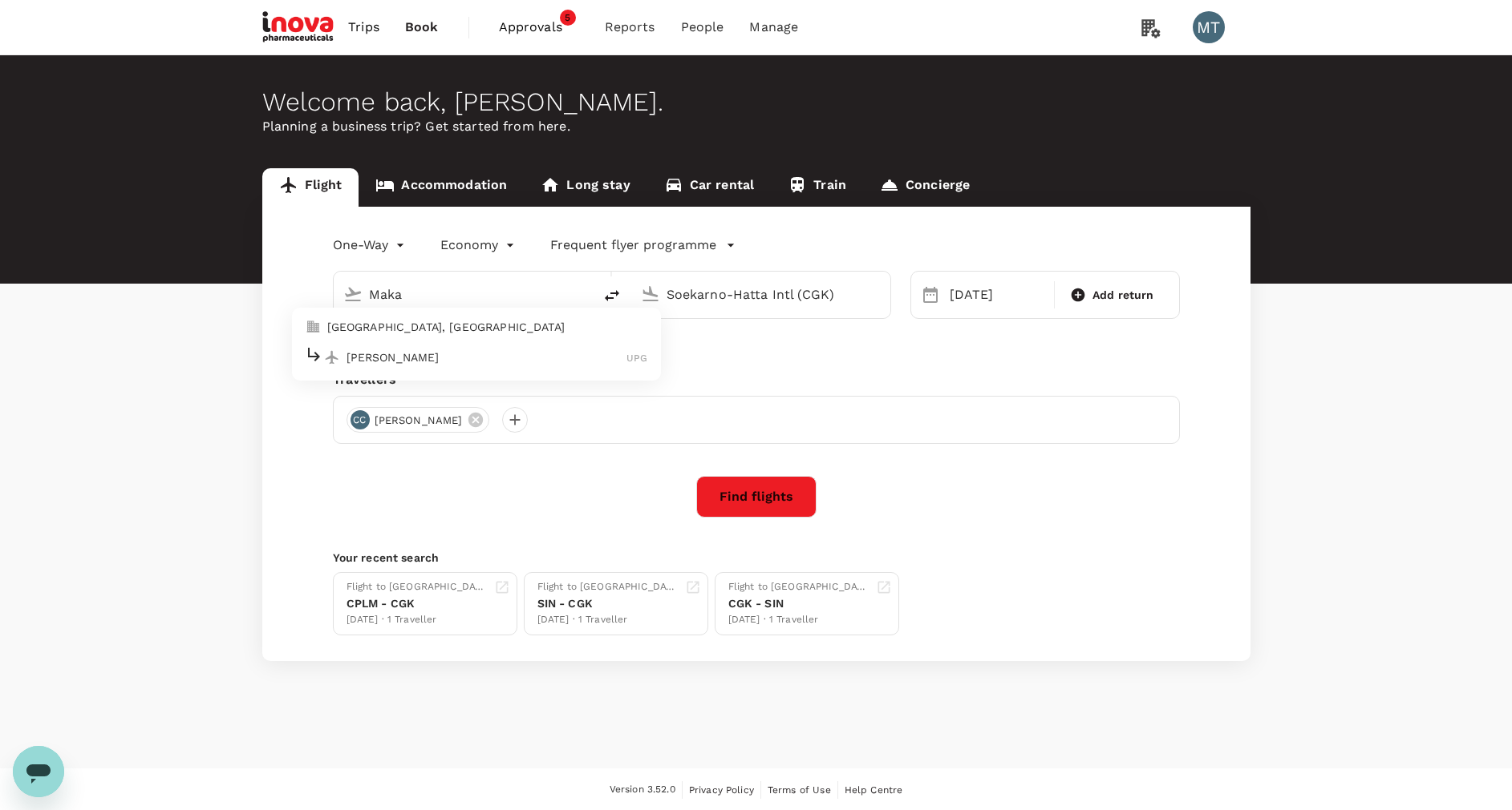
type input "Sultan Hasanuddin Intl (UPG)"
click at [956, 288] on div "[DATE]" at bounding box center [997, 295] width 108 height 32
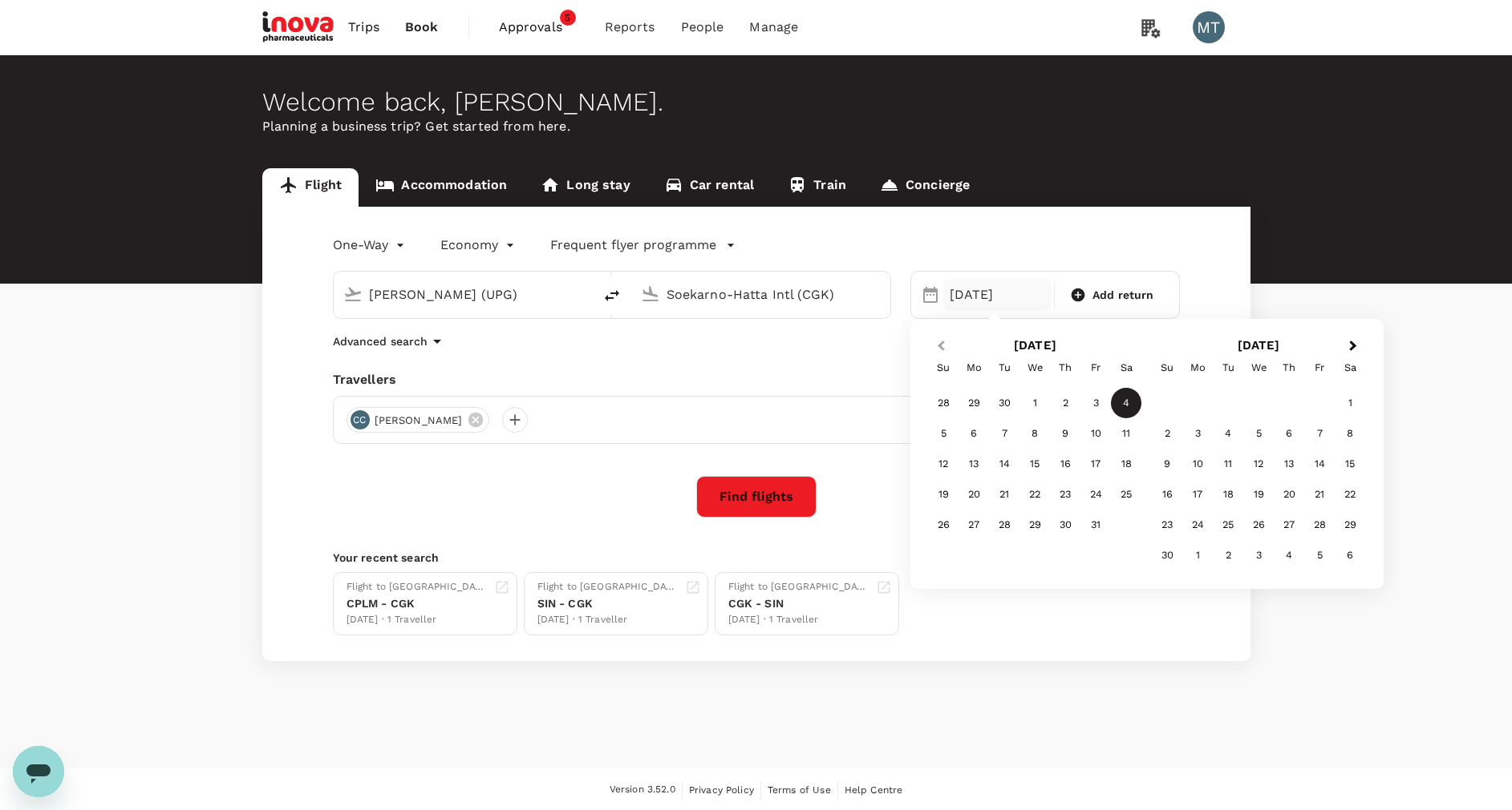
click at [933, 349] on button "Previous Month" at bounding box center [939, 348] width 26 height 26
click at [1001, 523] on div "30" at bounding box center [1004, 525] width 31 height 31
click at [481, 415] on icon at bounding box center [476, 420] width 15 height 15
click at [362, 410] on div at bounding box center [360, 420] width 26 height 26
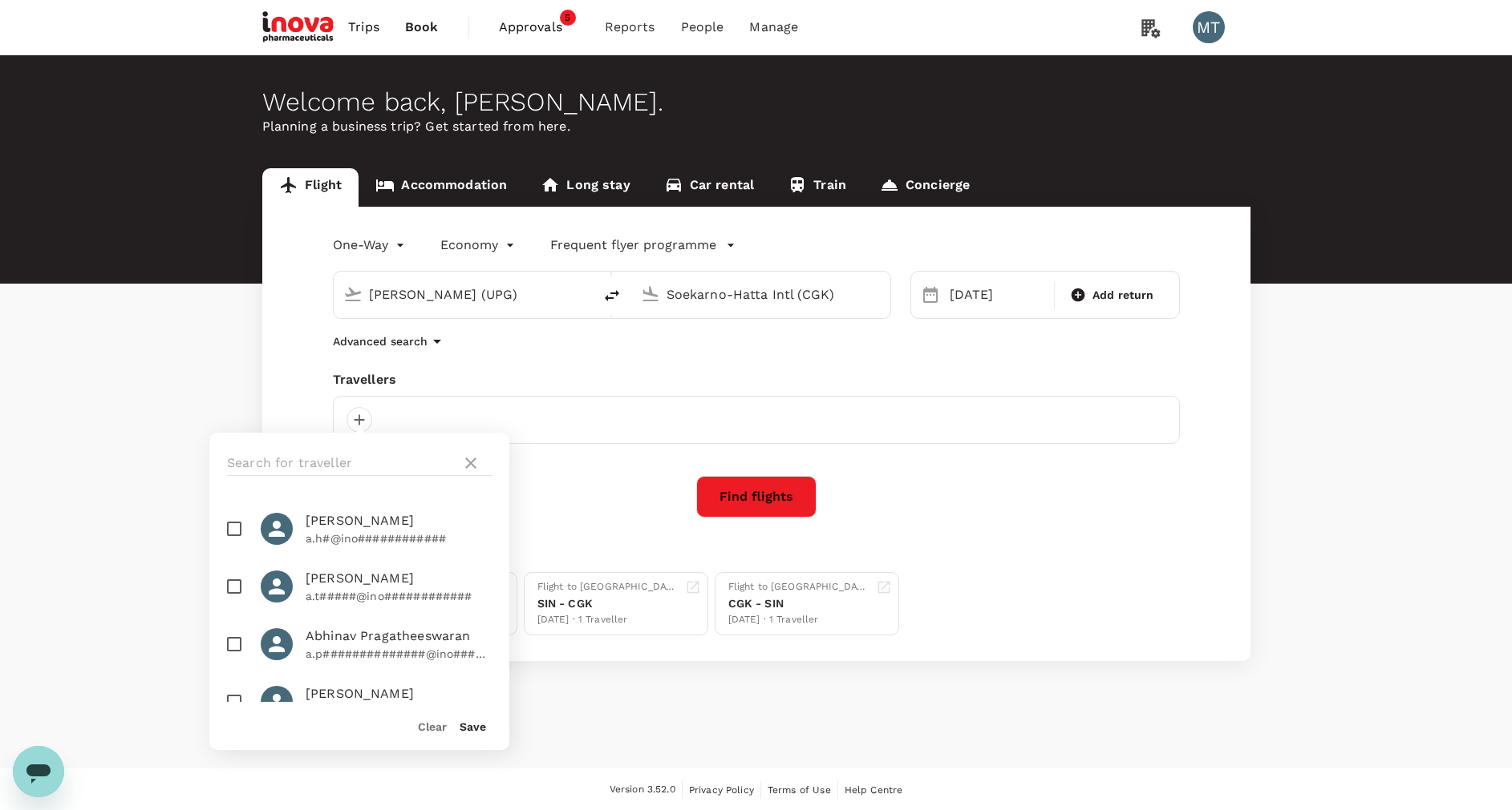
click at [356, 446] on div at bounding box center [359, 463] width 300 height 61
click at [365, 465] on input "text" at bounding box center [341, 463] width 228 height 26
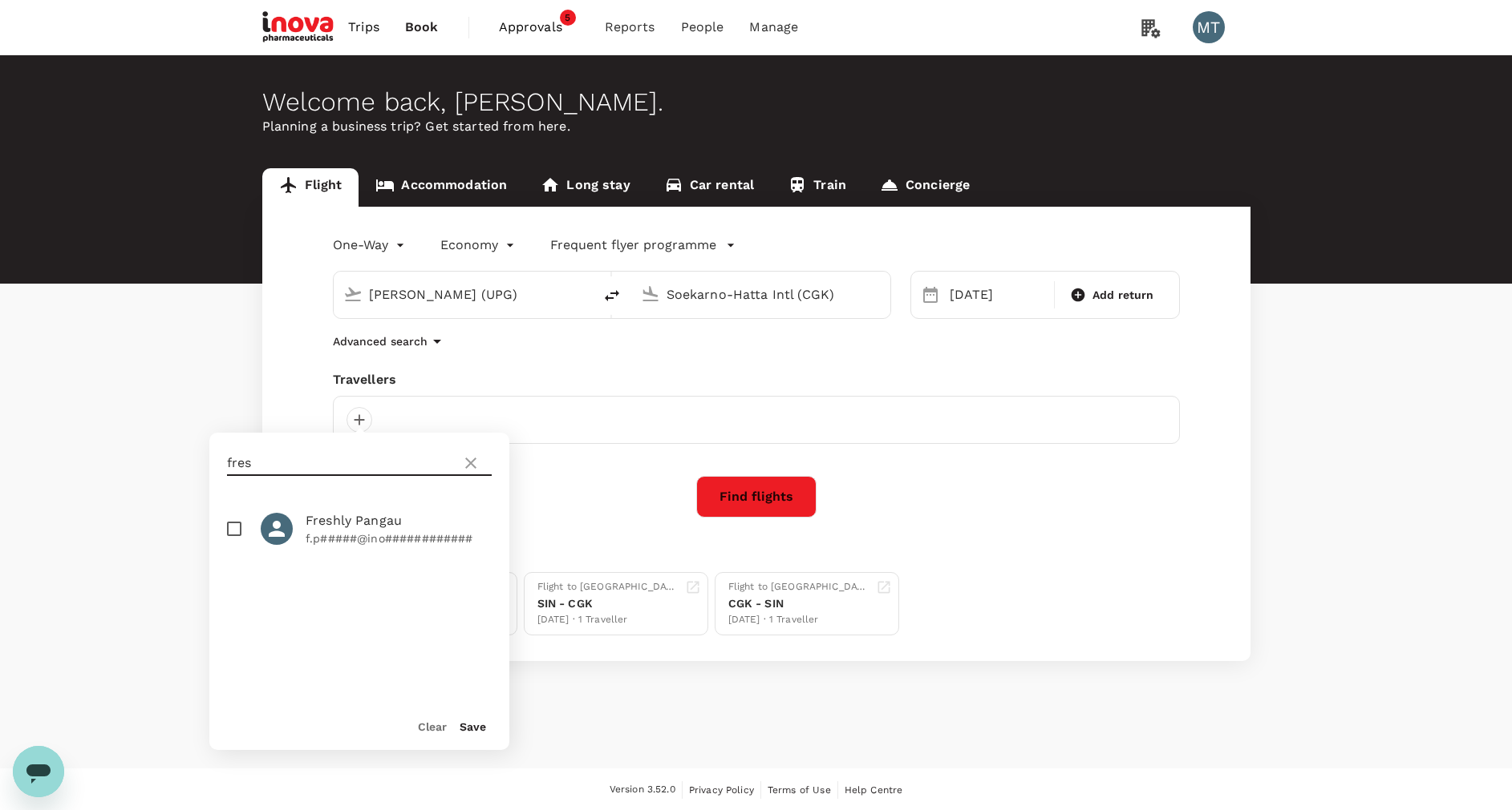
type input "fres"
click at [227, 528] on input "checkbox" at bounding box center [234, 529] width 34 height 34
checkbox input "true"
click at [466, 728] on button "Save" at bounding box center [473, 727] width 27 height 13
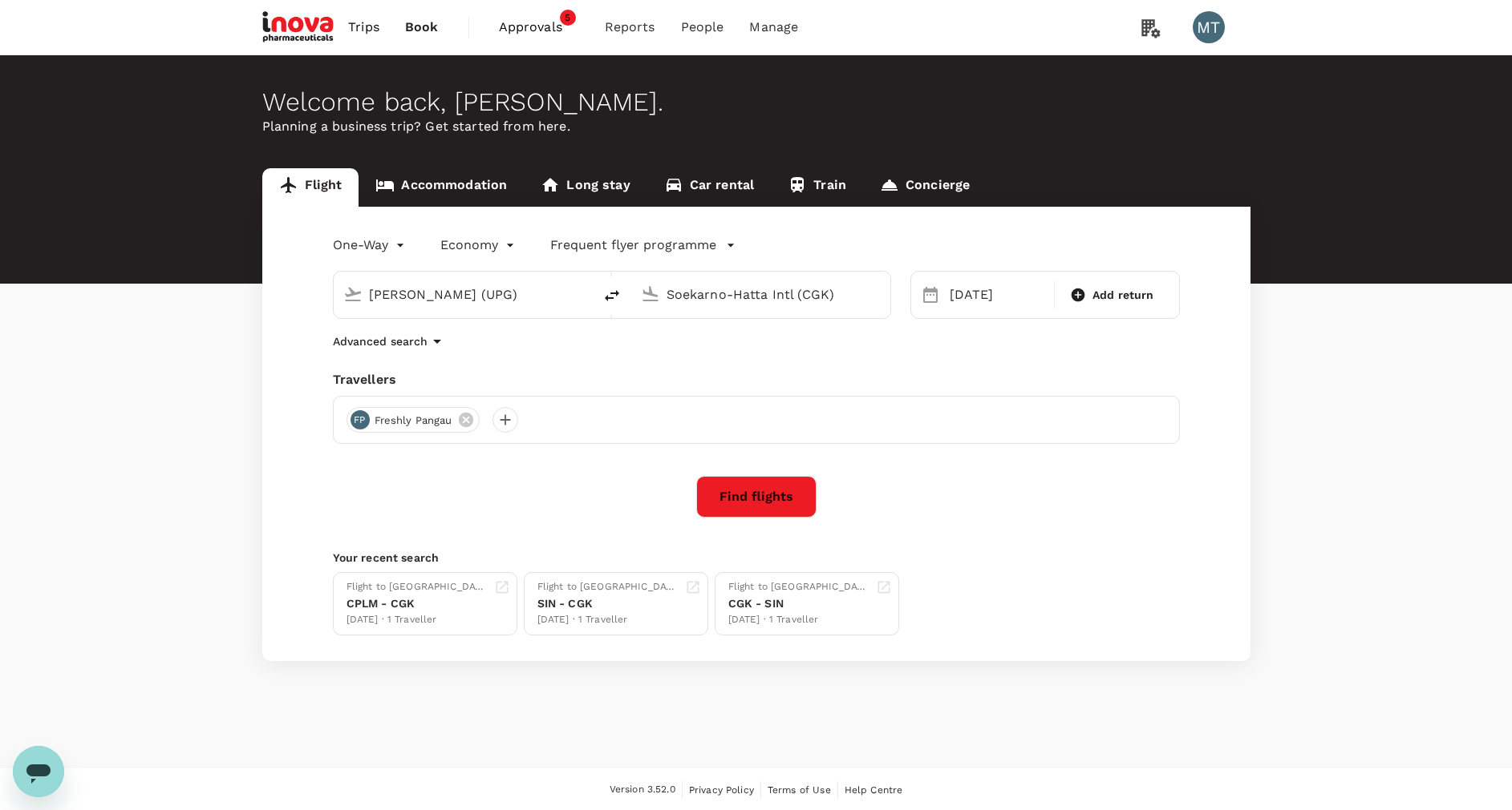
click at [765, 499] on button "Find flights" at bounding box center [756, 497] width 120 height 42
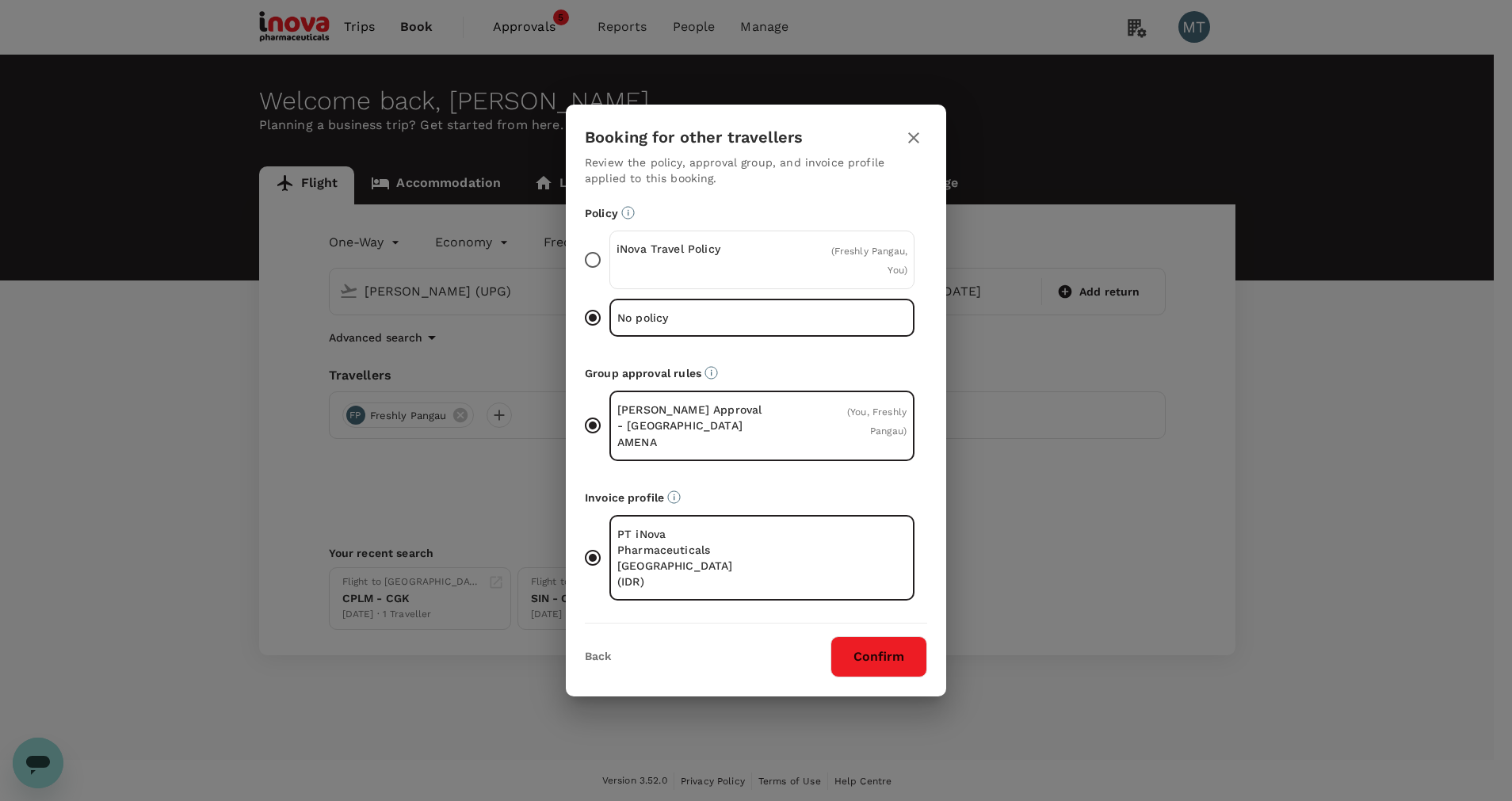
click at [880, 275] on span "( Freshly Pangau, You )" at bounding box center [869, 260] width 76 height 30
click at [610, 275] on input "iNova Travel Policy ( Freshly Pangau, You )" at bounding box center [593, 260] width 33 height 33
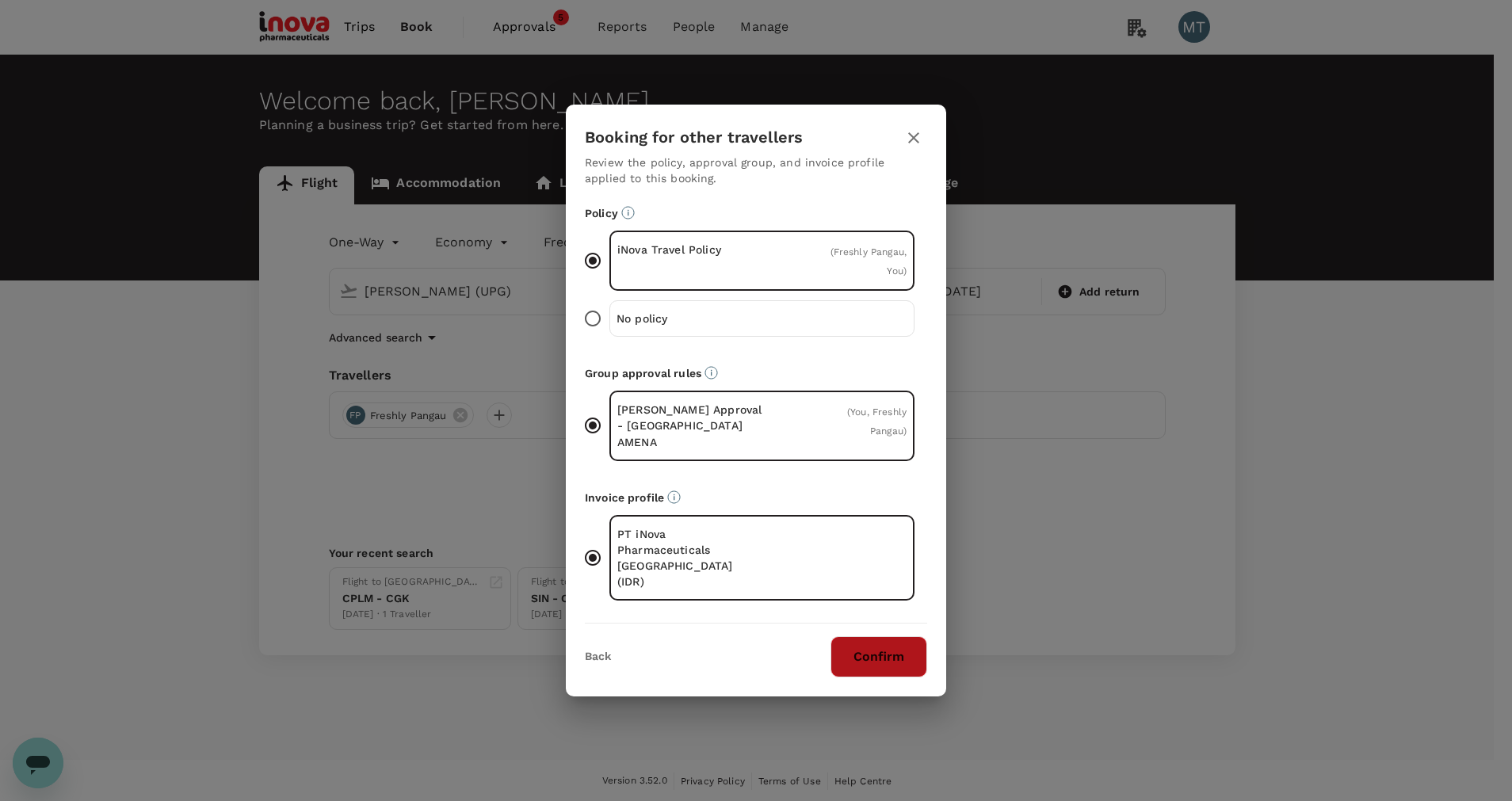
click at [887, 638] on button "Confirm" at bounding box center [878, 657] width 97 height 41
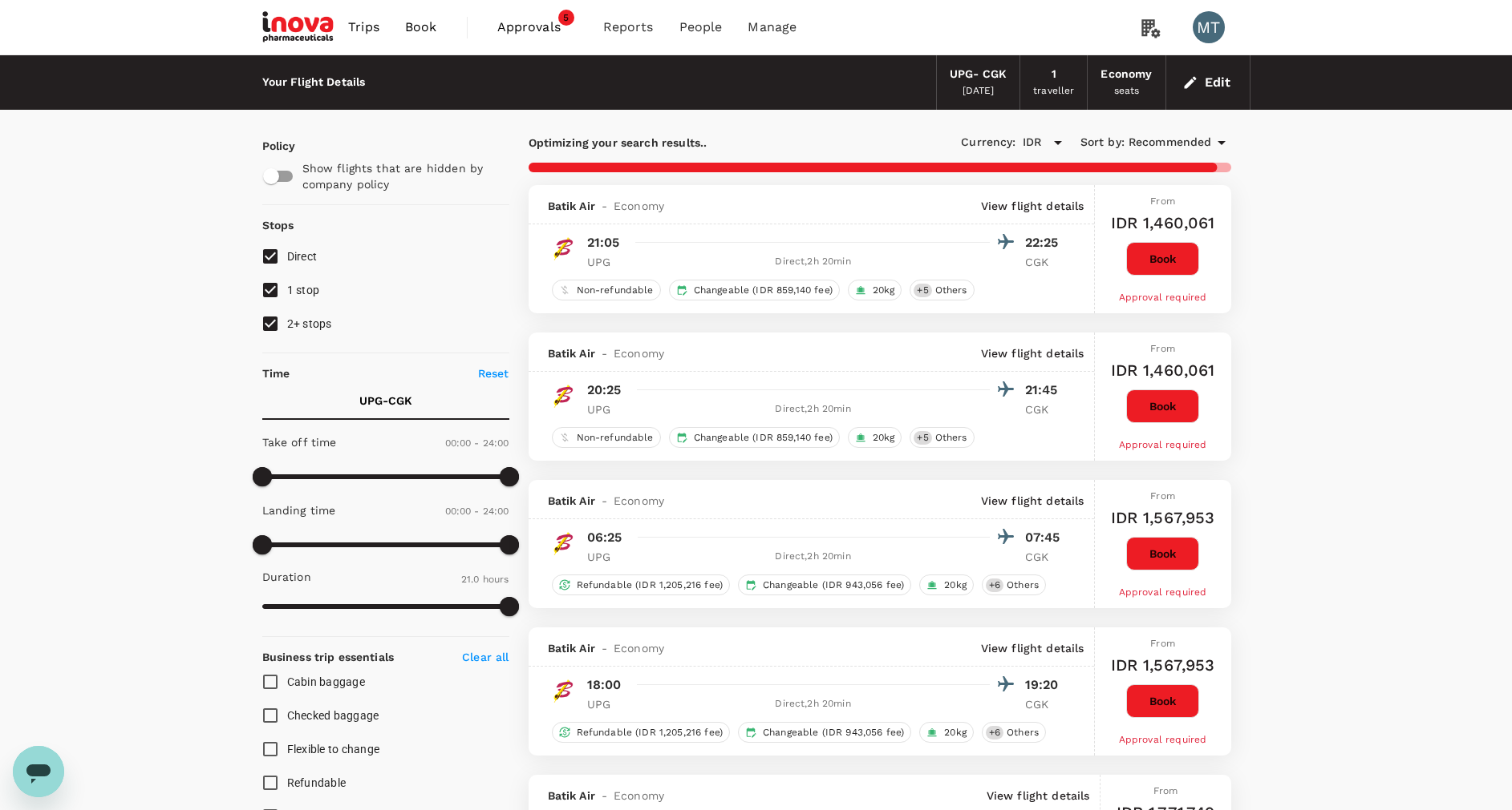
type input "1260"
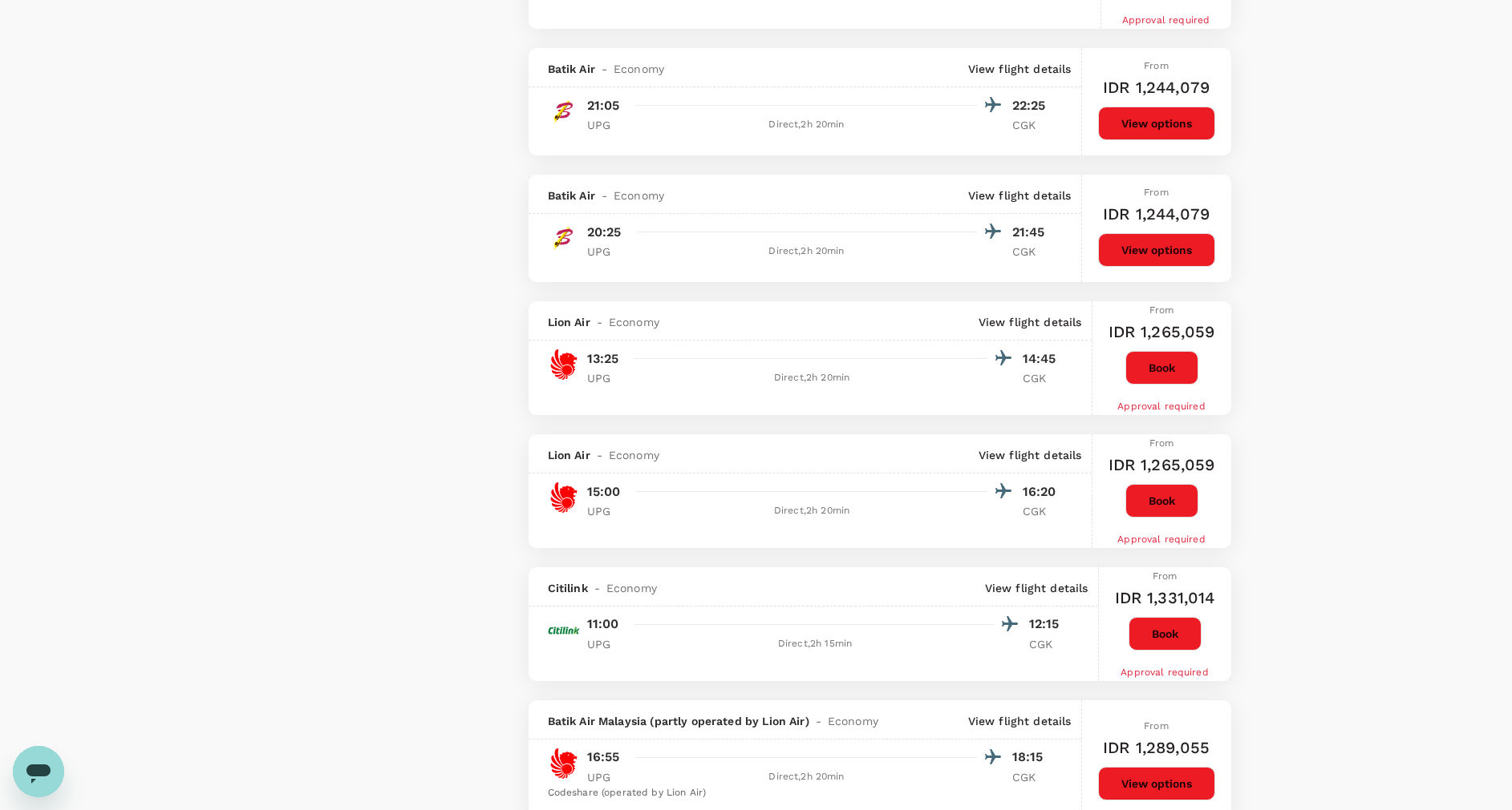
scroll to position [962, 0]
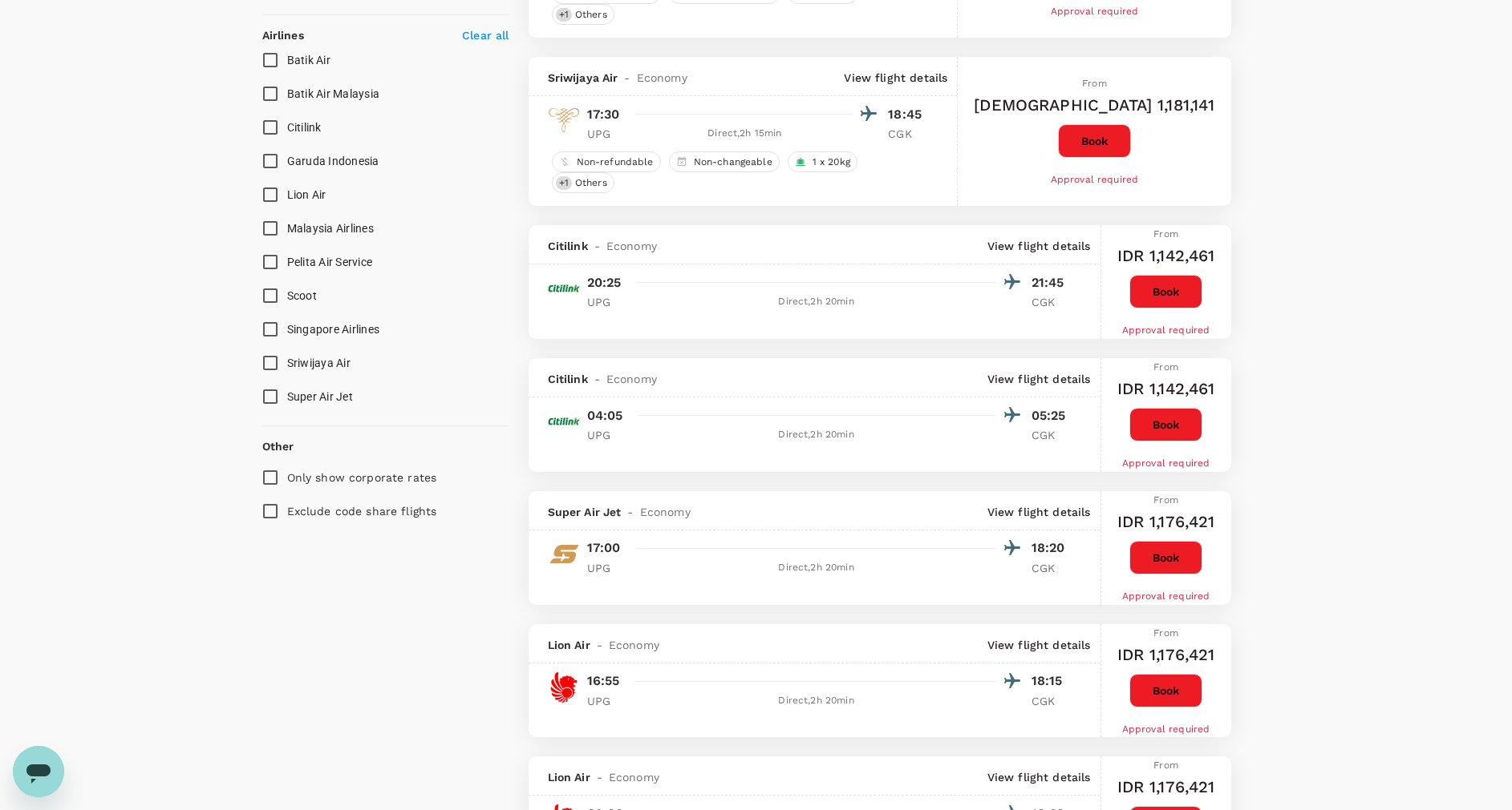
click at [1184, 275] on button "Book" at bounding box center [1166, 292] width 73 height 34
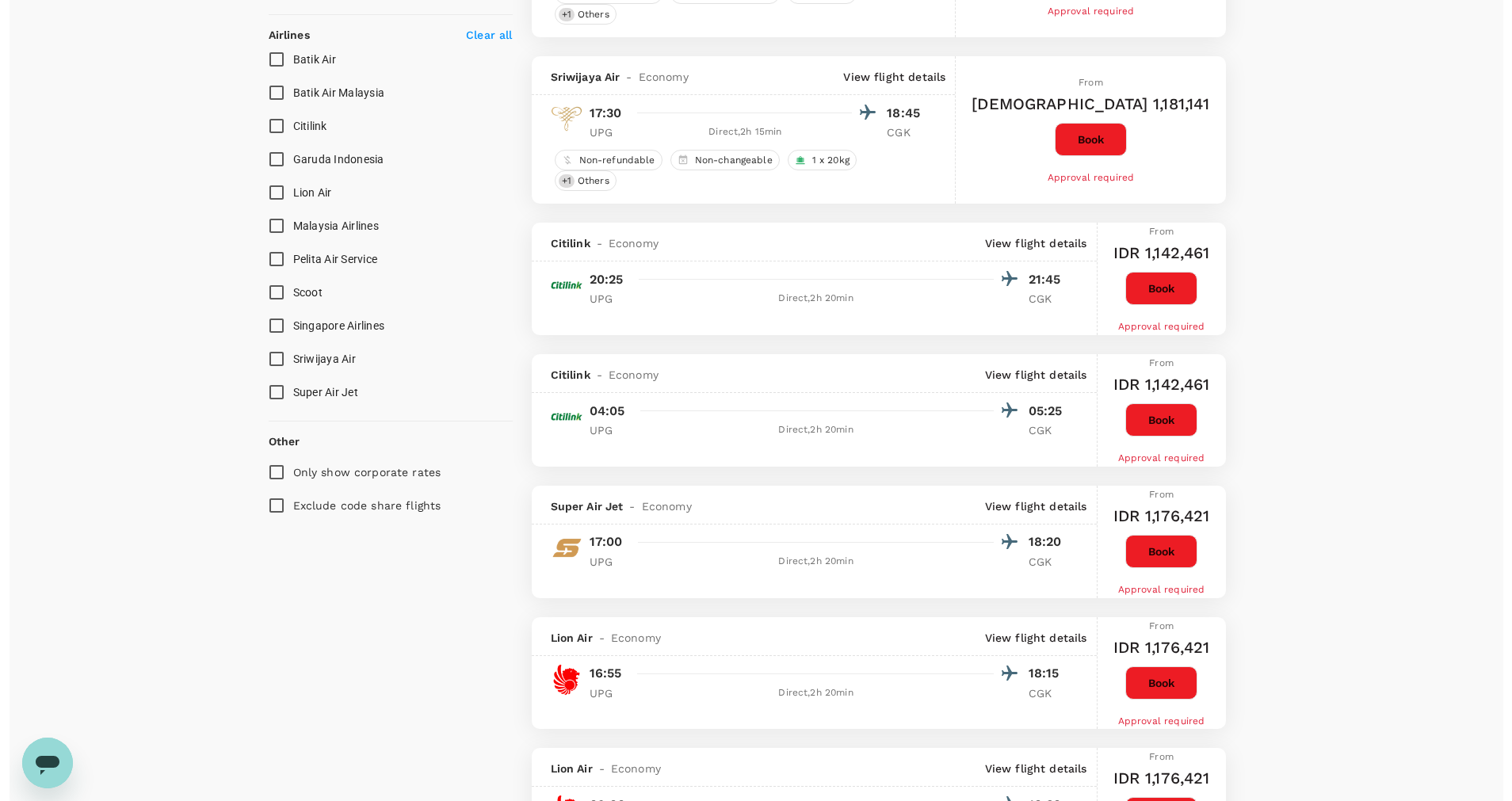
scroll to position [42, 0]
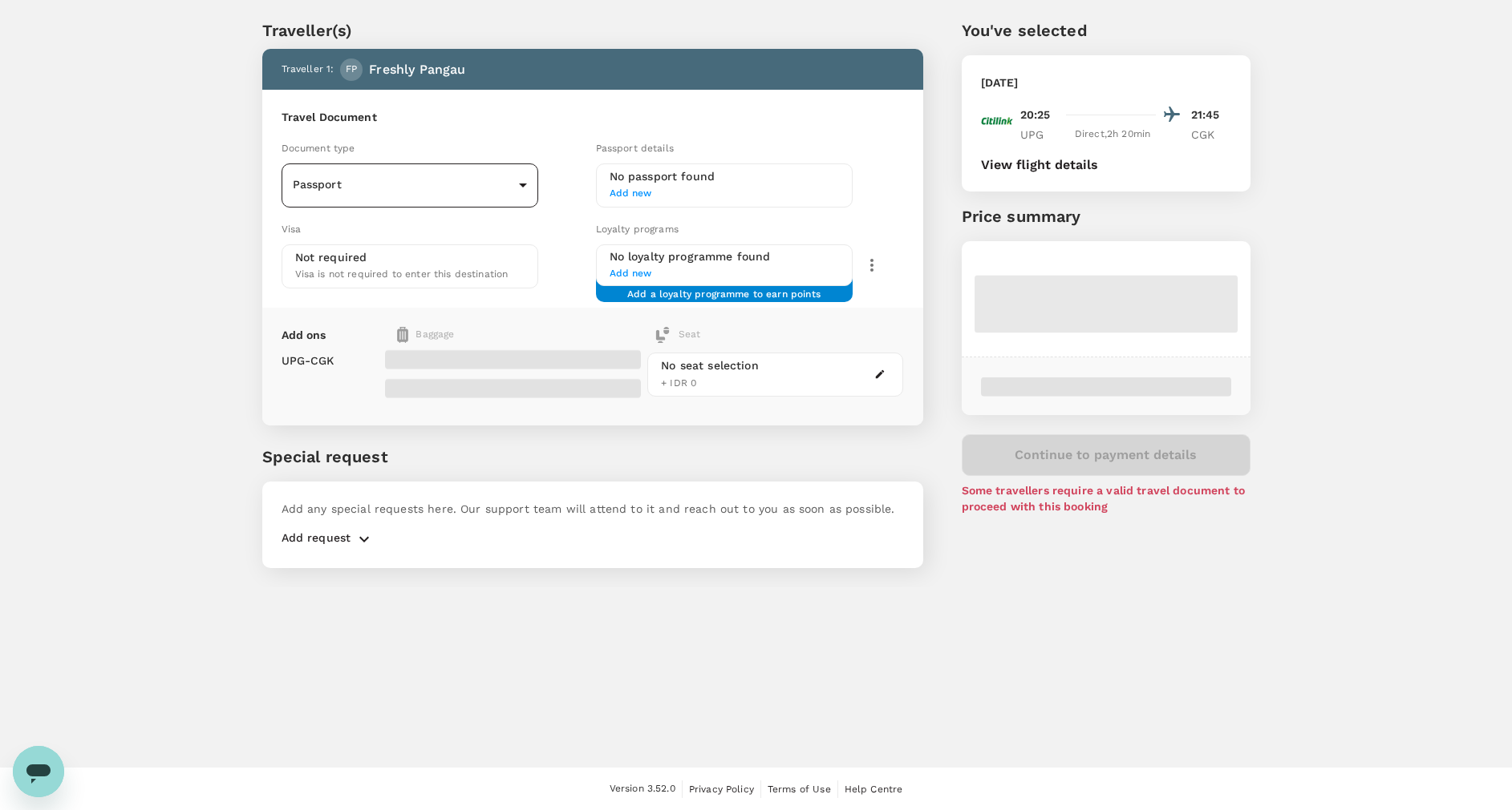
click at [525, 183] on body "Back to flight results Flight review Traveller(s) Traveller 1 : FP Freshly Pang…" at bounding box center [756, 384] width 1512 height 854
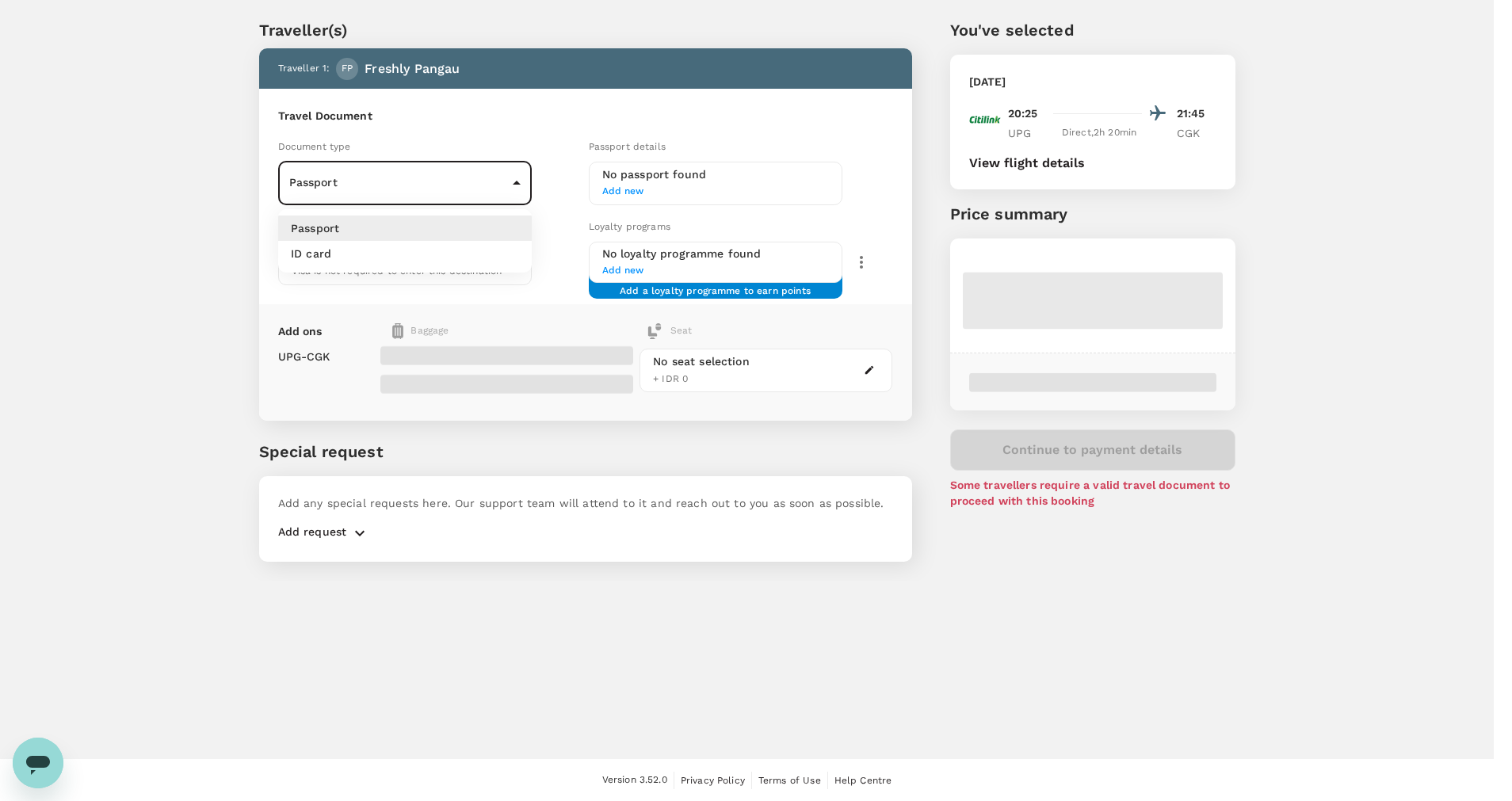
click at [496, 249] on li "ID card" at bounding box center [404, 254] width 253 height 25
type input "Id card"
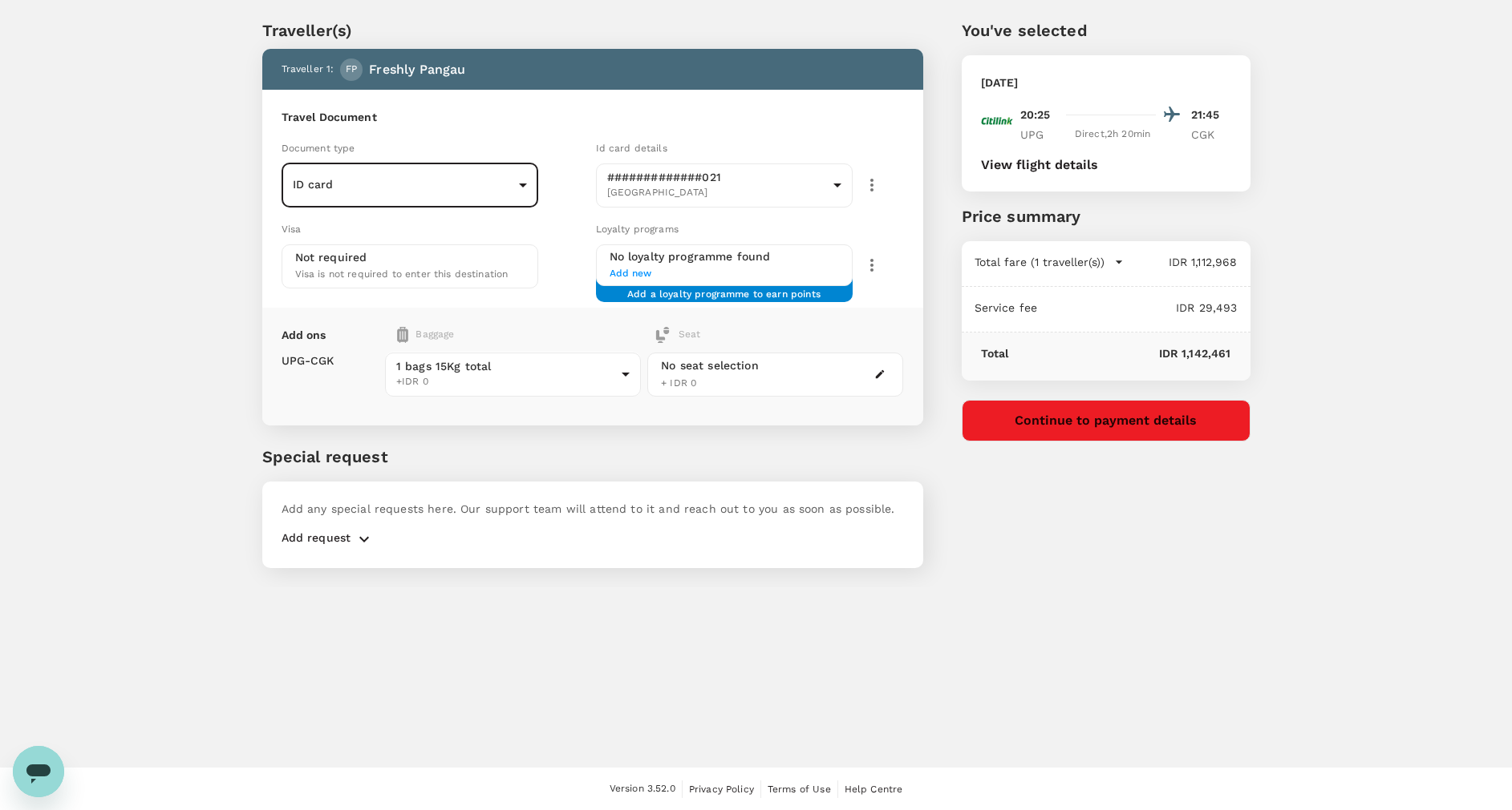
click at [524, 183] on body "Back to flight results Flight review Traveller(s) Traveller 1 : FP Freshly Pang…" at bounding box center [756, 384] width 1512 height 854
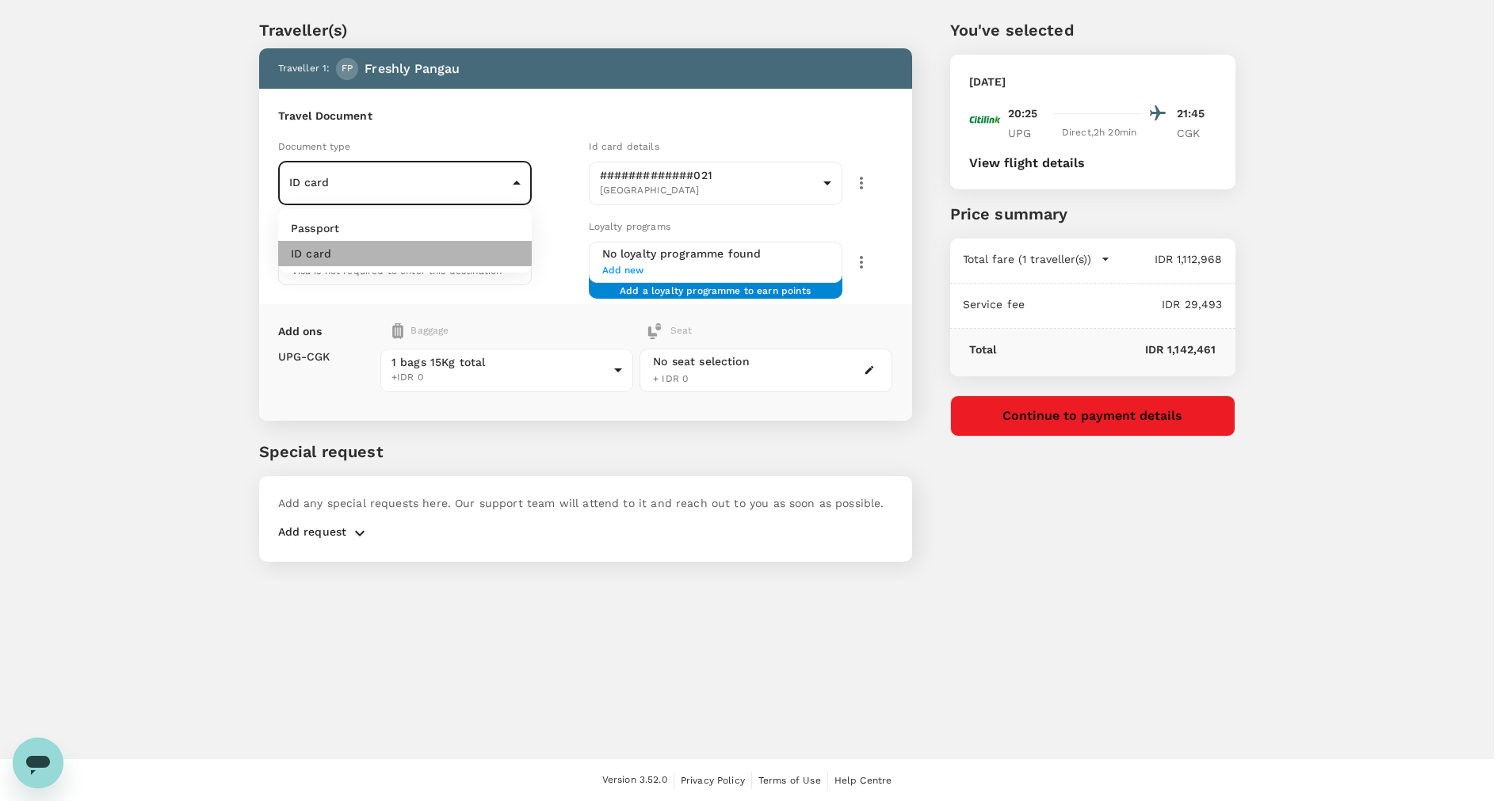
click at [484, 255] on li "ID card" at bounding box center [404, 254] width 253 height 25
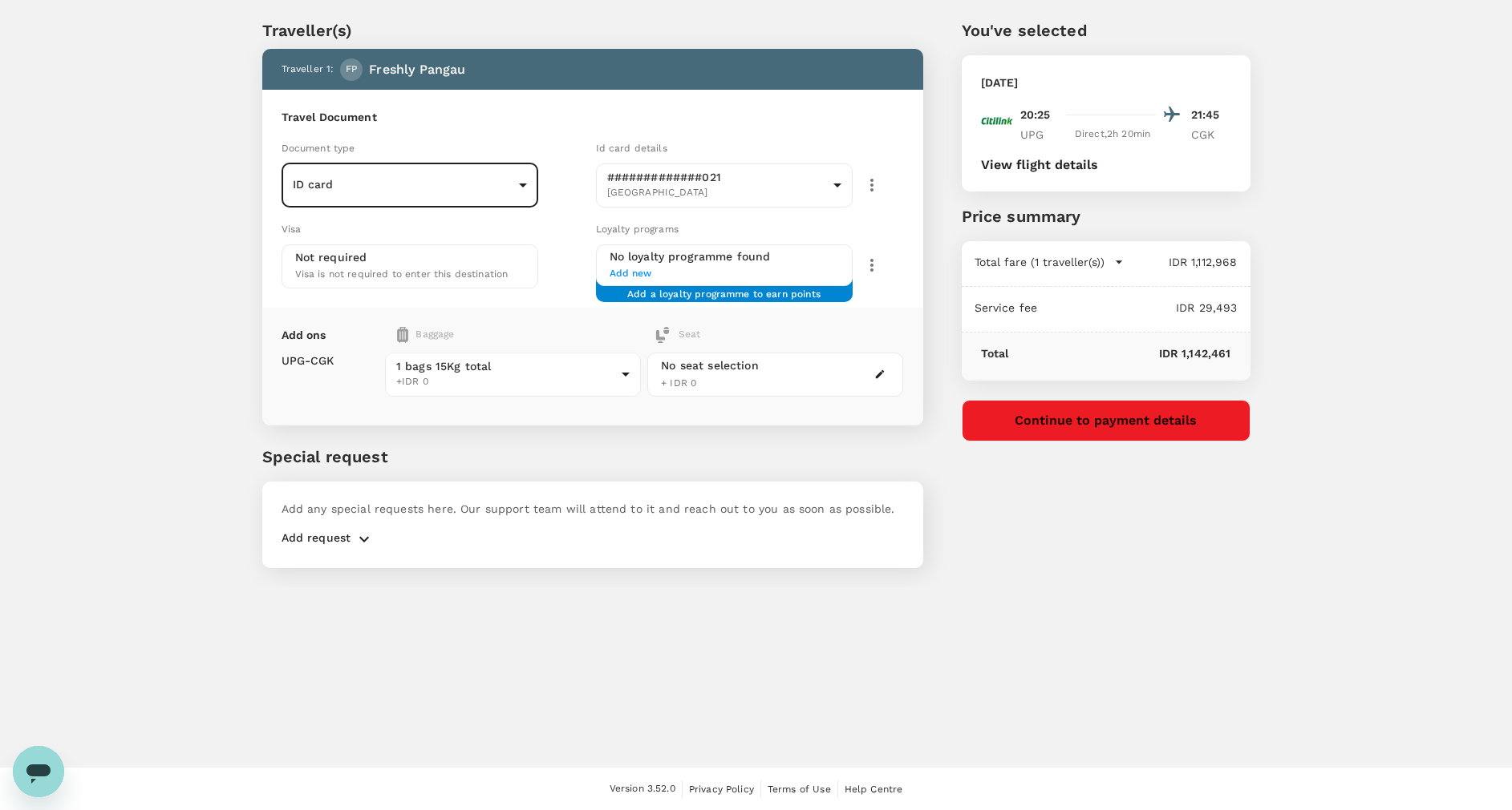
click at [1128, 427] on button "Continue to payment details" at bounding box center [1106, 421] width 288 height 42
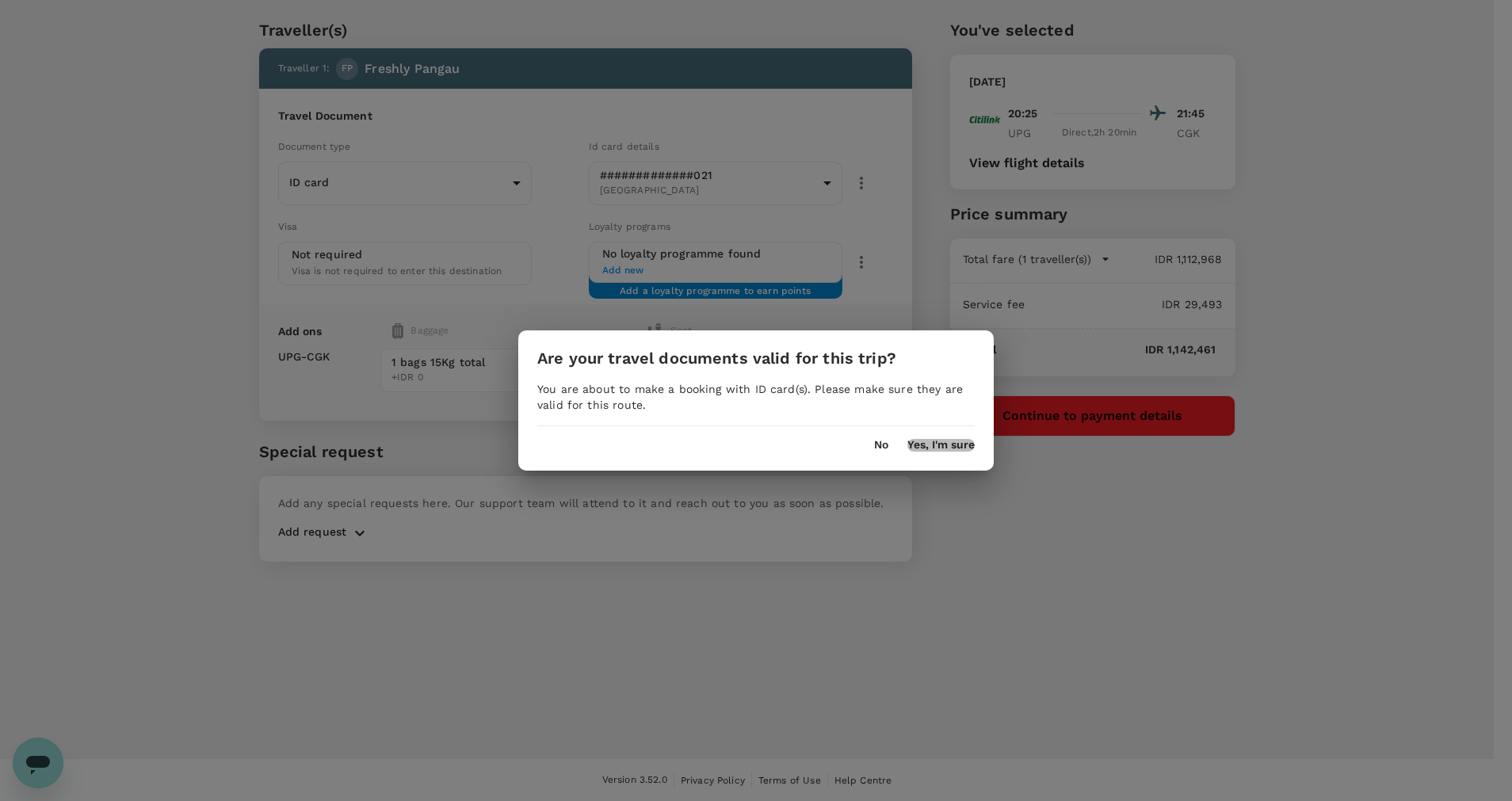
click at [930, 441] on button "Yes, I'm sure" at bounding box center [940, 445] width 68 height 13
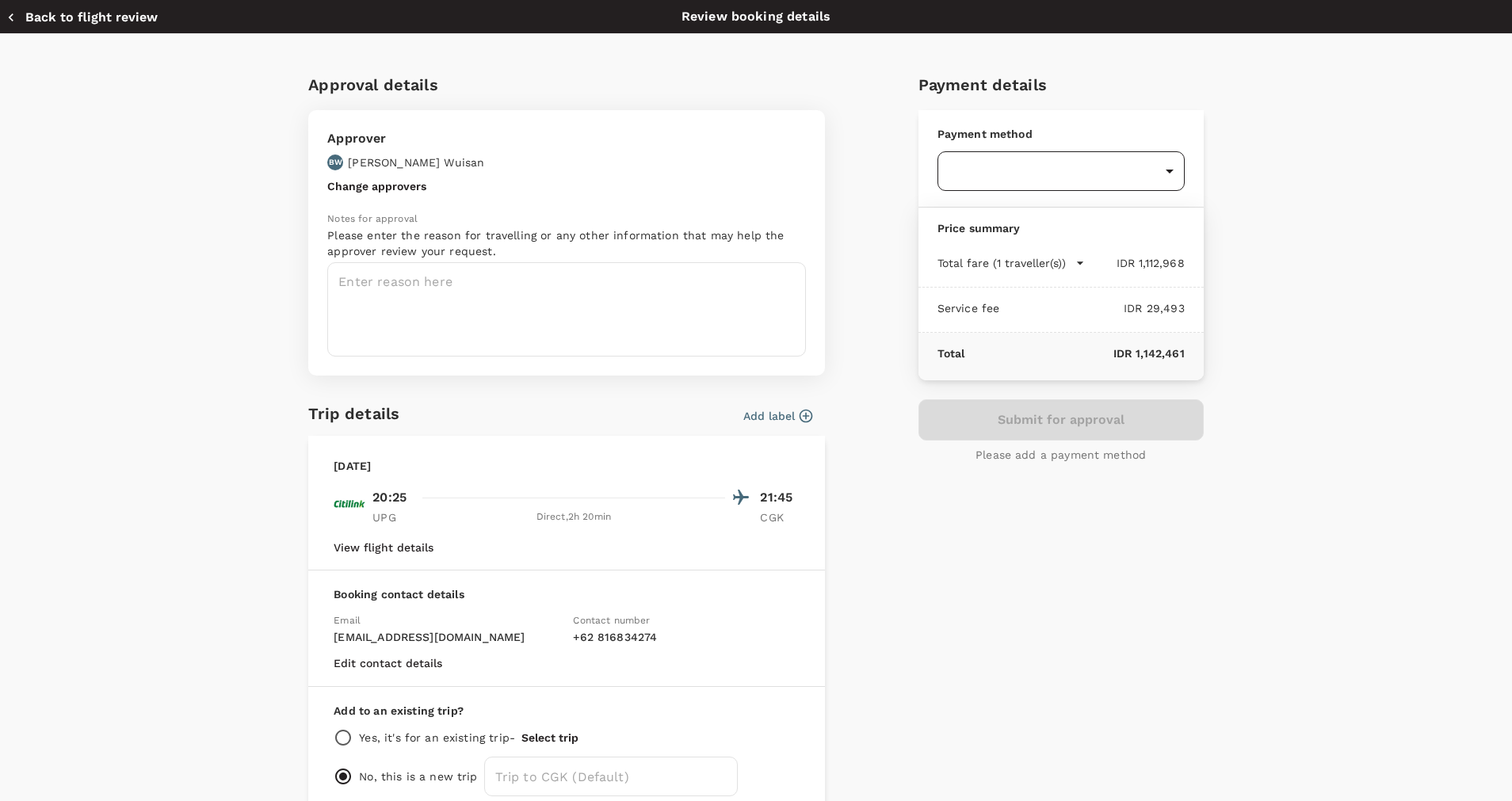
click at [1065, 181] on body "Back to flight results Flight review Traveller(s) Traveller 1 : FP Freshly Pang…" at bounding box center [756, 380] width 1512 height 844
click at [1060, 258] on p "GoFluid" at bounding box center [1051, 252] width 222 height 16
type input "9d87fe9b-f599-4813-91a8-6354e0e2f257"
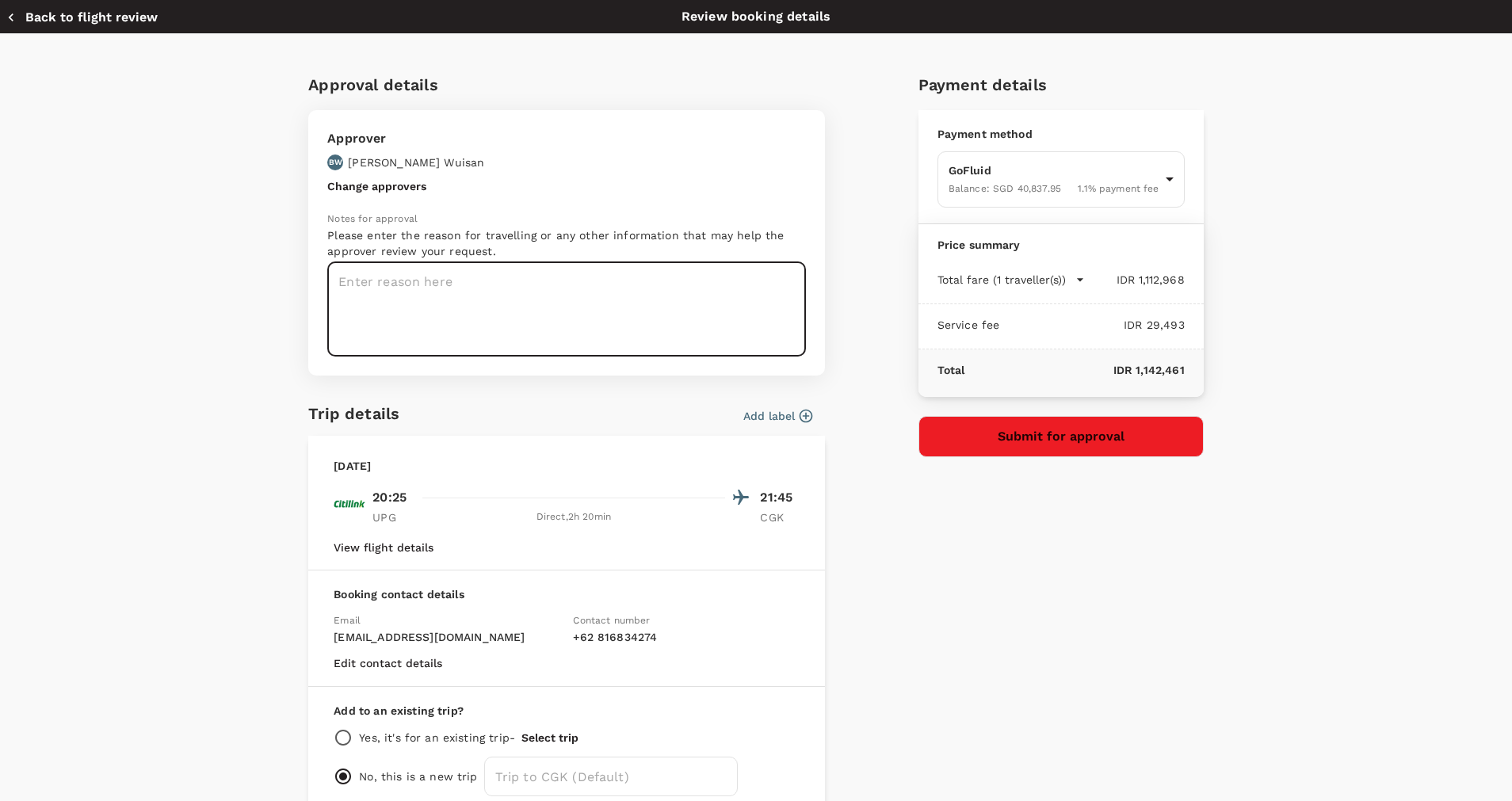
click at [658, 299] on textarea at bounding box center [566, 309] width 479 height 94
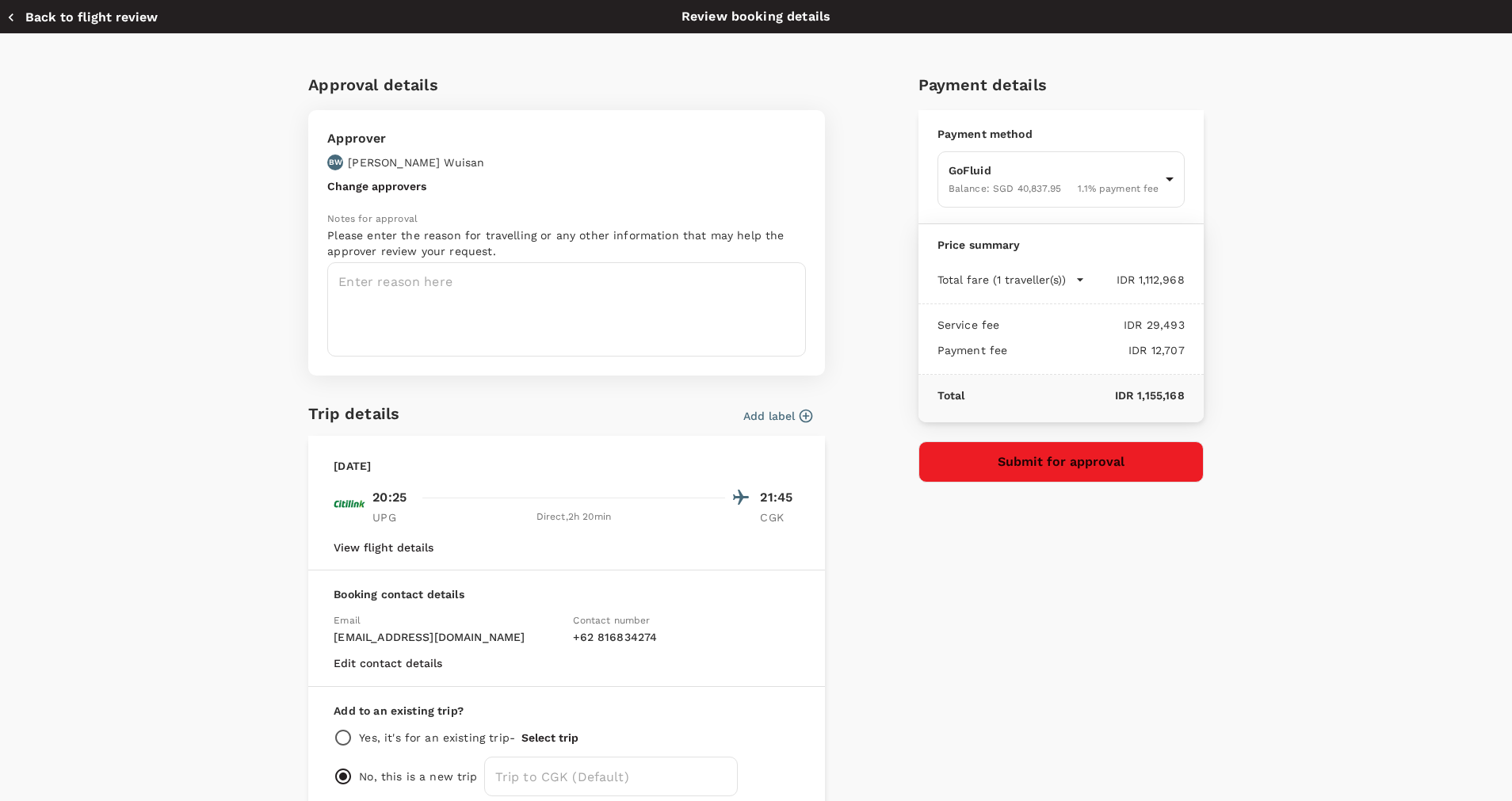
click at [776, 420] on button "Add label" at bounding box center [777, 416] width 69 height 16
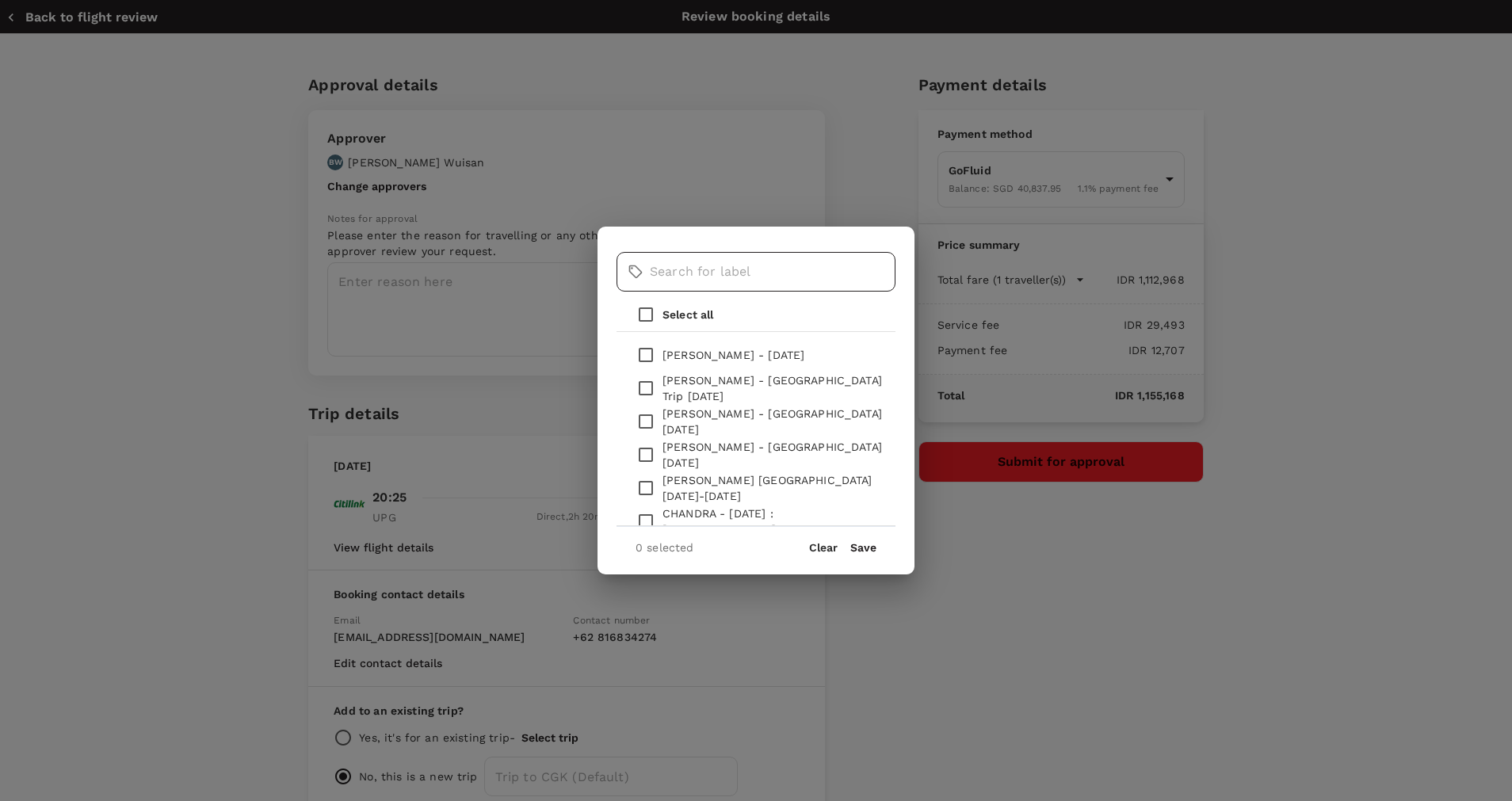
click at [748, 279] on input "text" at bounding box center [772, 271] width 246 height 39
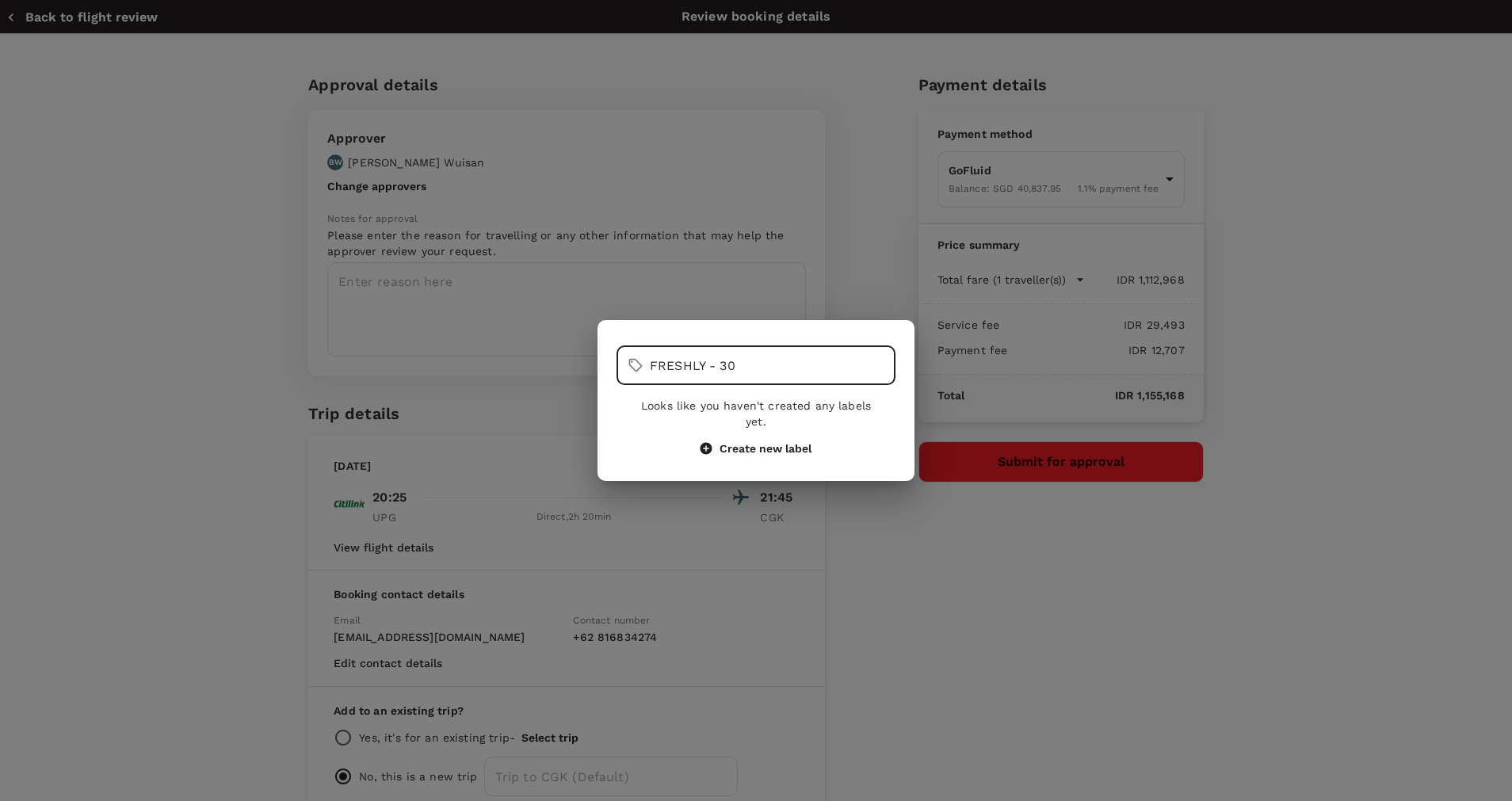
drag, startPoint x: 781, startPoint y: 365, endPoint x: 593, endPoint y: 333, distance: 190.7
click at [594, 333] on div "​ FRESHLY - 30 ​ Looks like you haven't created any labels yet. Create new label" at bounding box center [756, 400] width 1512 height 801
type input "FRESHLY - 30"
click at [757, 442] on button "Create new label" at bounding box center [756, 448] width 111 height 15
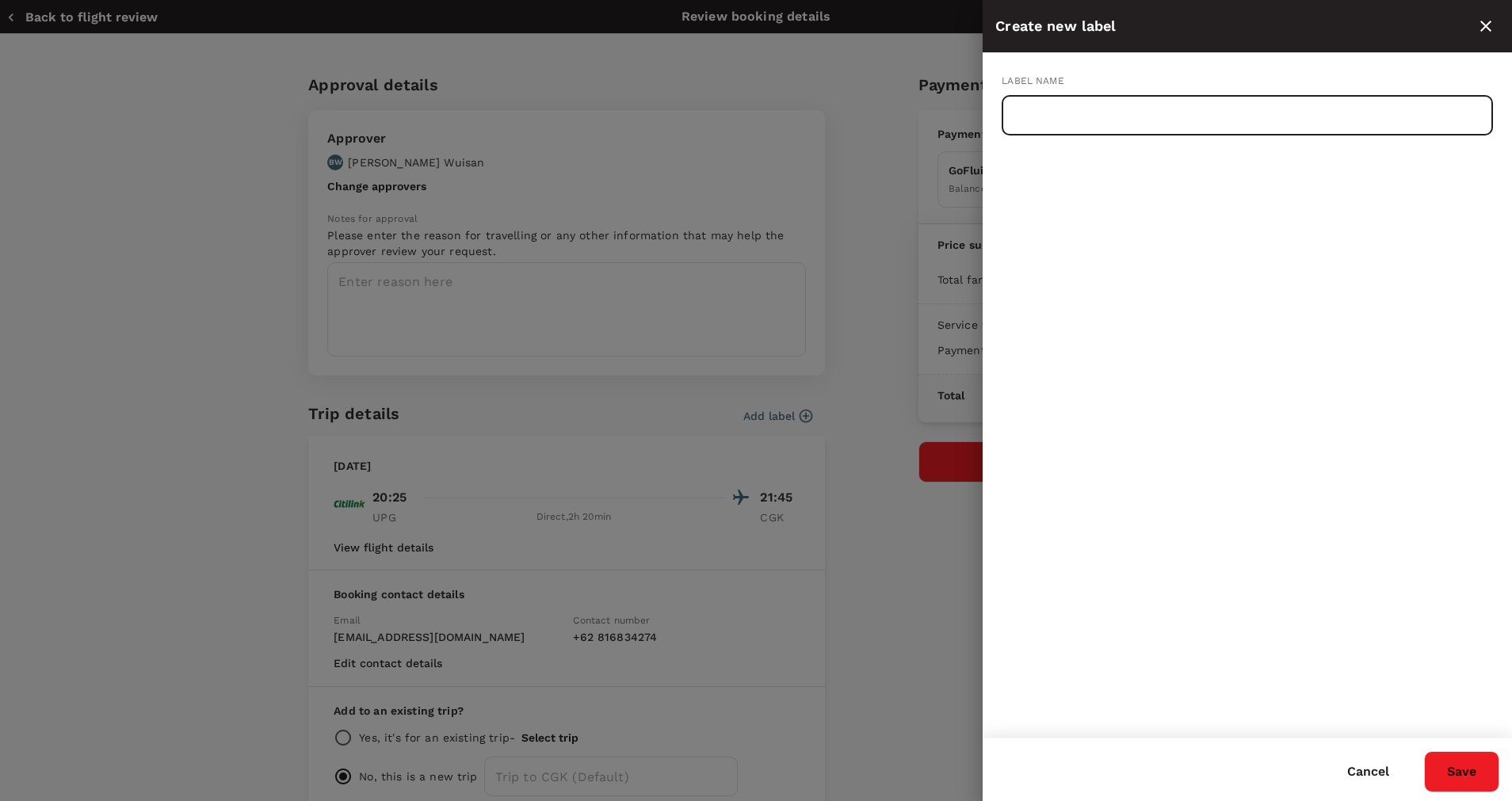
paste input "FRESHLY - 30"
type input "FRESHLY - 30 SEPT 2025 (UPG-CGK)"
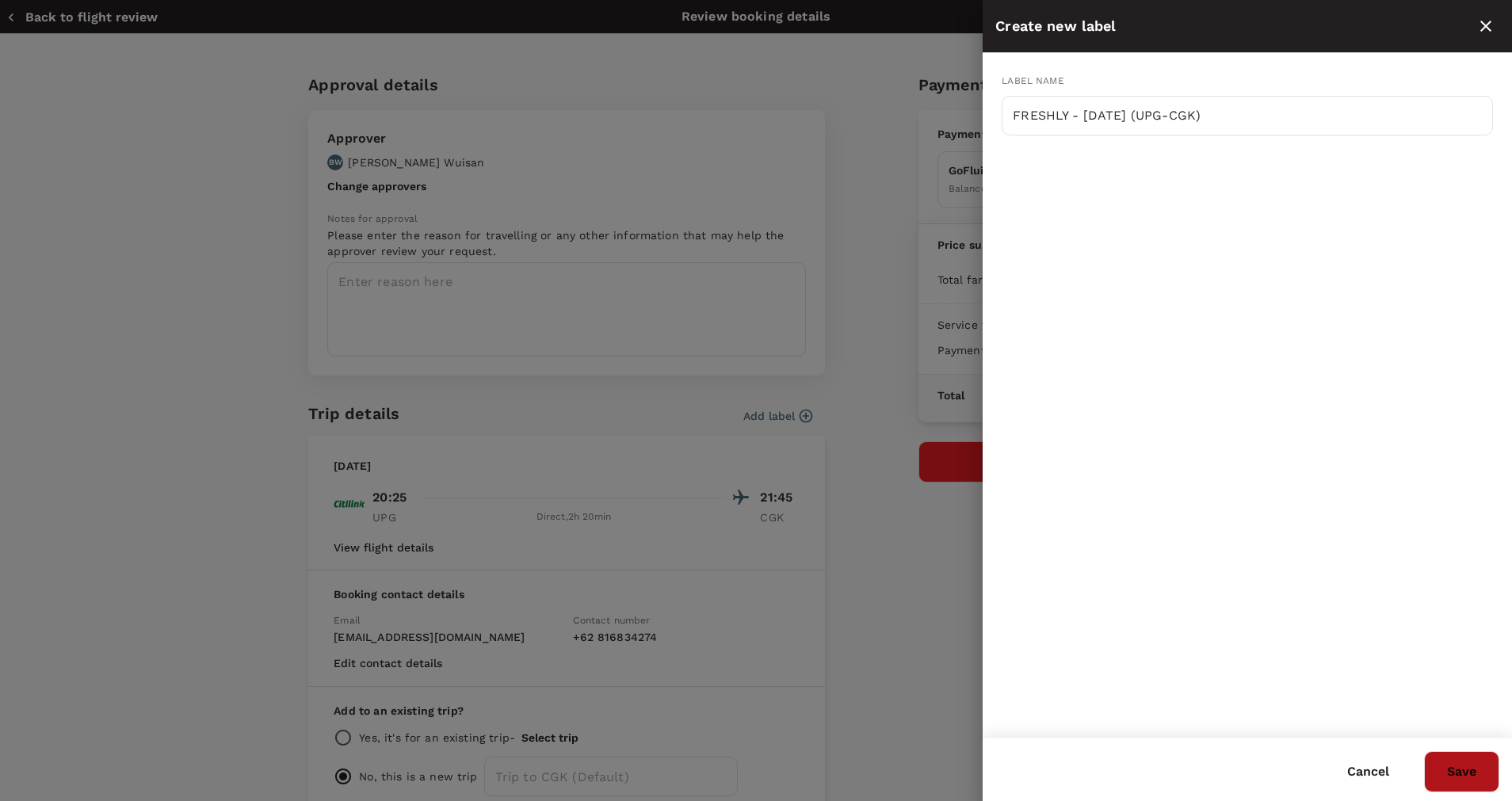
click at [1465, 756] on button "Save" at bounding box center [1461, 772] width 75 height 41
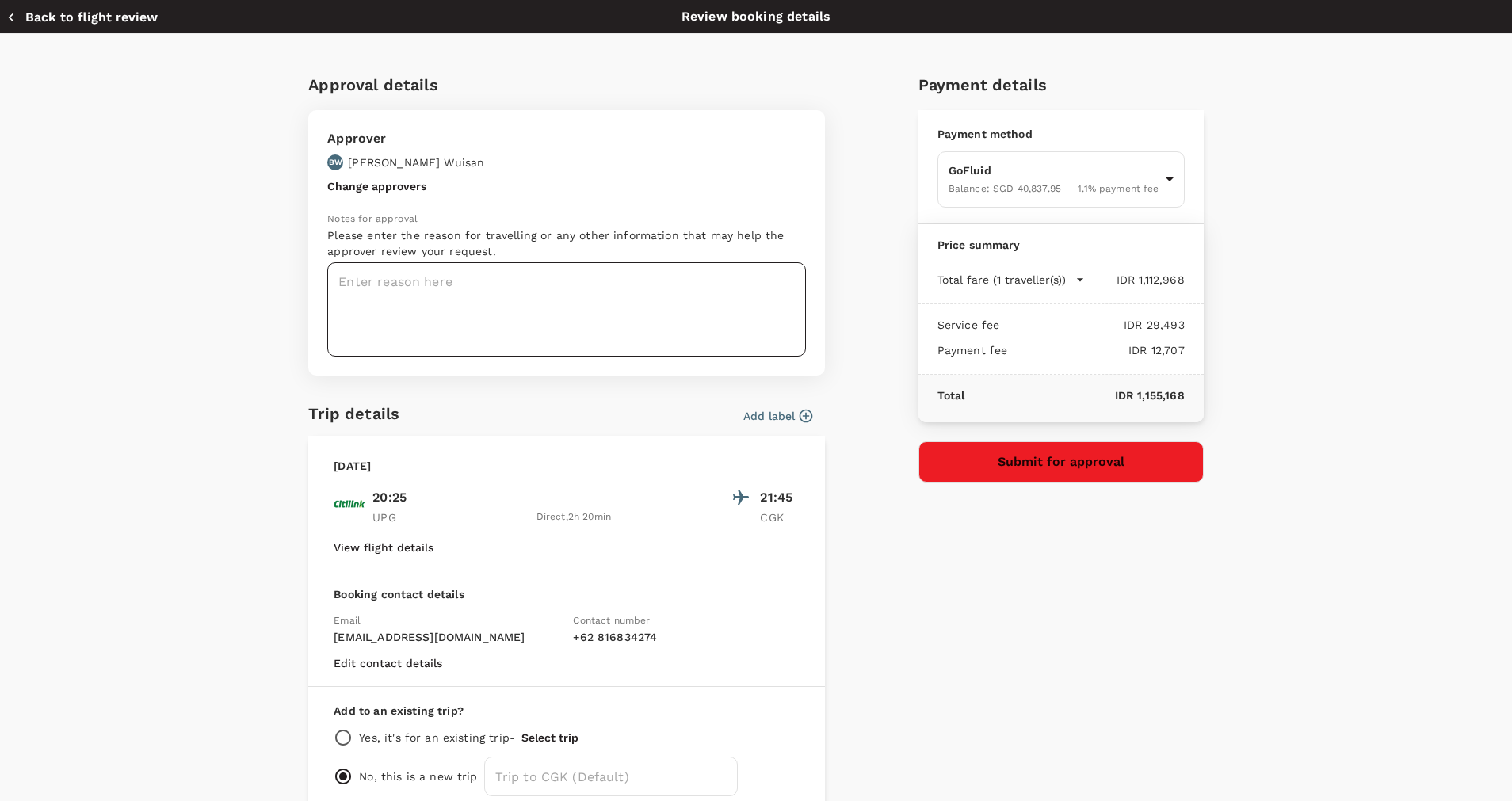
click at [380, 282] on textarea at bounding box center [566, 309] width 479 height 94
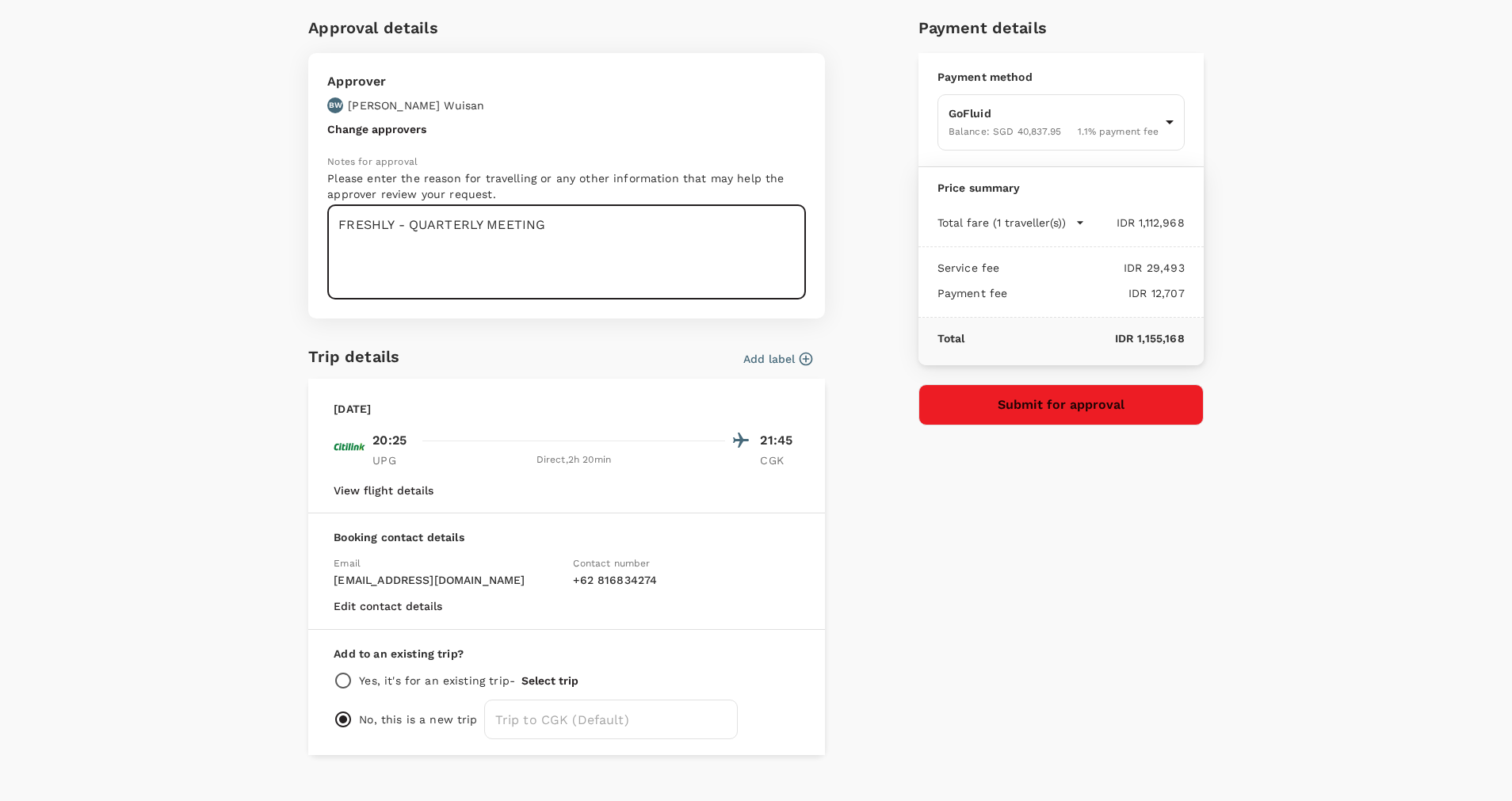
scroll to position [83, 0]
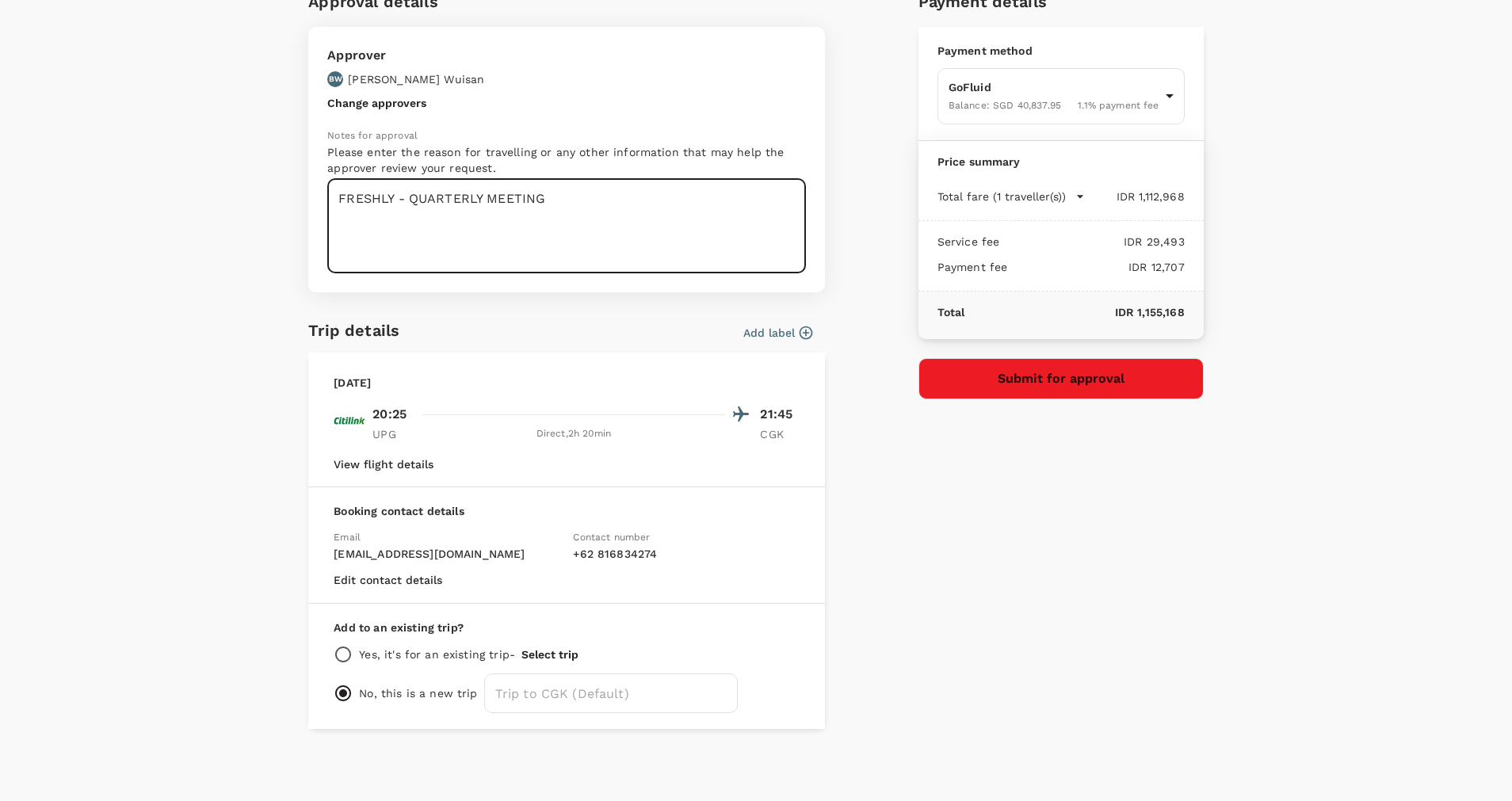
type textarea "FRESHLY - QUARTERLY MEETING"
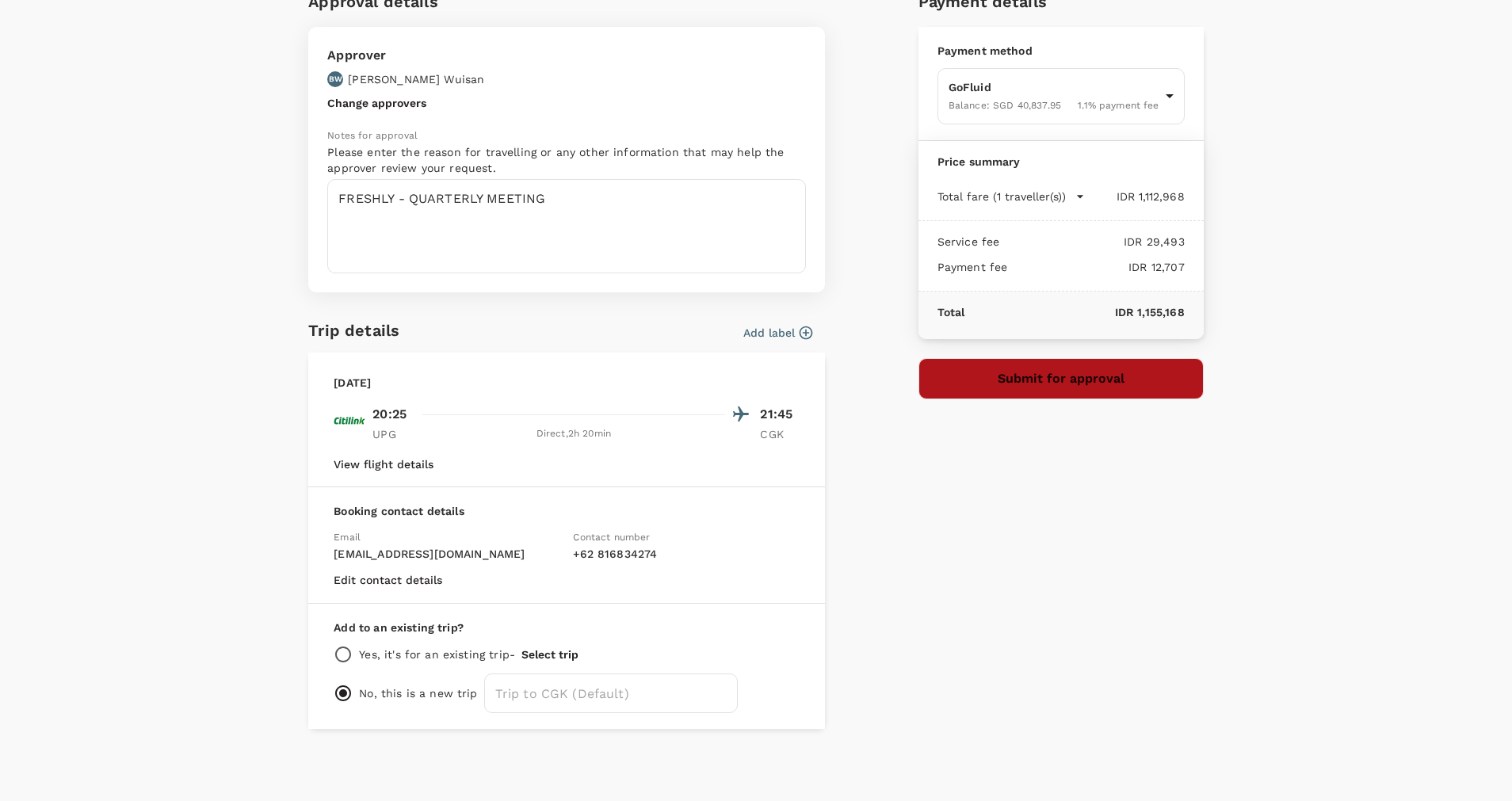
click at [1060, 378] on button "Submit for approval" at bounding box center [1060, 379] width 285 height 41
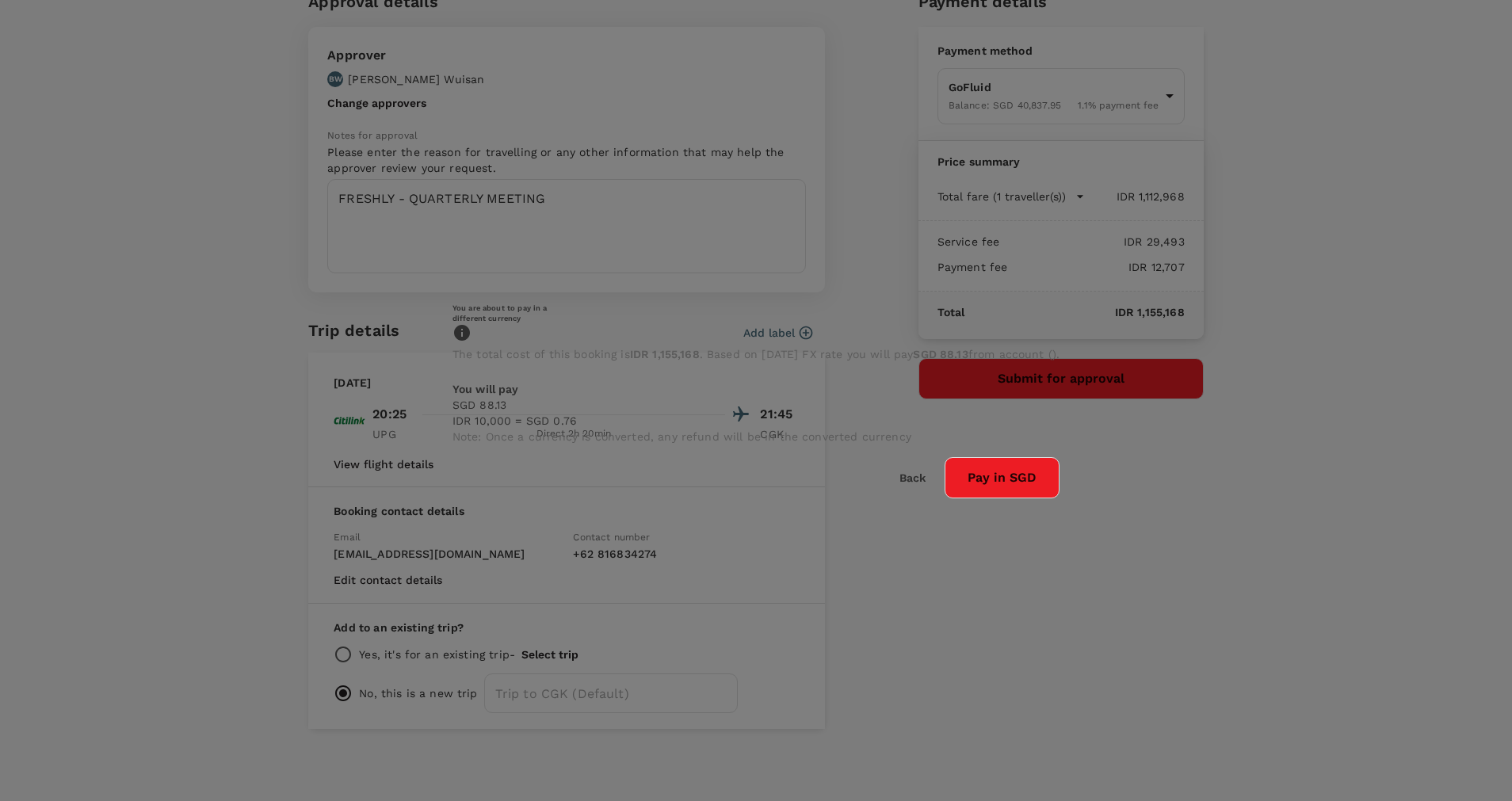
click at [944, 498] on button "Pay in SGD" at bounding box center [1001, 478] width 115 height 41
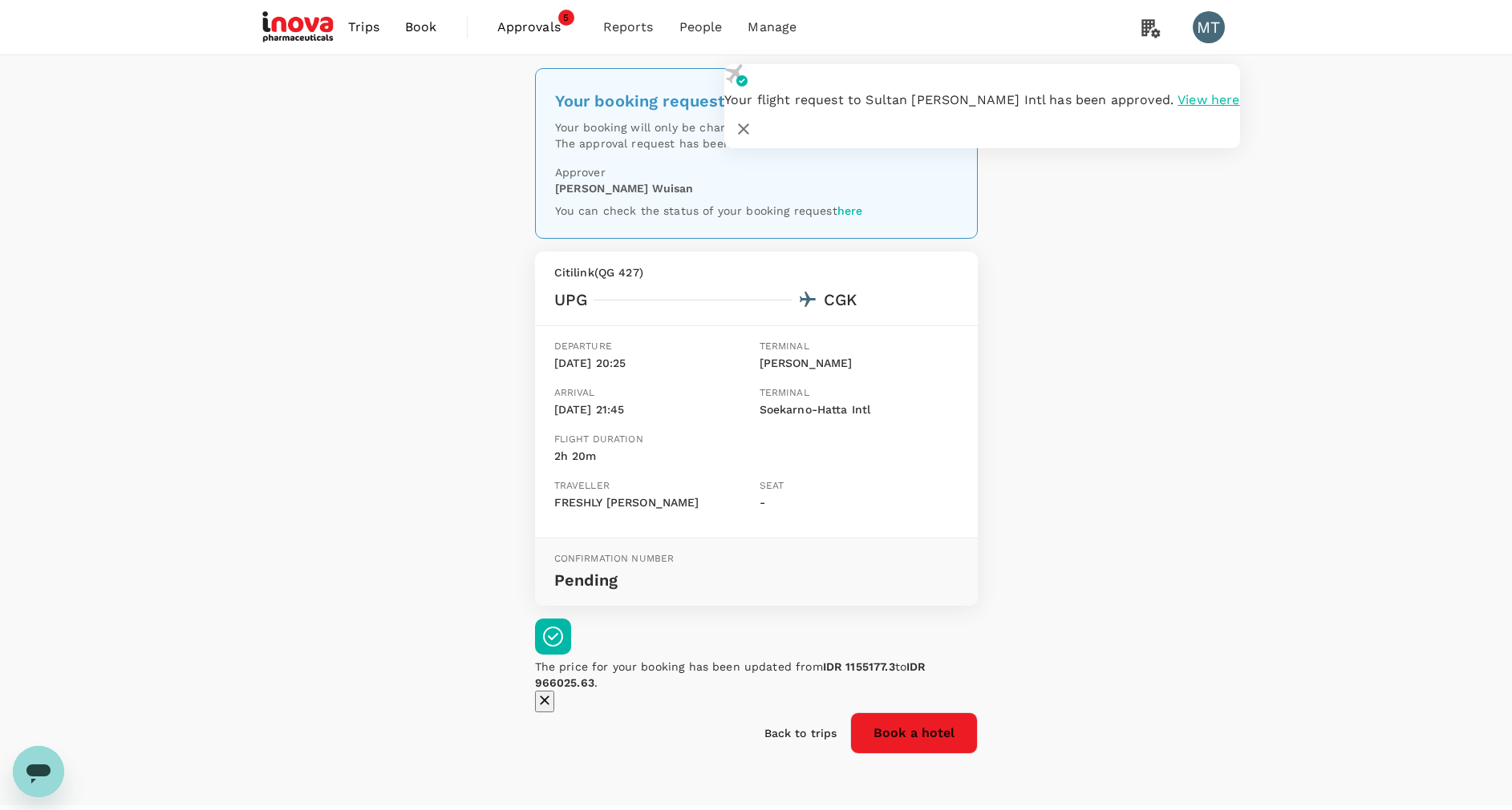
click at [317, 251] on div "Your booking request has been sent for review Your booking will only be charged…" at bounding box center [756, 431] width 1512 height 751
